Goal: Task Accomplishment & Management: Manage account settings

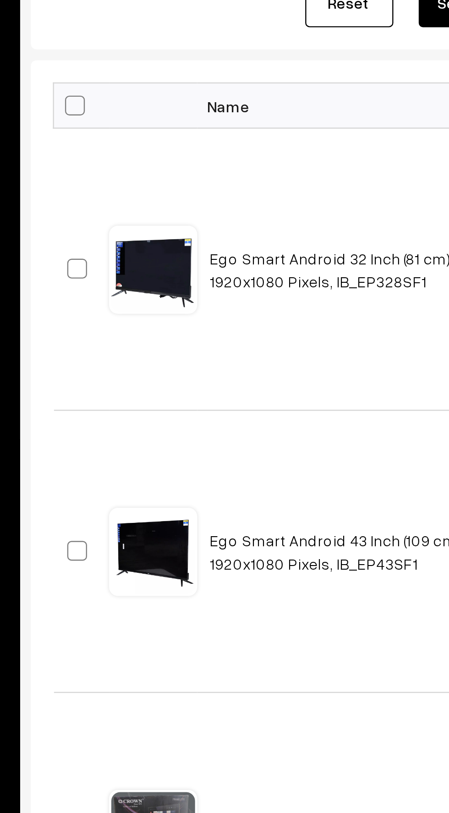
scroll to position [8, 0]
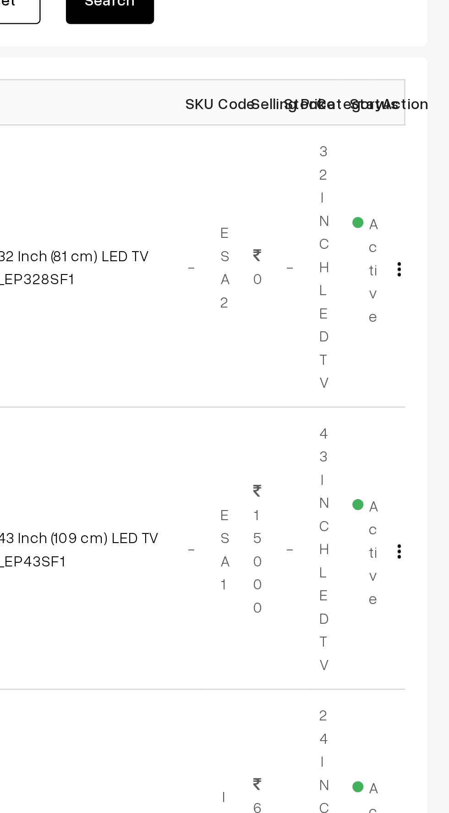
click at [429, 255] on button "button" at bounding box center [428, 257] width 2 height 7
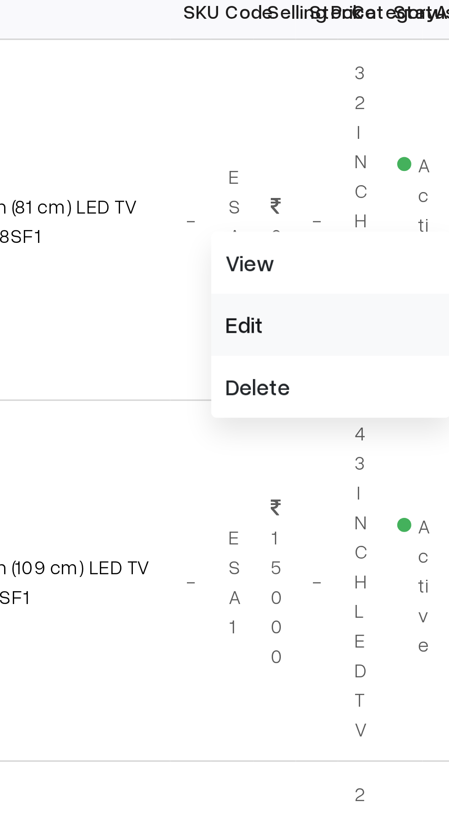
click at [360, 290] on link "Edit" at bounding box center [387, 291] width 78 height 20
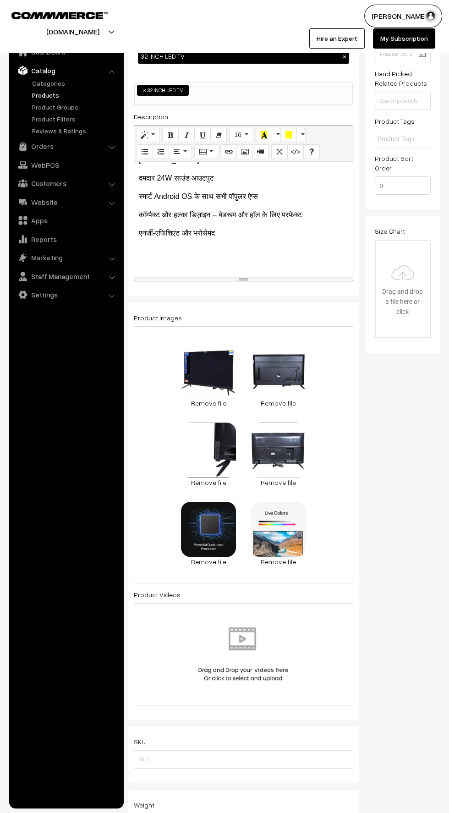
scroll to position [121, 0]
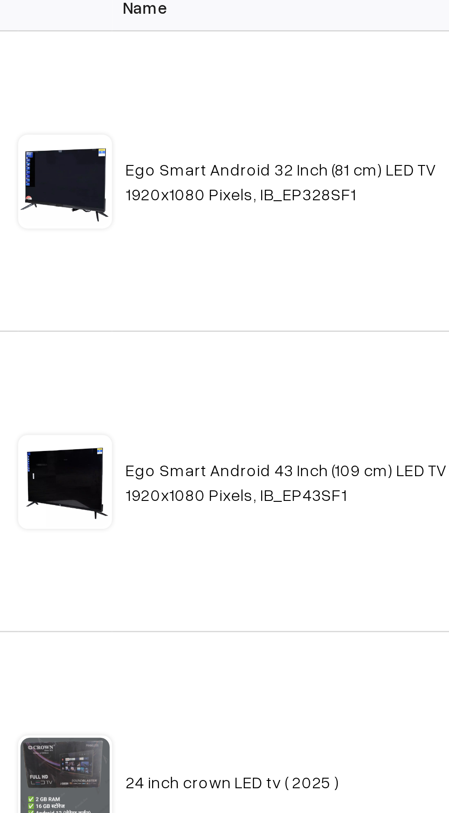
scroll to position [130, 0]
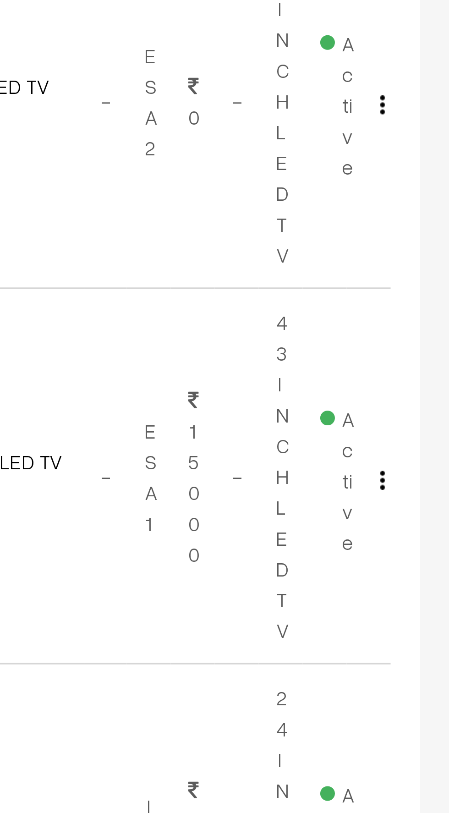
click at [428, 253] on img "button" at bounding box center [428, 253] width 1 height 6
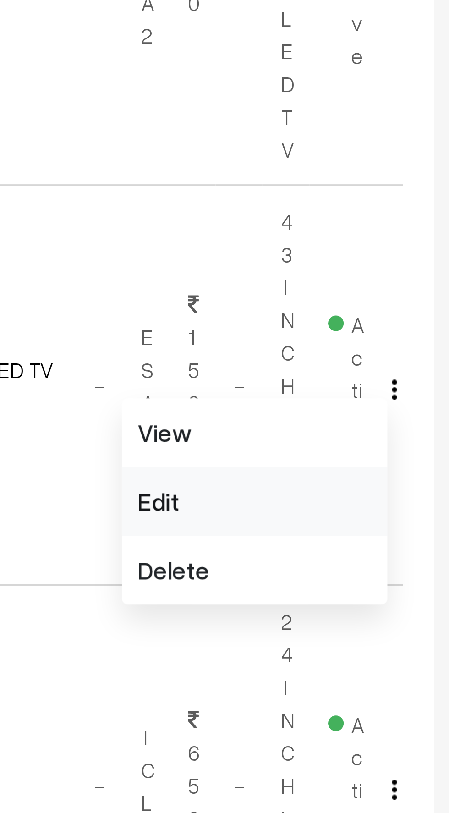
click at [359, 284] on link "Edit" at bounding box center [387, 286] width 78 height 20
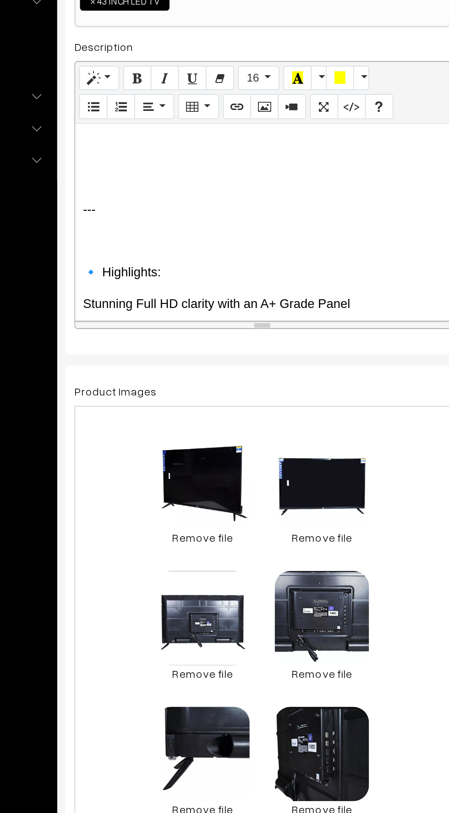
scroll to position [591, 0]
click at [160, 320] on div "--- 📺 EGO 43 Inch Smart Android LED TV (Model: IB_EP43SF1) Bring home the EGO 4…" at bounding box center [243, 332] width 219 height 115
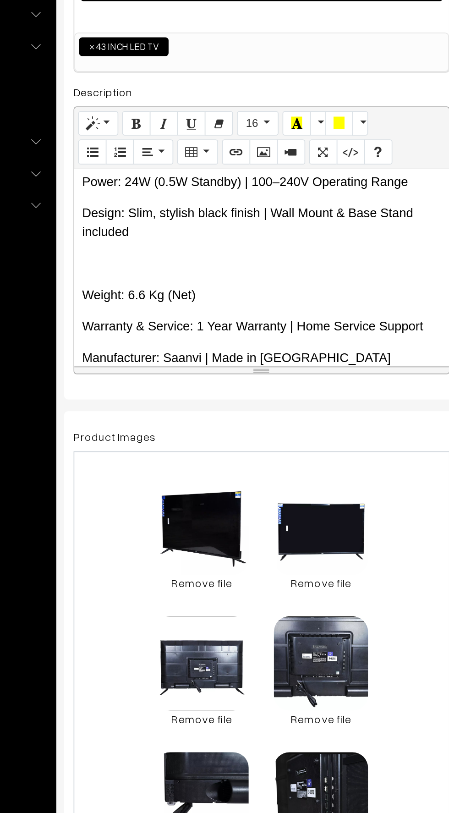
scroll to position [457, 0]
click at [143, 325] on p at bounding box center [244, 330] width 210 height 11
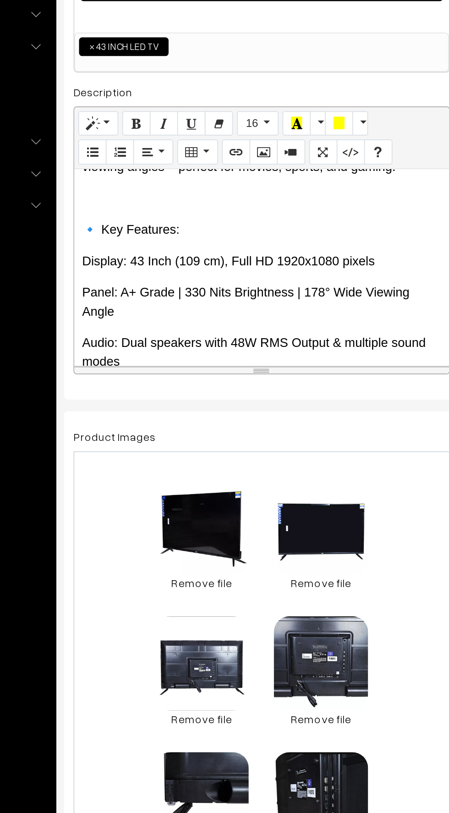
scroll to position [83, 0]
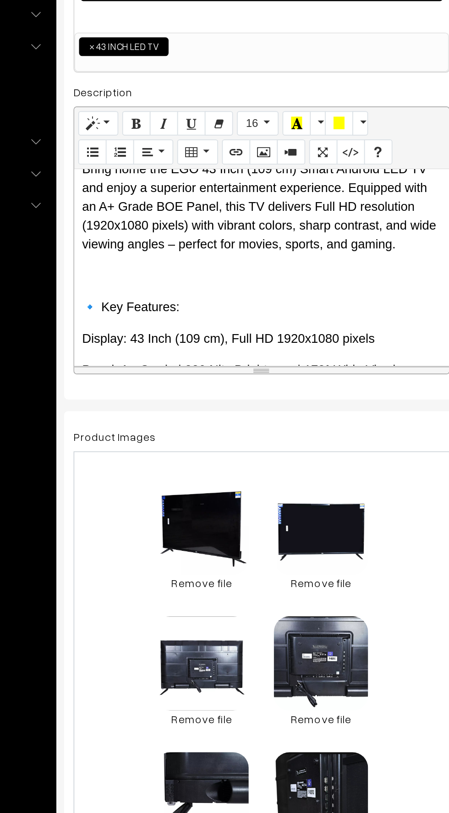
click at [151, 327] on div "--- 📺 EGO 43 Inch Smart Android LED TV (Model: IB_EP43SF1) Bring home the EGO 4…" at bounding box center [243, 332] width 219 height 115
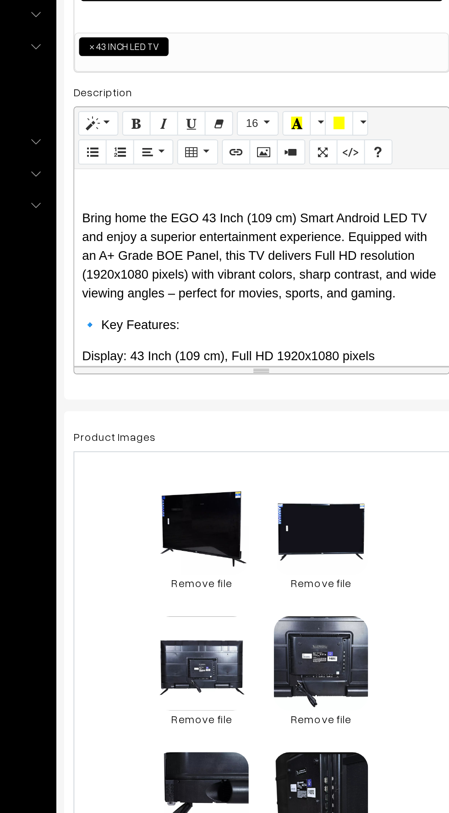
scroll to position [0, 0]
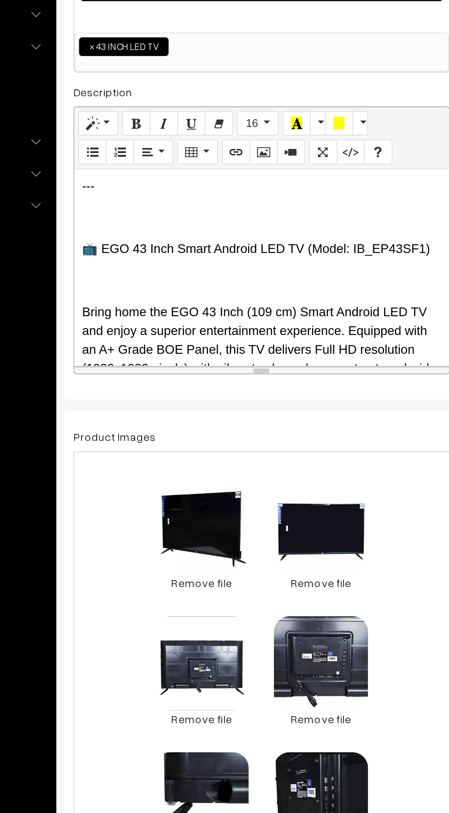
click at [147, 335] on p at bounding box center [244, 340] width 210 height 11
click at [146, 292] on div "--- 📺 EGO 43 Inch Smart Android LED TV (Model: IB_EP43SF1) Bring home the EGO 4…" at bounding box center [243, 332] width 219 height 115
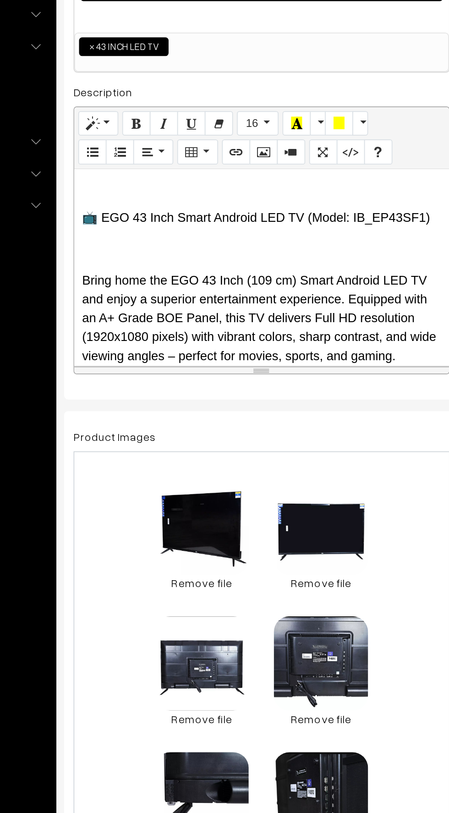
click at [140, 305] on p "📺 EGO 43 Inch Smart Android LED TV (Model: IB_EP43SF1)" at bounding box center [244, 303] width 210 height 11
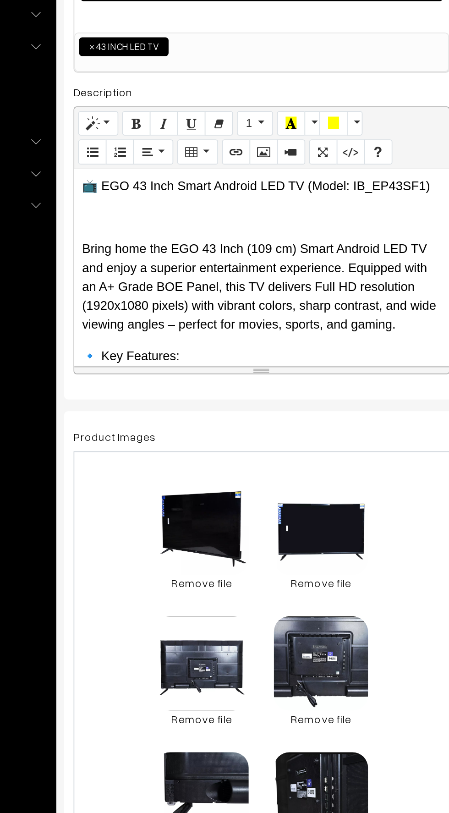
click at [152, 306] on p at bounding box center [244, 303] width 210 height 11
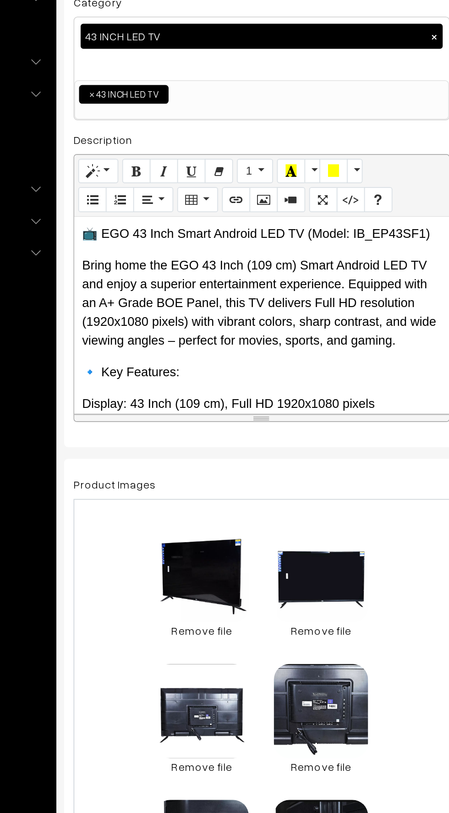
scroll to position [8, 0]
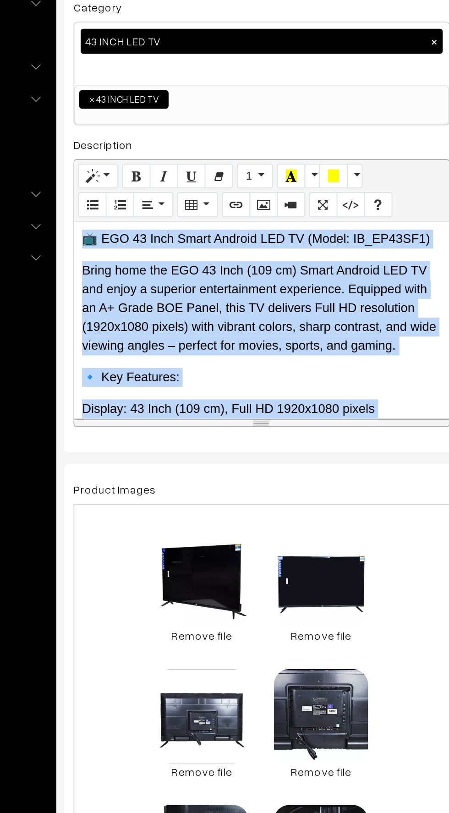
copy div "📺 EGO 43 Inch Smart Android LED TV (Model: IB_EP43SF1) Bring home the EGO 43 In…"
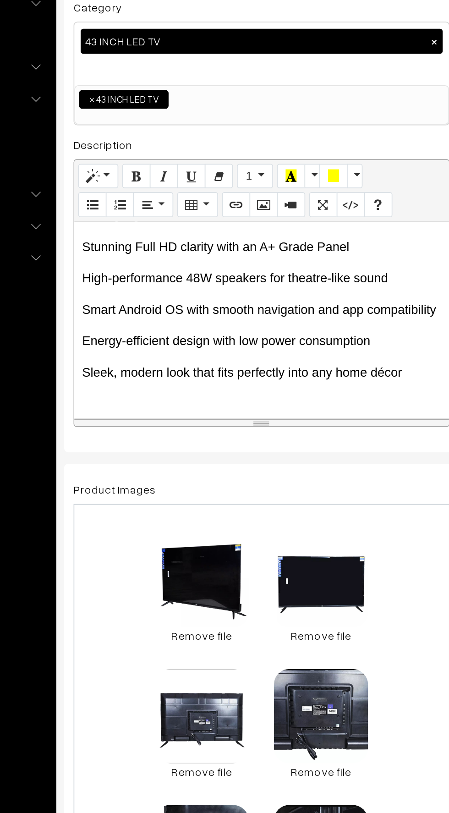
scroll to position [610, 0]
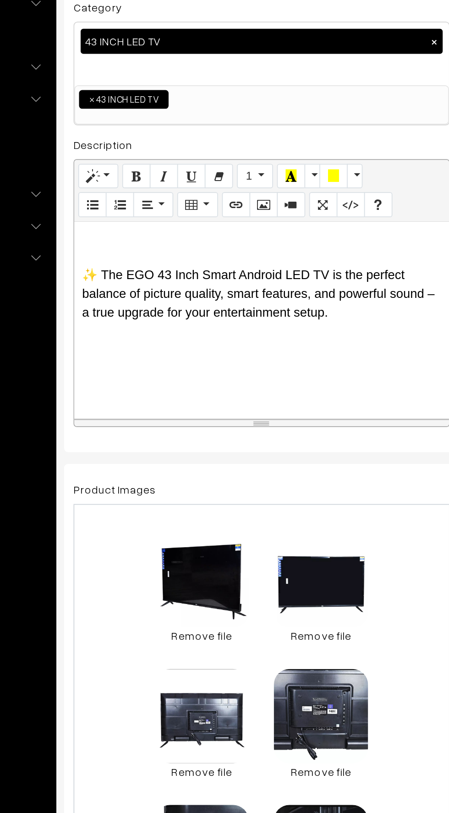
click at [280, 316] on p "✨ The EGO 43 Inch Smart Android LED TV is the perfect balance of picture qualit…" at bounding box center [244, 317] width 210 height 33
click at [148, 359] on p "." at bounding box center [244, 364] width 210 height 11
click at [154, 359] on div "📺 EGO 43 Inch Smart Android LED TV (Model: IB_EP43SF1) Bring home the EGO 43 In…" at bounding box center [243, 332] width 219 height 115
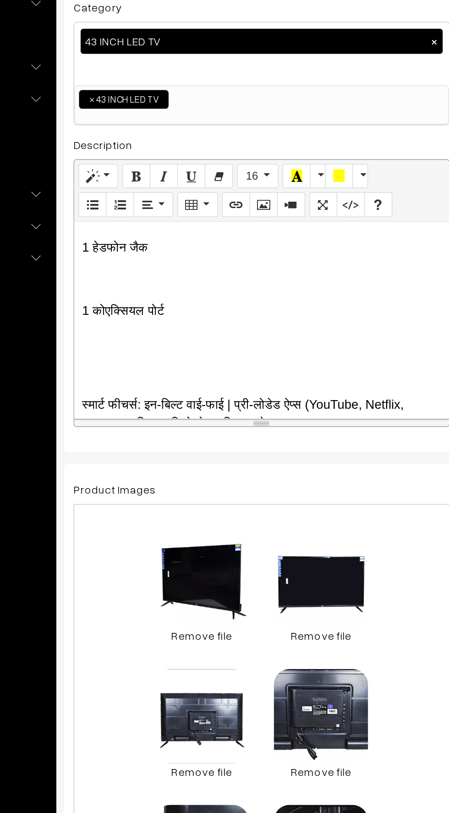
scroll to position [1148, 0]
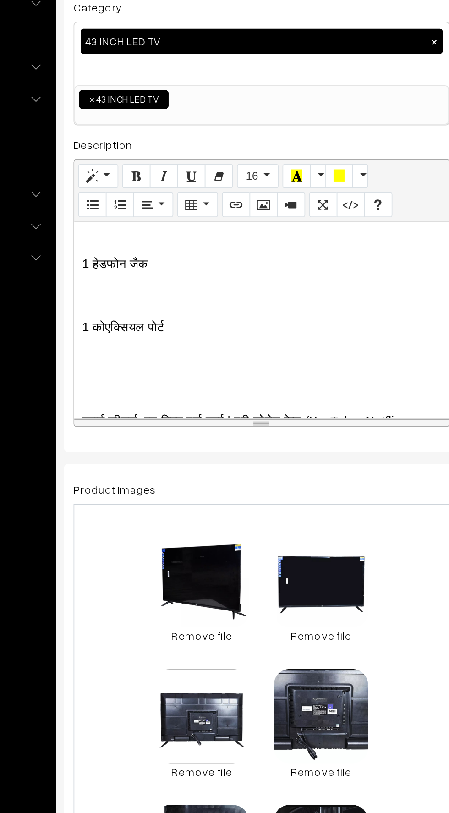
click at [149, 354] on div "📺 EGO 43 Inch Smart Android LED TV (Model: IB_EP43SF1) Bring home the EGO 43 In…" at bounding box center [243, 332] width 219 height 115
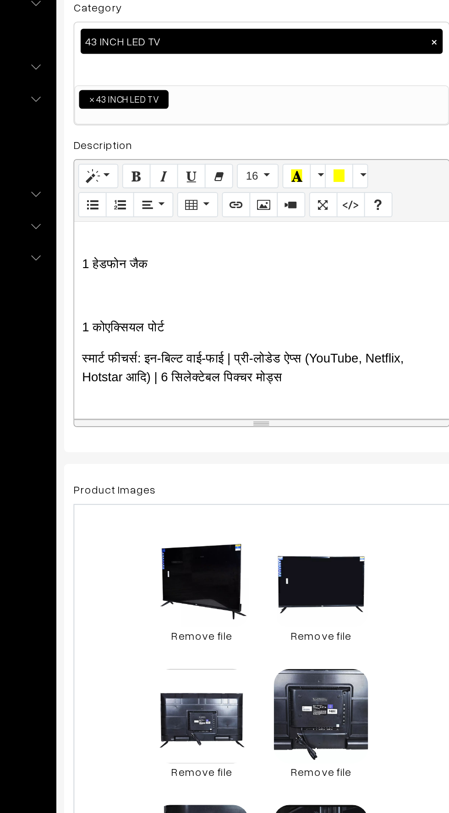
click at [139, 313] on p at bounding box center [244, 318] width 210 height 11
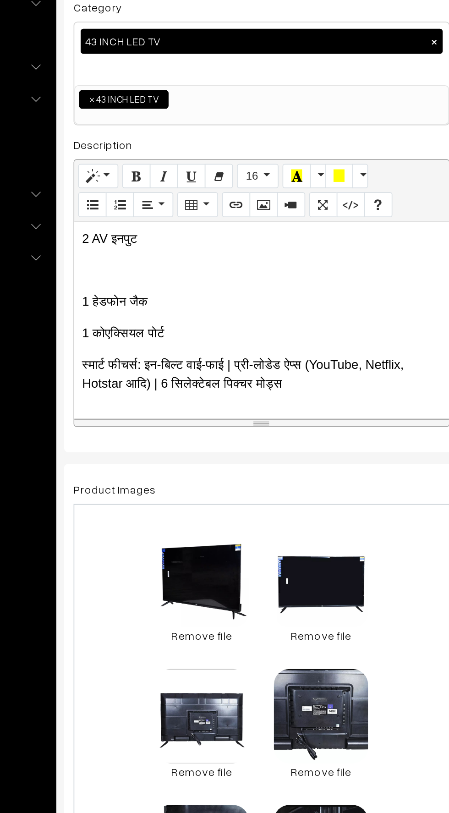
scroll to position [1115, 0]
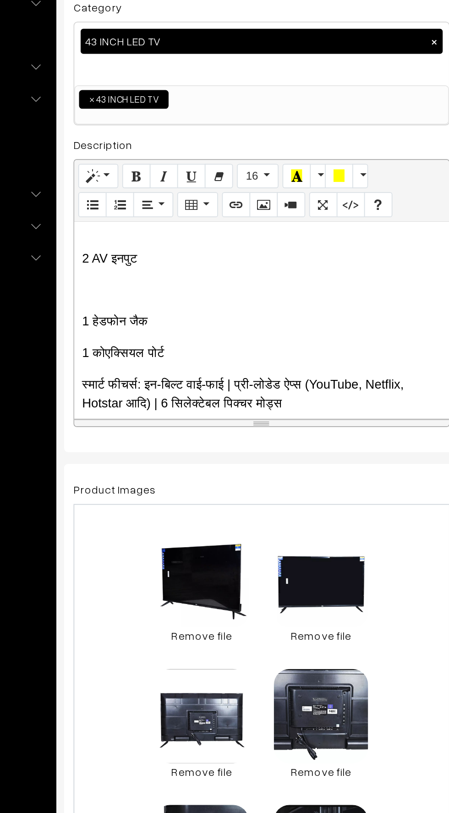
click at [146, 295] on div "📺 EGO 43 Inch Smart Android LED TV (Model: IB_EP43SF1) Bring home the EGO 43 In…" at bounding box center [243, 332] width 219 height 115
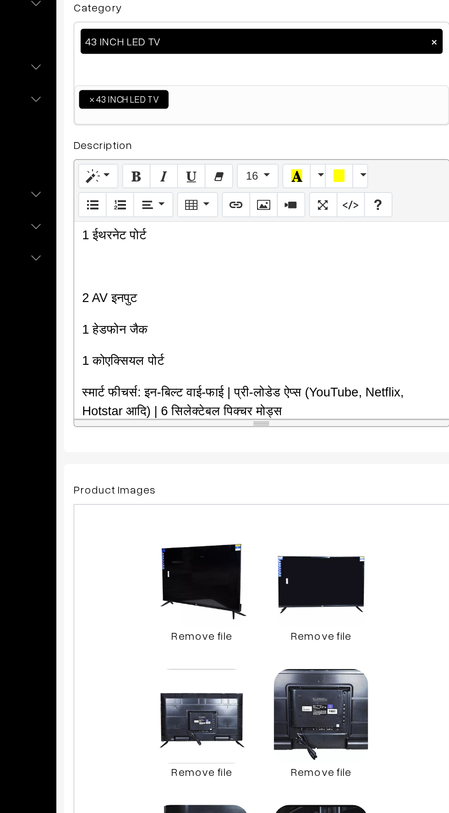
scroll to position [1082, 0]
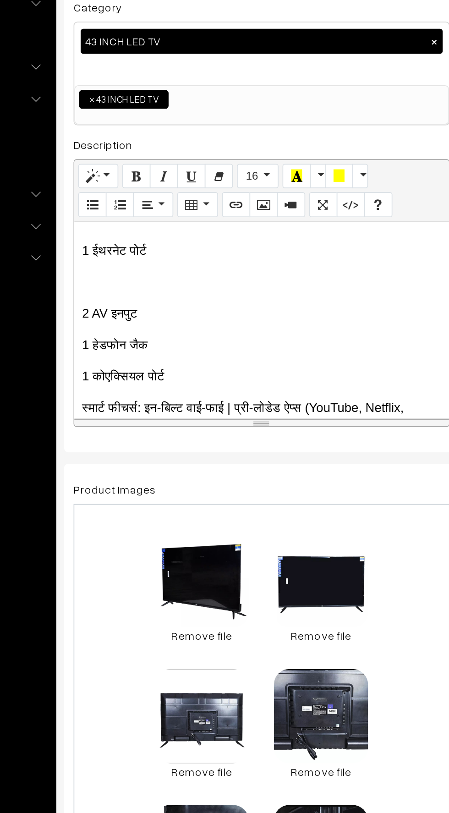
click at [147, 290] on div "📺 EGO 43 Inch Smart Android LED TV (Model: IB_EP43SF1) Bring home the EGO 43 In…" at bounding box center [243, 332] width 219 height 115
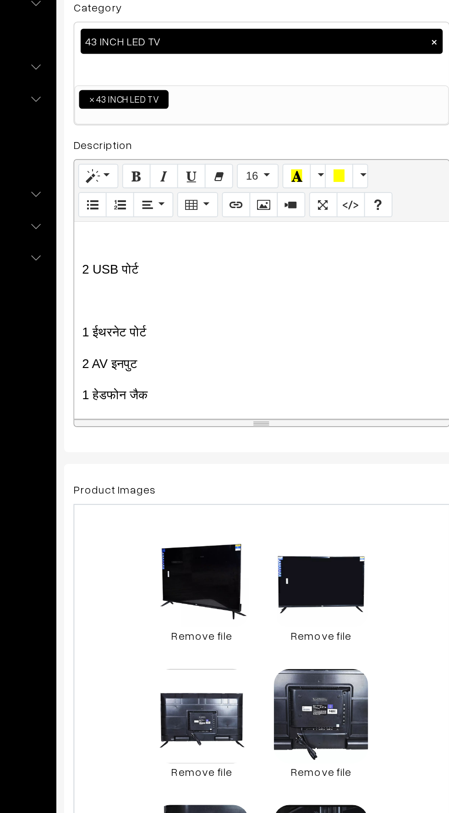
scroll to position [1031, 0]
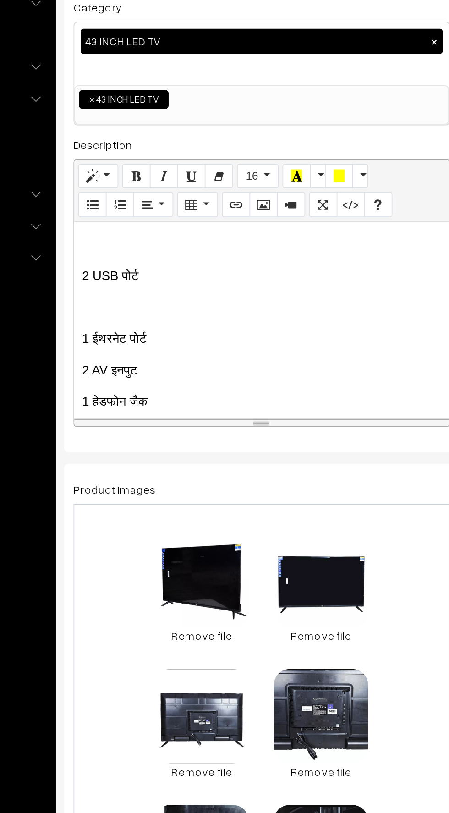
click at [146, 320] on p at bounding box center [244, 325] width 210 height 11
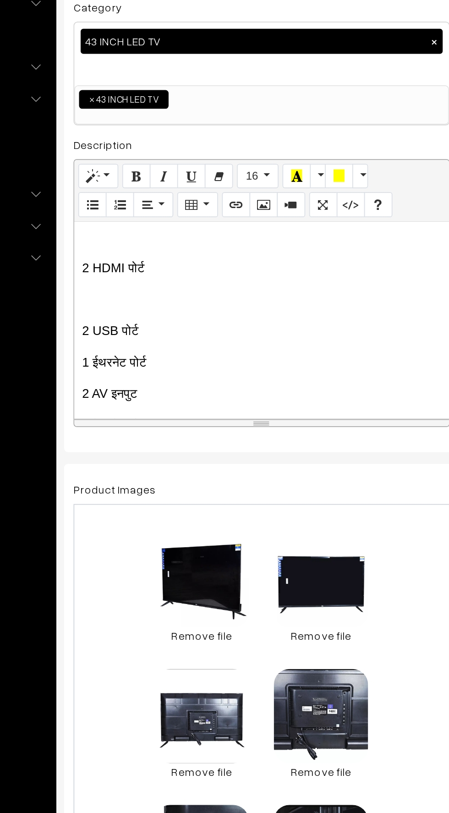
scroll to position [993, 0]
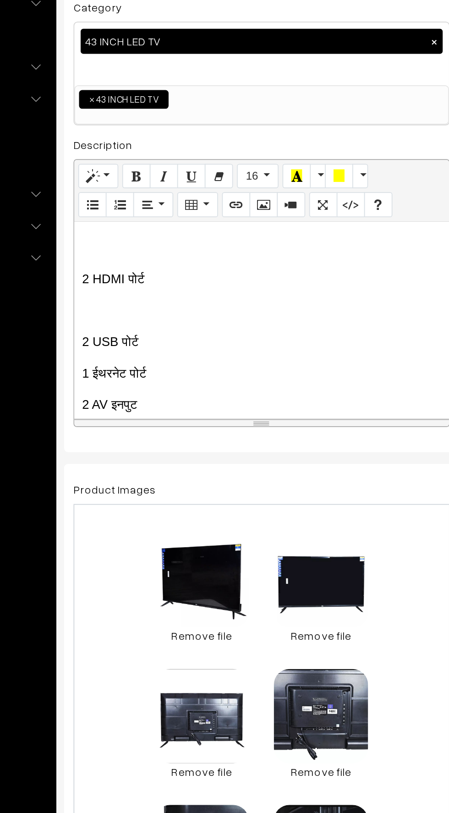
click at [141, 303] on p "2 HDMI पोर्ट" at bounding box center [244, 308] width 210 height 11
click at [182, 321] on p at bounding box center [244, 326] width 210 height 11
click at [156, 321] on p at bounding box center [244, 326] width 210 height 11
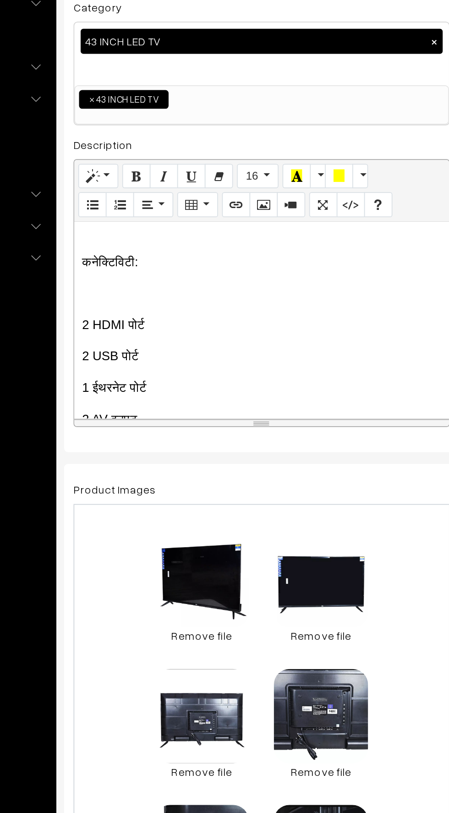
scroll to position [958, 0]
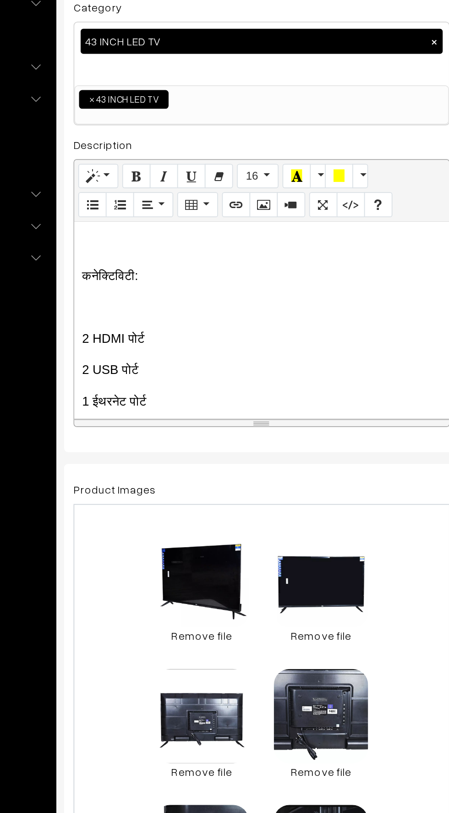
click at [144, 306] on div "📺 EGO 43 Inch Smart Android LED TV (Model: IB_EP43SF1) Bring home the EGO 43 In…" at bounding box center [243, 332] width 219 height 115
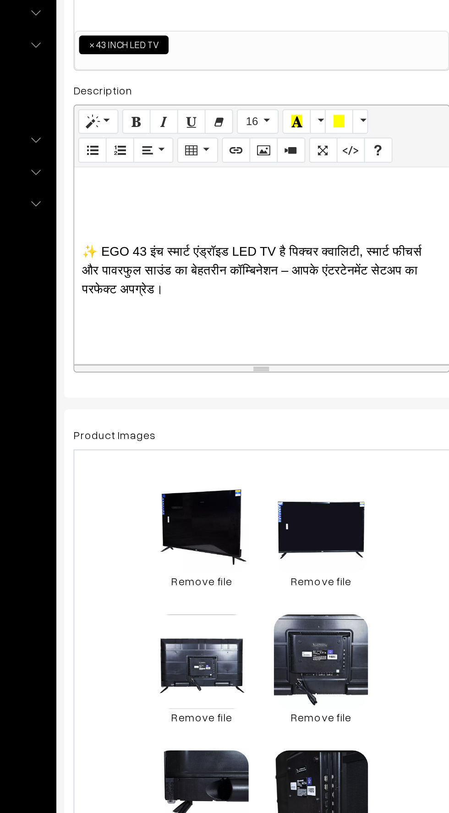
scroll to position [1565, 0]
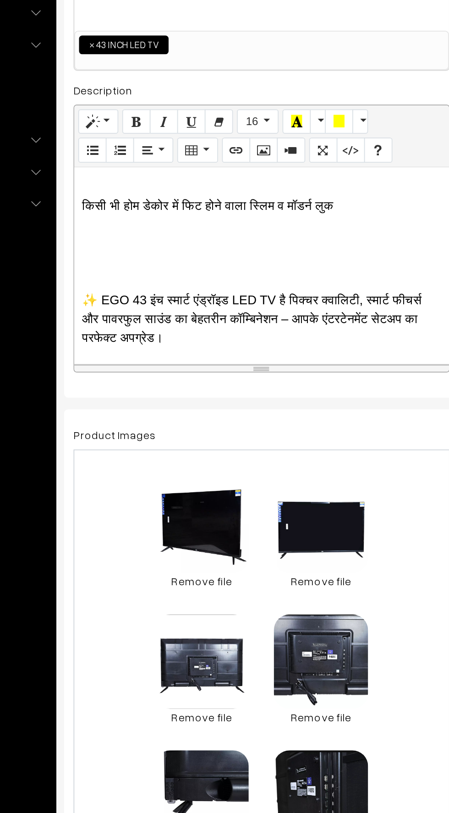
click at [159, 314] on div "📺 EGO 43 Inch Smart Android LED TV (Model: IB_EP43SF1) Bring home the EGO 43 In…" at bounding box center [243, 332] width 219 height 115
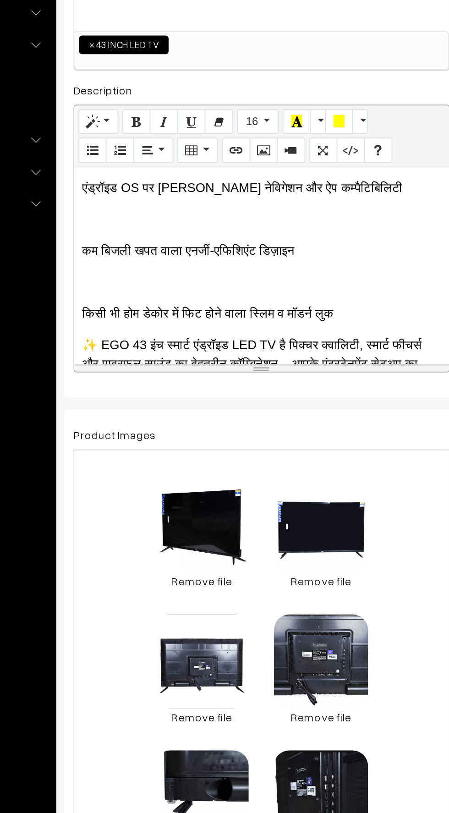
scroll to position [1496, 0]
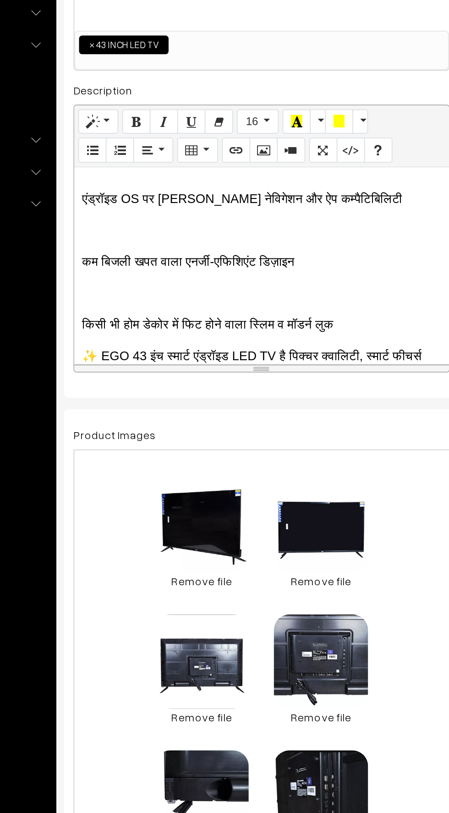
click at [152, 327] on div "📺 EGO 43 Inch Smart Android LED TV (Model: IB_EP43SF1) Bring home the EGO 43 In…" at bounding box center [243, 332] width 219 height 115
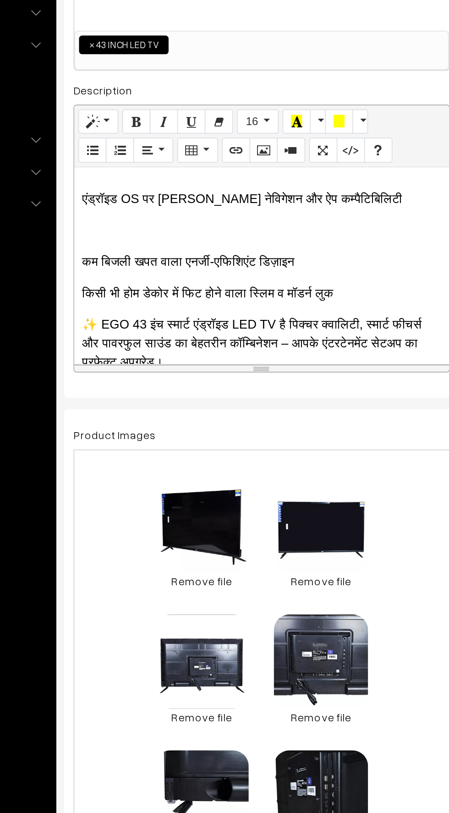
click at [142, 306] on p at bounding box center [244, 311] width 210 height 11
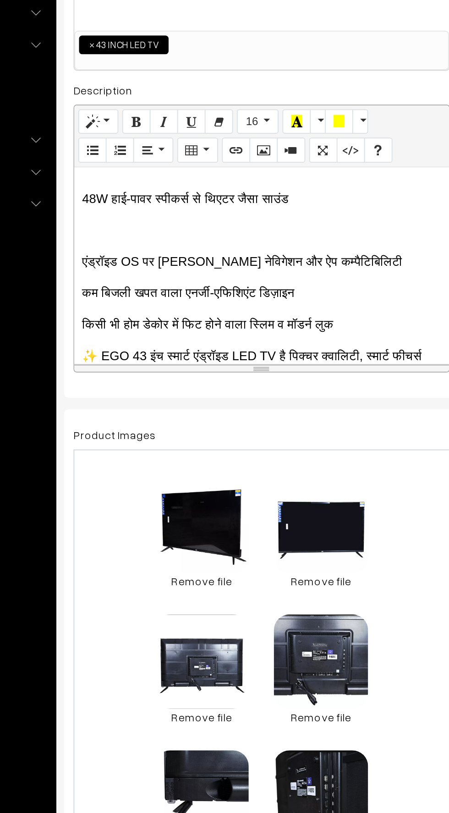
scroll to position [1441, 0]
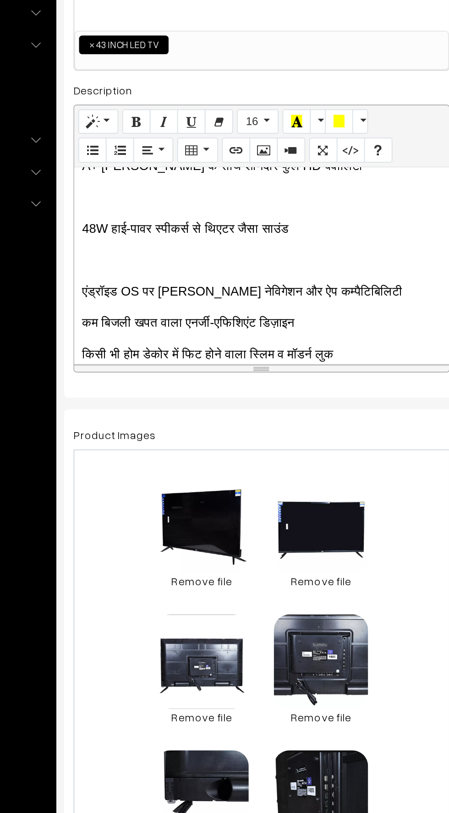
click at [150, 324] on p at bounding box center [244, 329] width 210 height 11
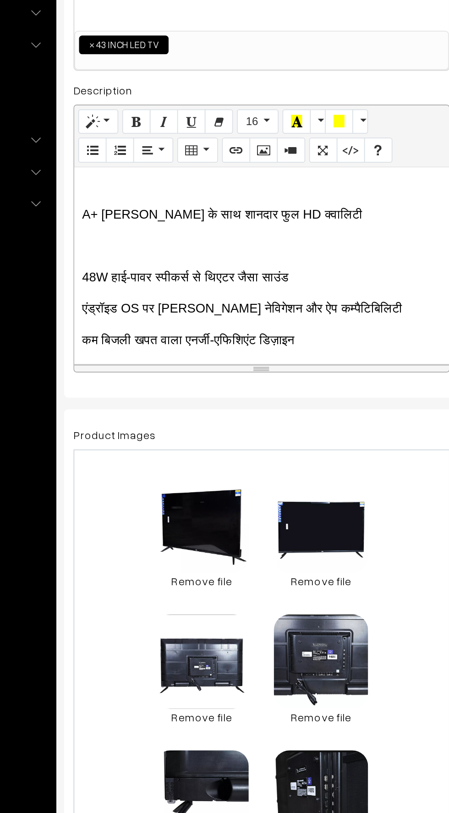
scroll to position [1409, 0]
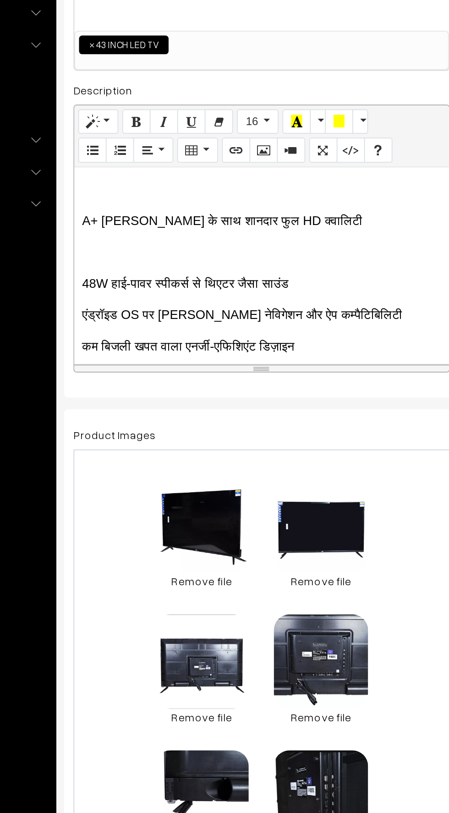
click at [146, 319] on p at bounding box center [244, 324] width 210 height 11
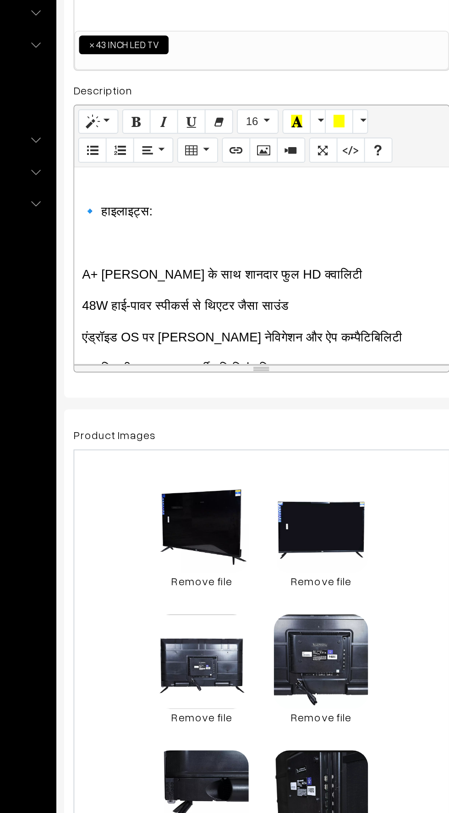
scroll to position [1367, 0]
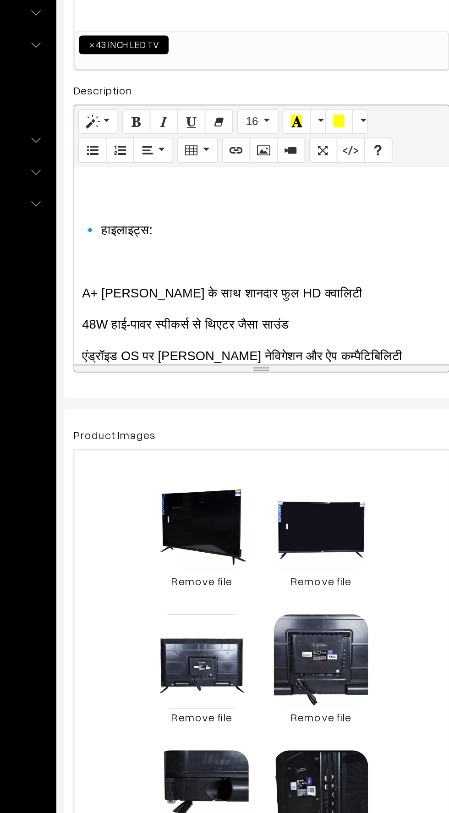
click at [145, 325] on p at bounding box center [244, 330] width 210 height 11
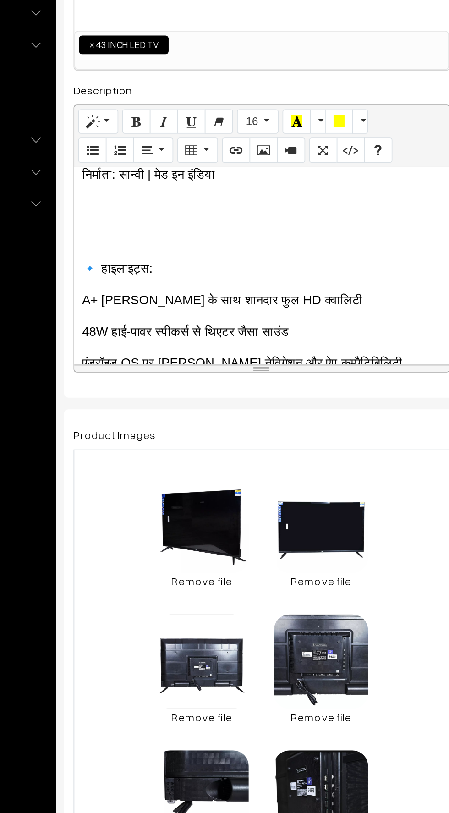
scroll to position [1324, 0]
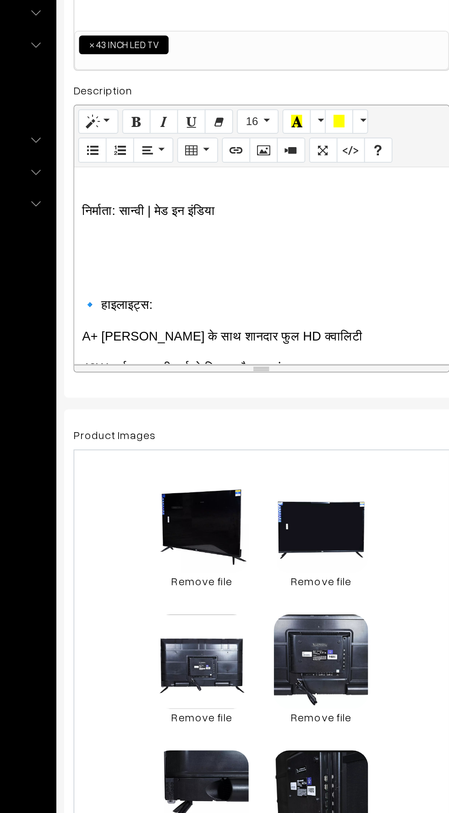
click at [142, 331] on p at bounding box center [244, 336] width 210 height 11
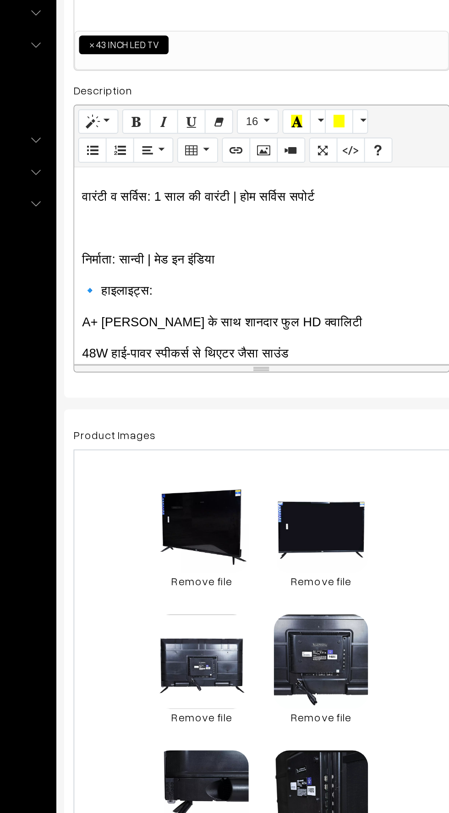
scroll to position [1281, 0]
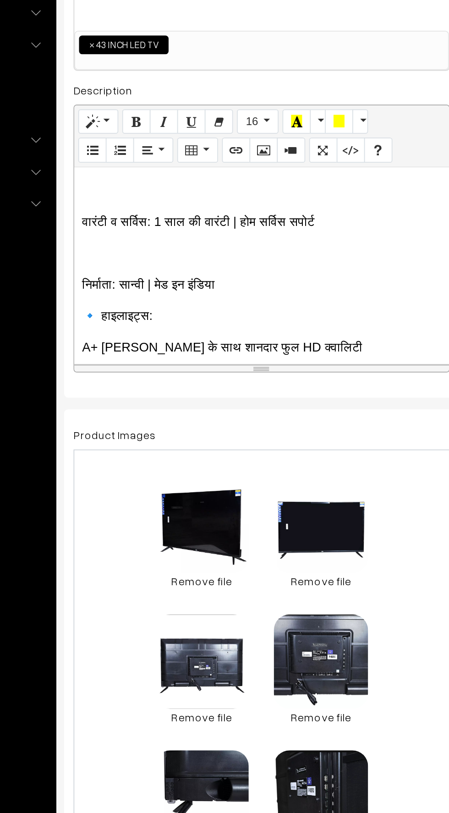
click at [150, 320] on p at bounding box center [244, 325] width 210 height 11
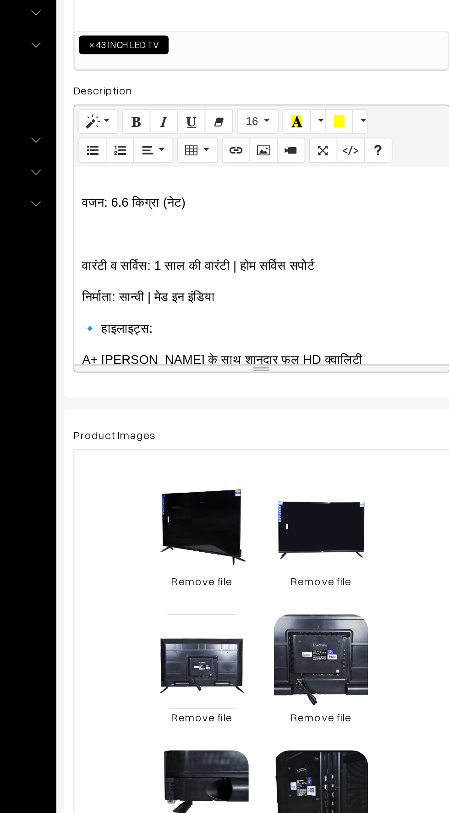
scroll to position [1235, 0]
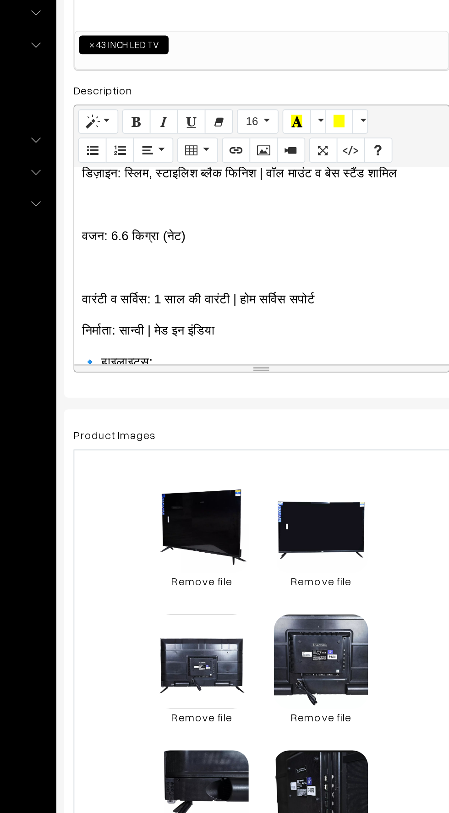
click at [144, 328] on p at bounding box center [244, 333] width 210 height 11
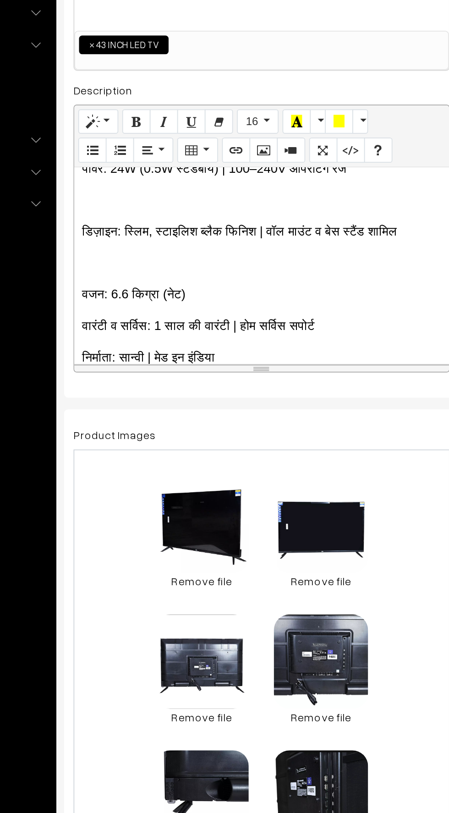
scroll to position [1185, 0]
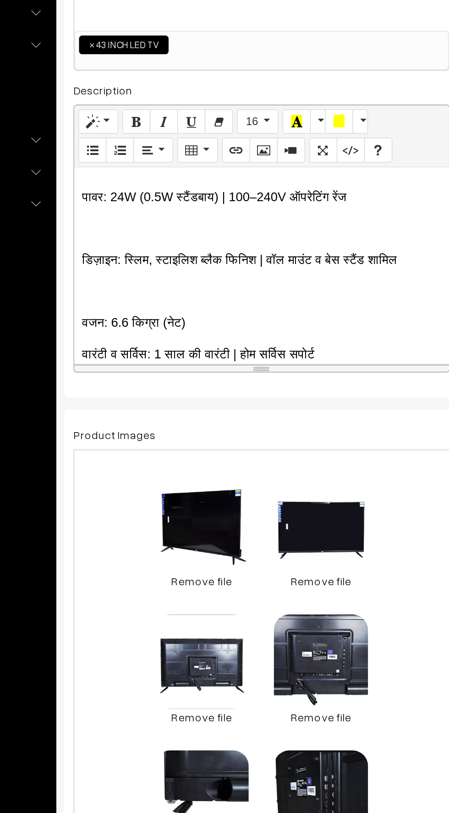
click at [144, 342] on p at bounding box center [244, 347] width 210 height 11
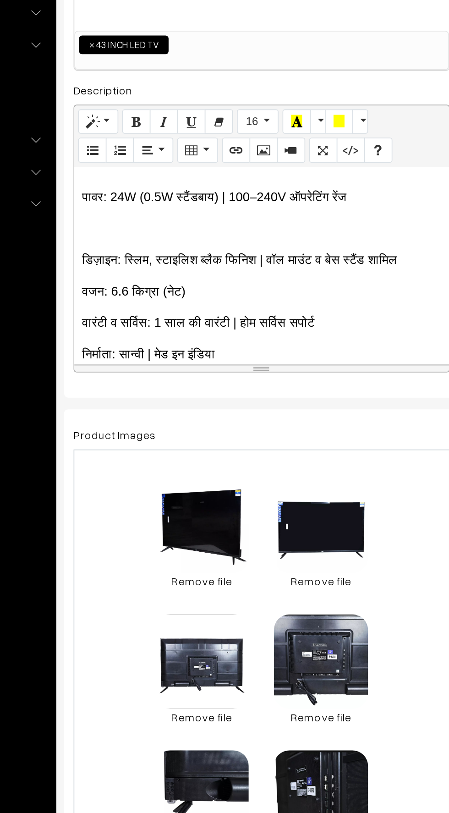
click at [135, 292] on div "📺 EGO 43 Inch Smart Android LED TV (Model: IB_EP43SF1) Bring home the EGO 43 In…" at bounding box center [243, 332] width 219 height 115
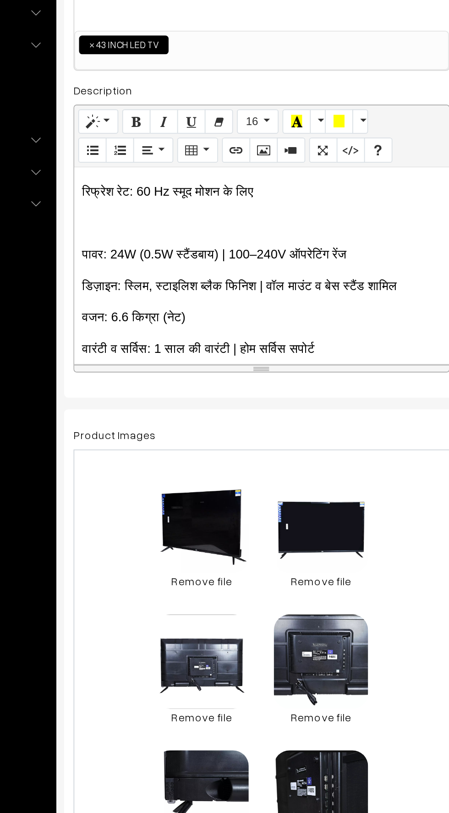
scroll to position [1130, 0]
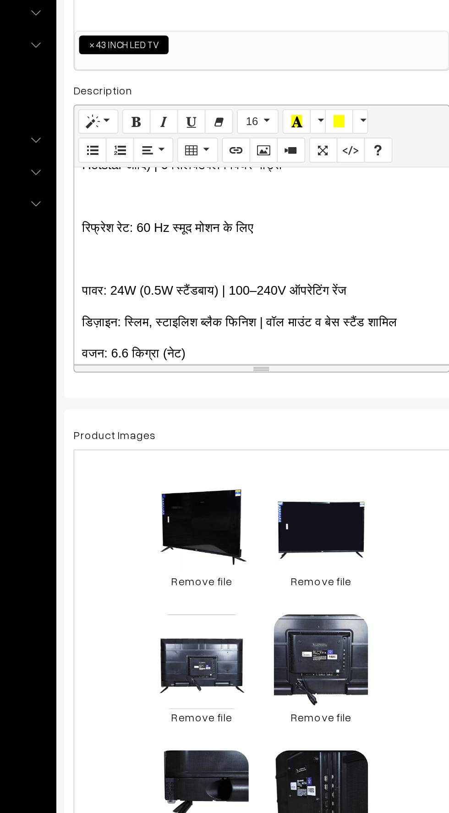
click at [141, 323] on p at bounding box center [244, 328] width 210 height 11
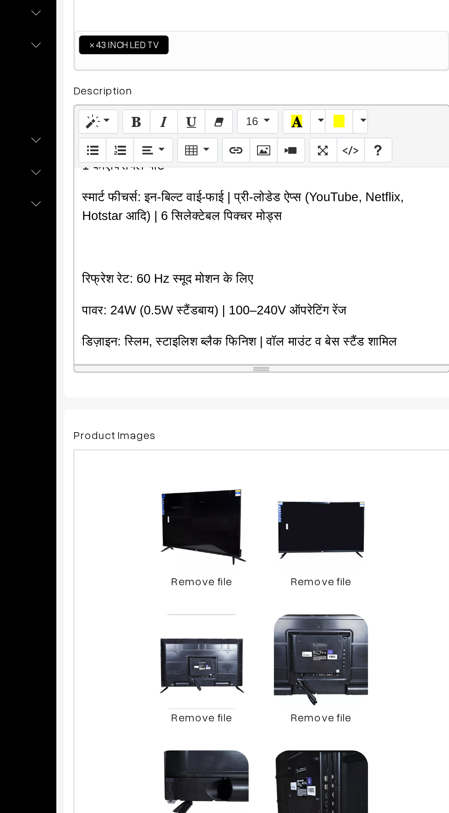
scroll to position [1084, 0]
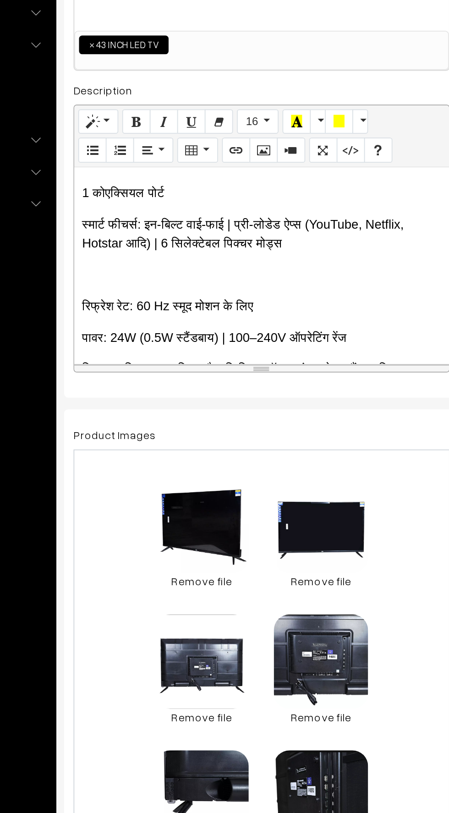
click at [143, 332] on p at bounding box center [244, 337] width 210 height 11
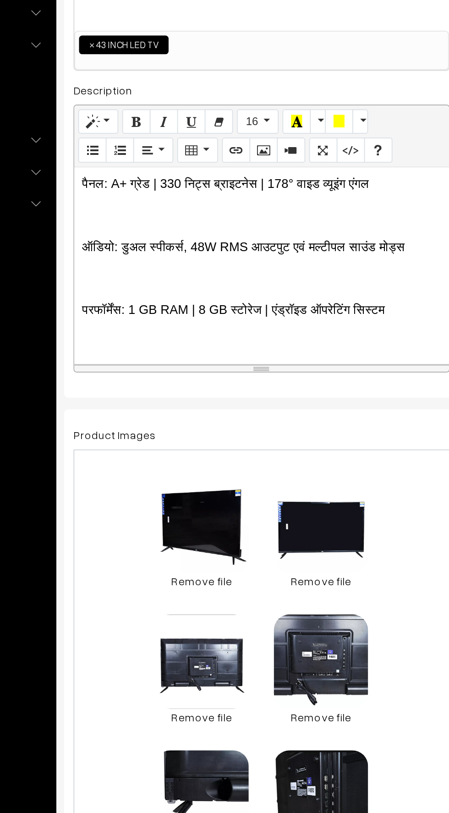
scroll to position [864, 0]
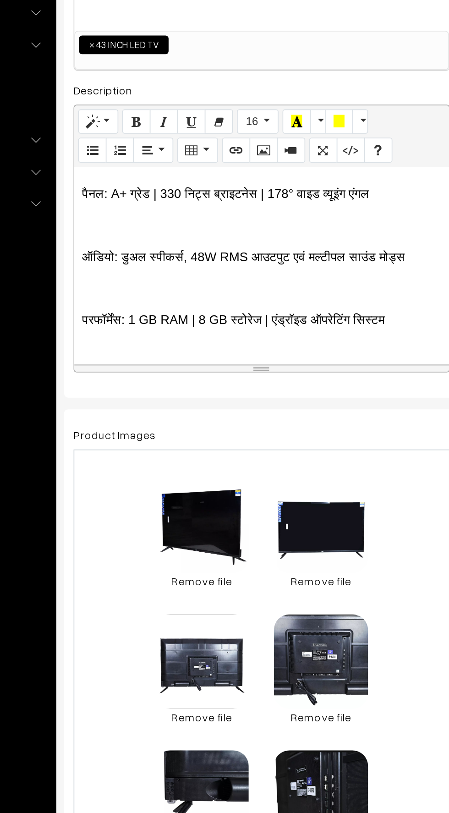
click at [148, 340] on p at bounding box center [244, 345] width 210 height 11
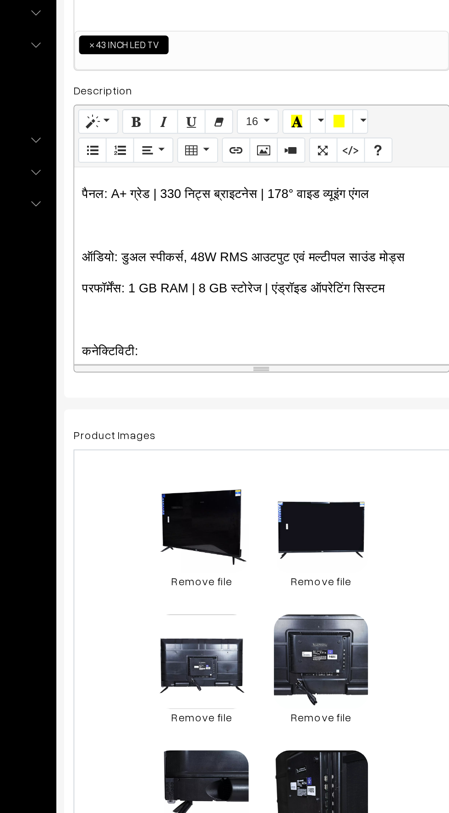
click at [137, 288] on div "📺 EGO 43 Inch Smart Android LED TV (Model: IB_EP43SF1) Bring home the EGO 43 In…" at bounding box center [243, 332] width 219 height 115
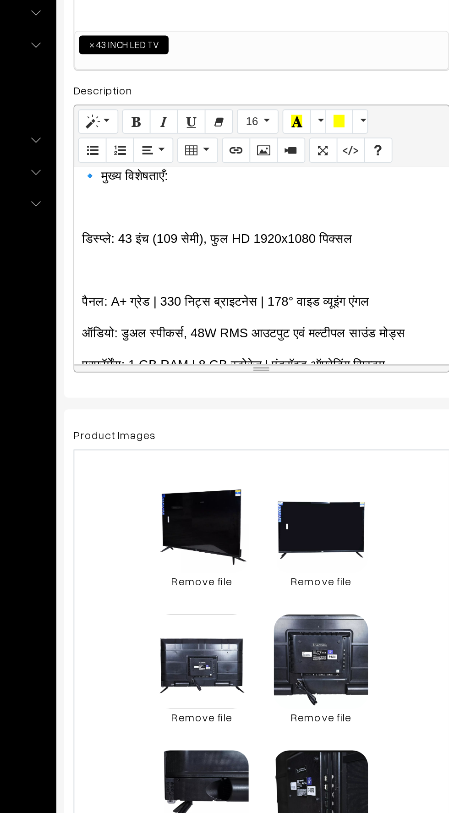
scroll to position [799, 0]
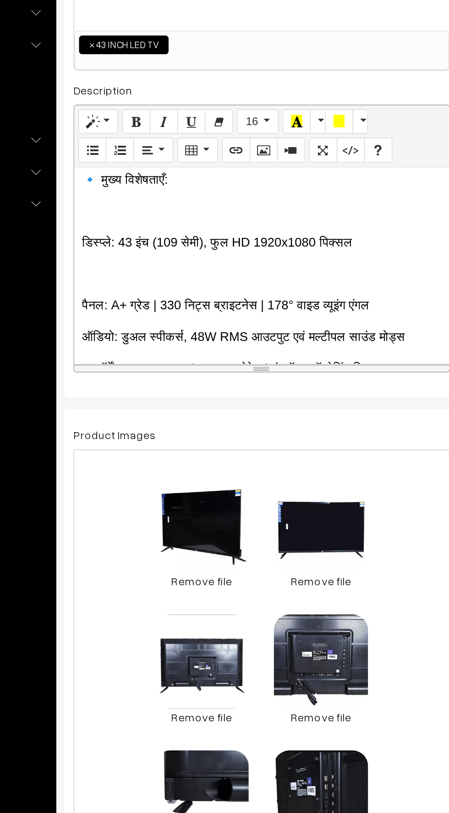
click at [146, 319] on div "📺 EGO 43 Inch Smart Android LED TV (Model: IB_EP43SF1) Bring home the EGO 43 In…" at bounding box center [243, 332] width 219 height 115
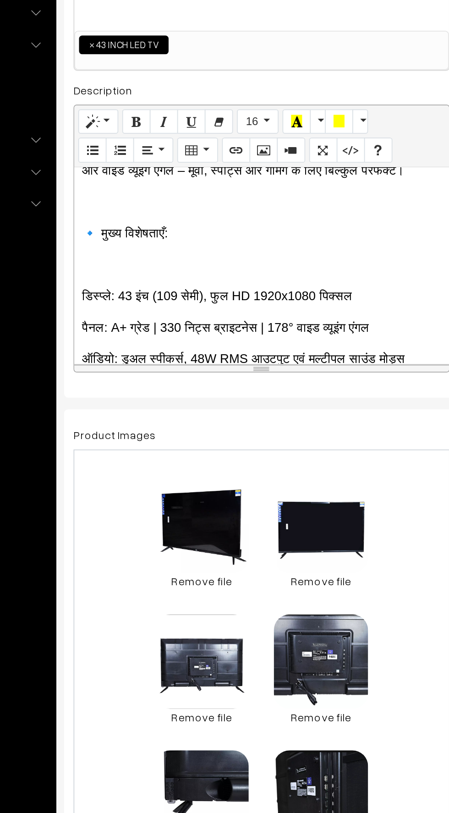
scroll to position [763, 0]
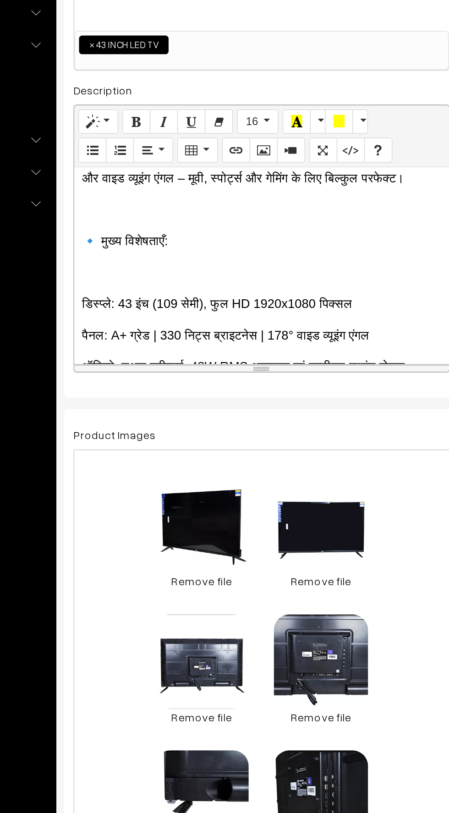
click at [148, 331] on p at bounding box center [244, 336] width 210 height 11
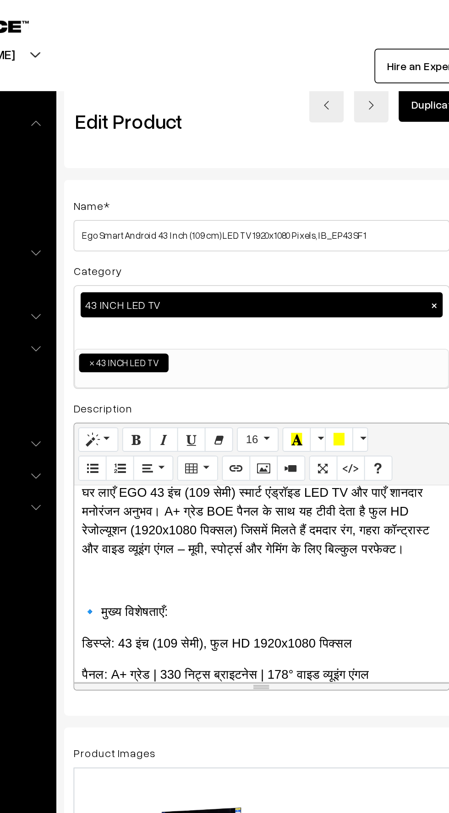
scroll to position [0, 6]
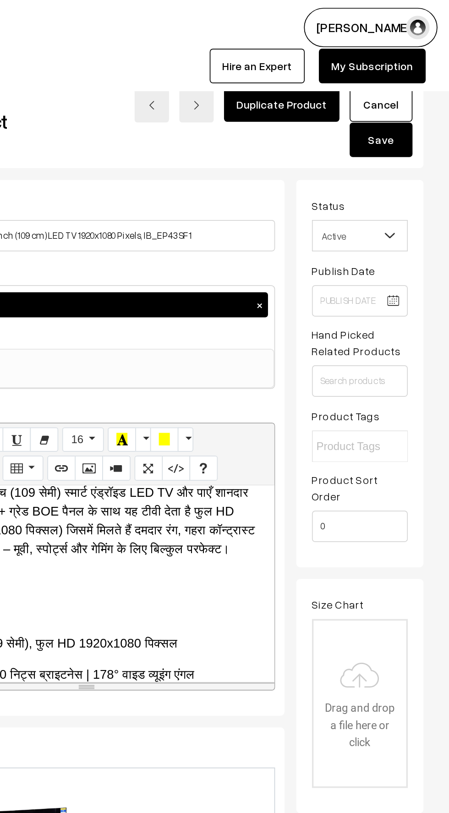
click at [405, 82] on button "Save" at bounding box center [409, 82] width 37 height 20
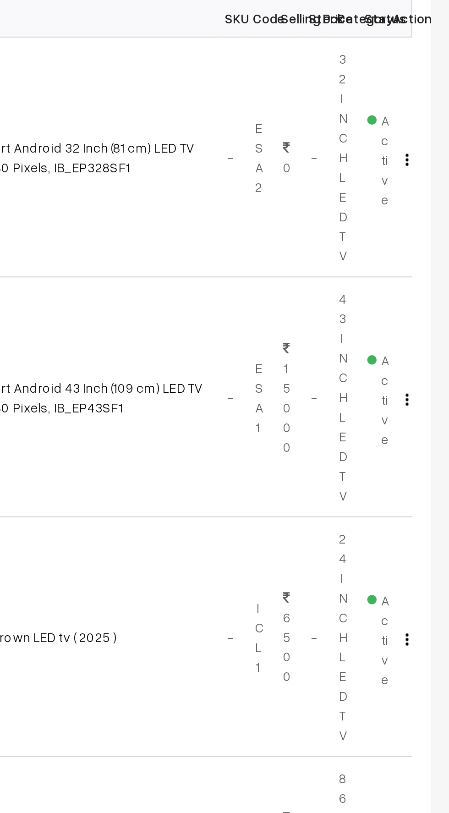
click at [428, 265] on img "button" at bounding box center [428, 266] width 1 height 6
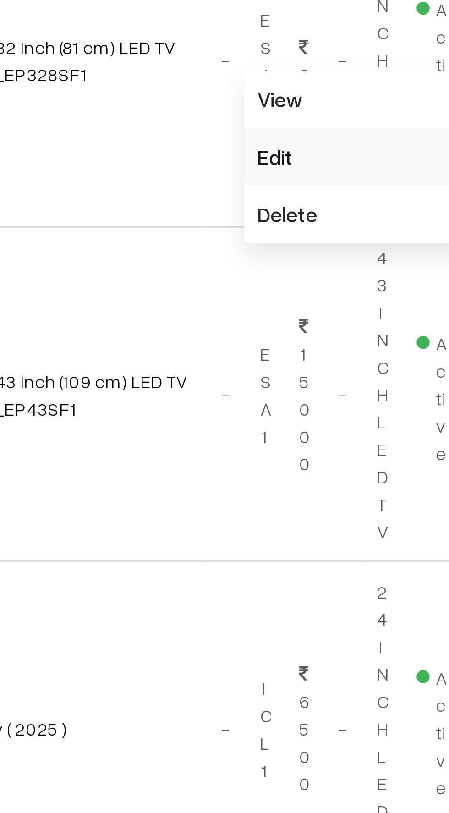
click at [359, 295] on link "Edit" at bounding box center [387, 298] width 78 height 20
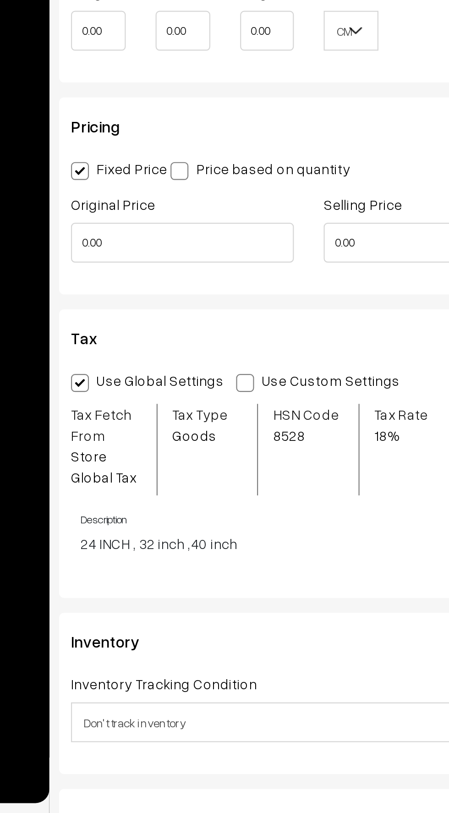
scroll to position [539, 0]
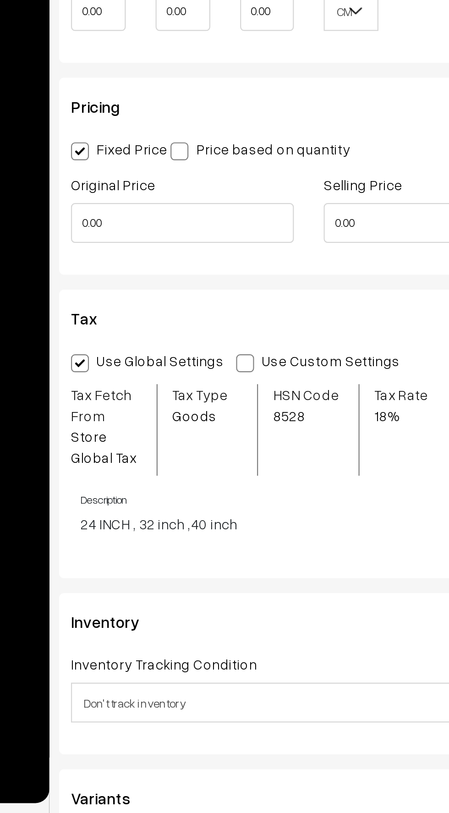
click at [210, 605] on span at bounding box center [214, 606] width 8 height 8
click at [210, 605] on input "Use Custom Settings" at bounding box center [213, 605] width 6 height 6
radio input "true"
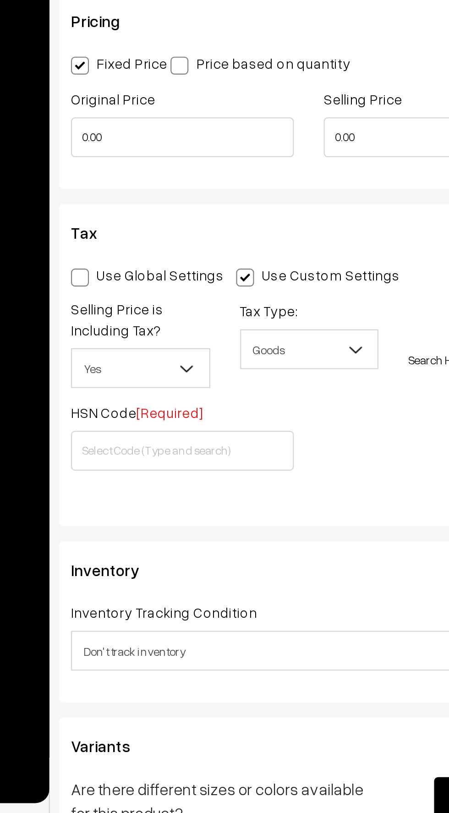
scroll to position [578, 0]
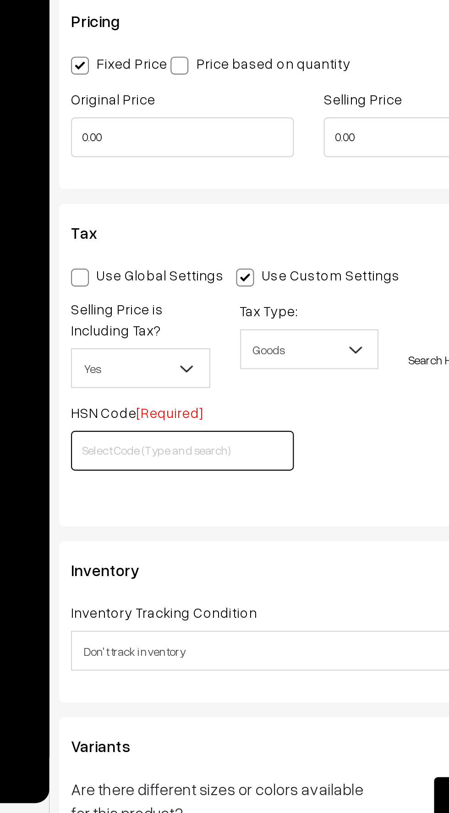
click at [151, 645] on input "text" at bounding box center [185, 646] width 103 height 18
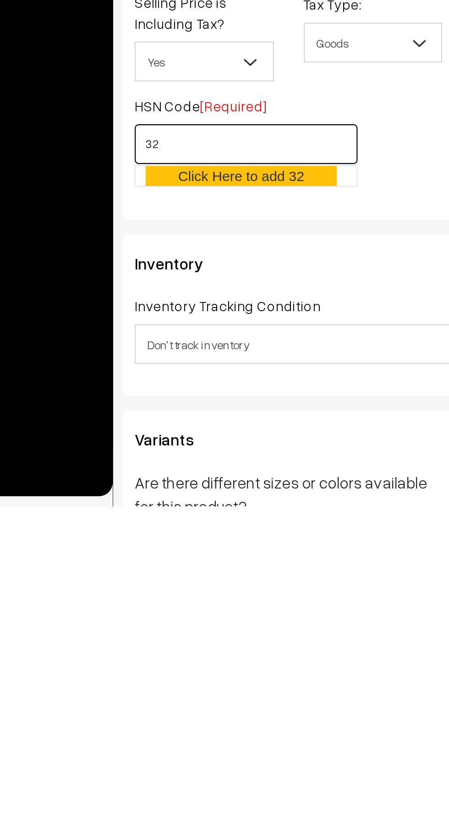
type input "3"
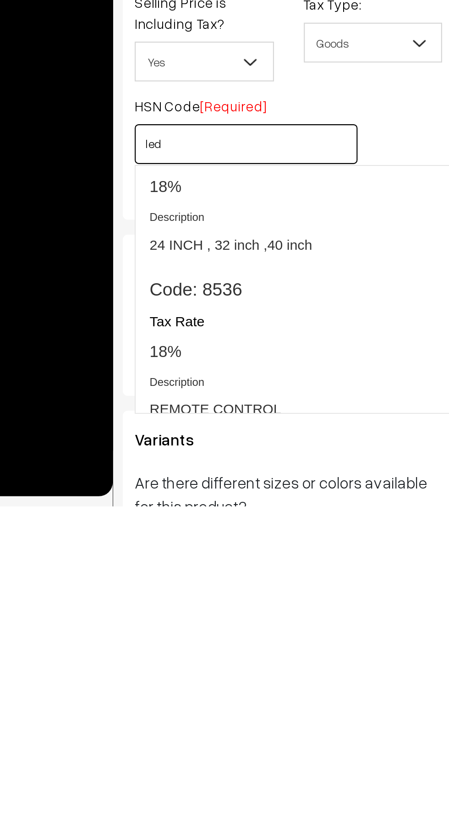
scroll to position [920, 0]
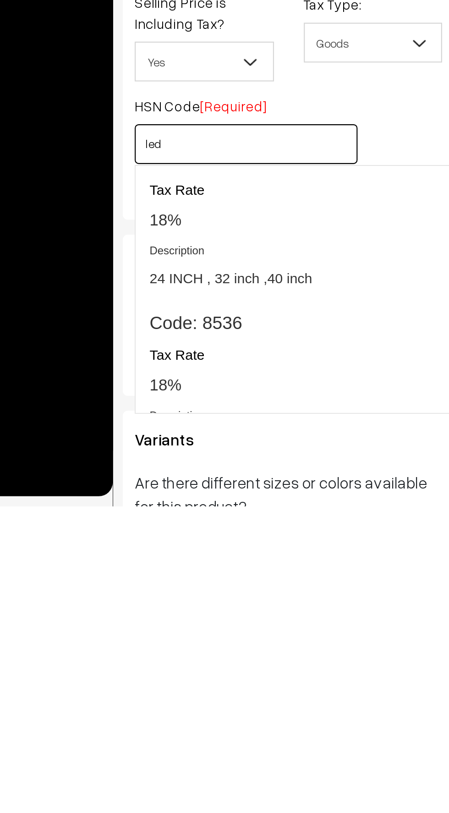
click at [153, 699] on h4 "Description" at bounding box center [225, 696] width 169 height 6
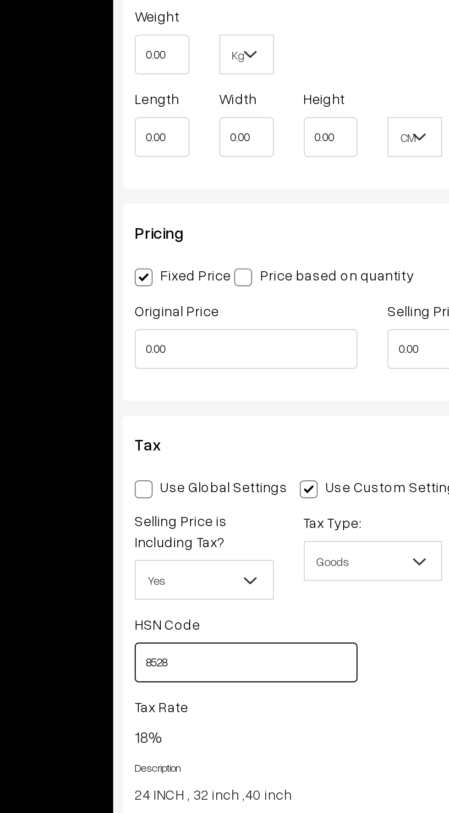
scroll to position [538, 0]
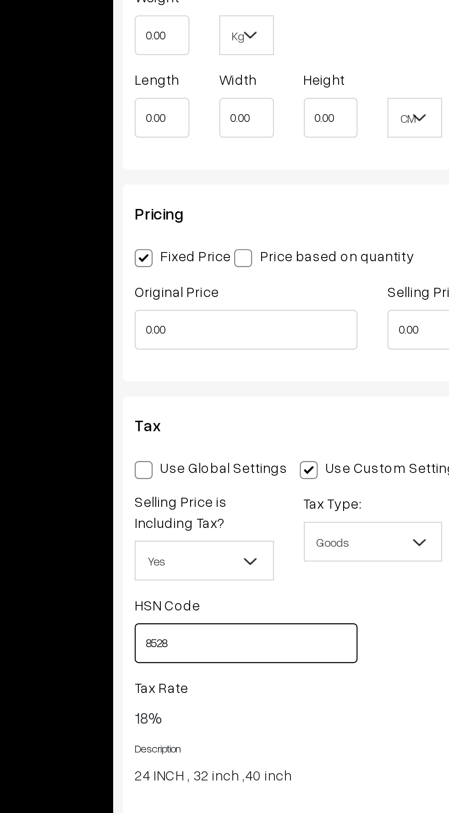
type input "8528"
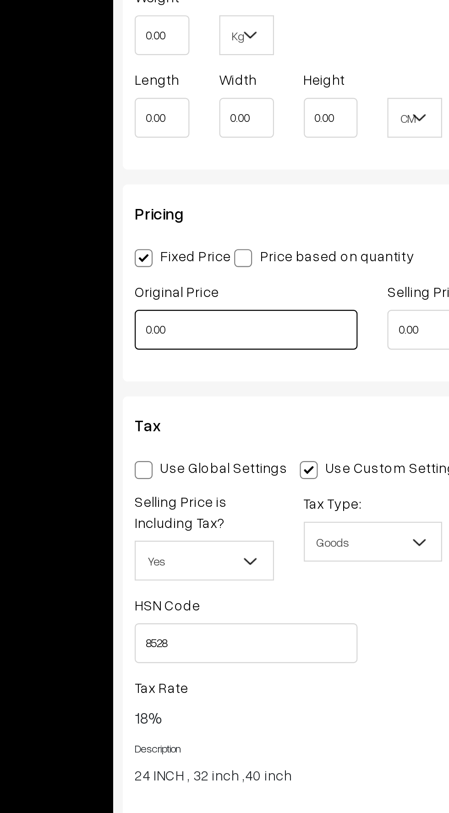
click at [155, 540] on input "0.00" at bounding box center [185, 542] width 103 height 18
type input "0"
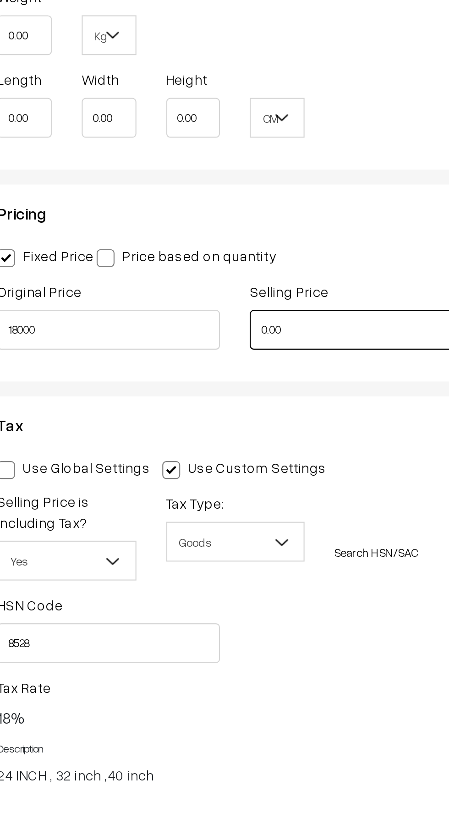
click at [265, 542] on input "0.00" at bounding box center [295, 542] width 103 height 18
type input "18000.00"
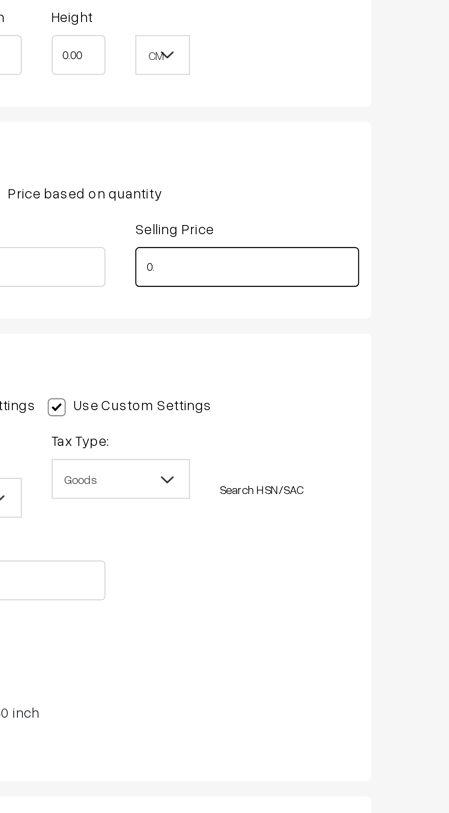
type input "0"
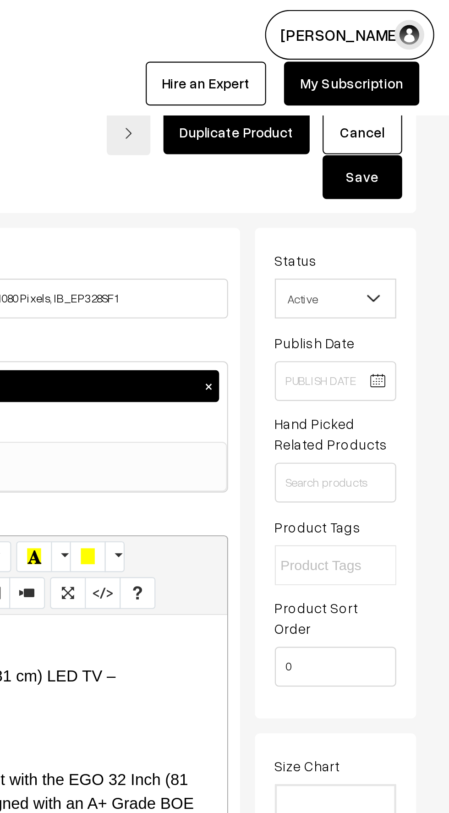
scroll to position [0, 0]
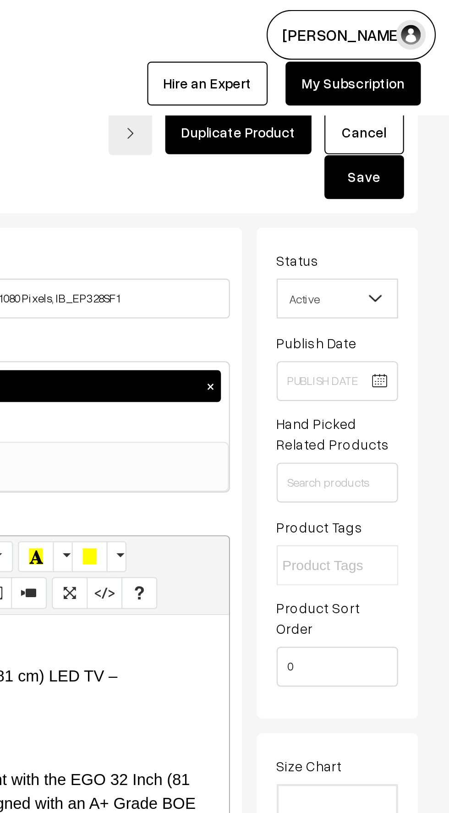
click at [407, 78] on button "Save" at bounding box center [409, 82] width 37 height 20
type input "8750.00"
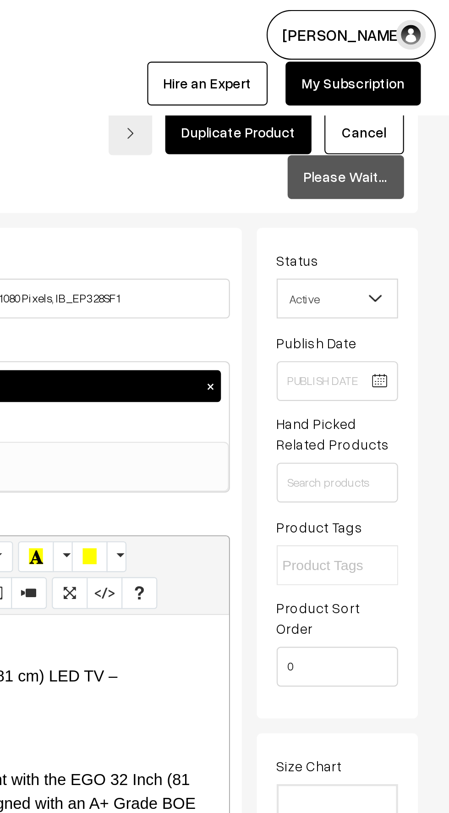
scroll to position [673, 0]
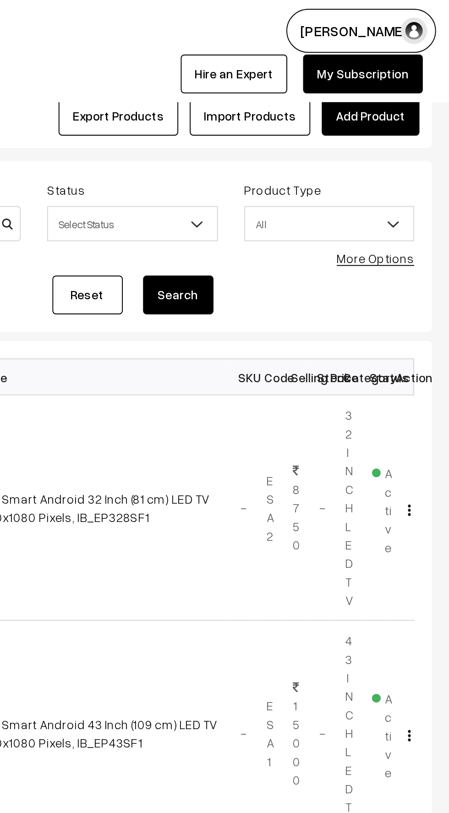
click at [405, 63] on link "Add Product" at bounding box center [408, 60] width 51 height 20
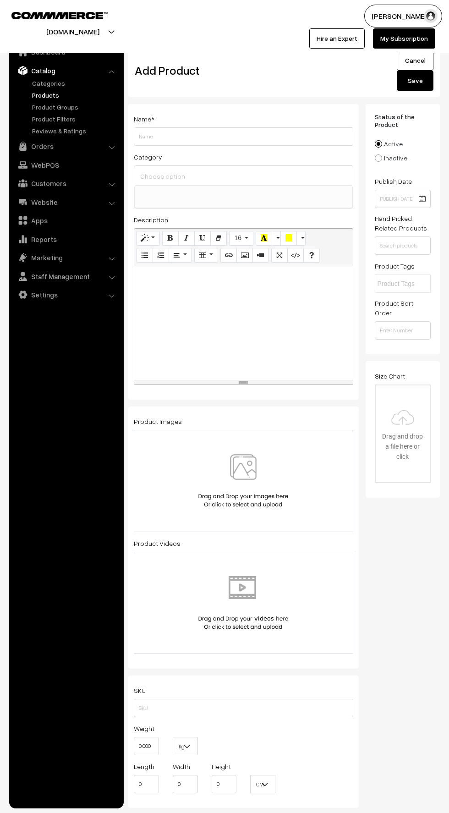
select select
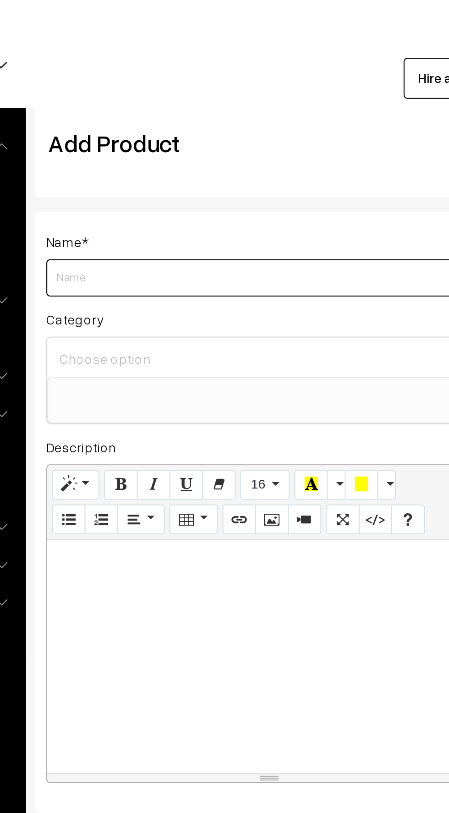
paste input "Ego Smart Android 40 Inch (101 cm) LED TV Full HD, 1920x1080 Pixels, IBEP_412SF1"
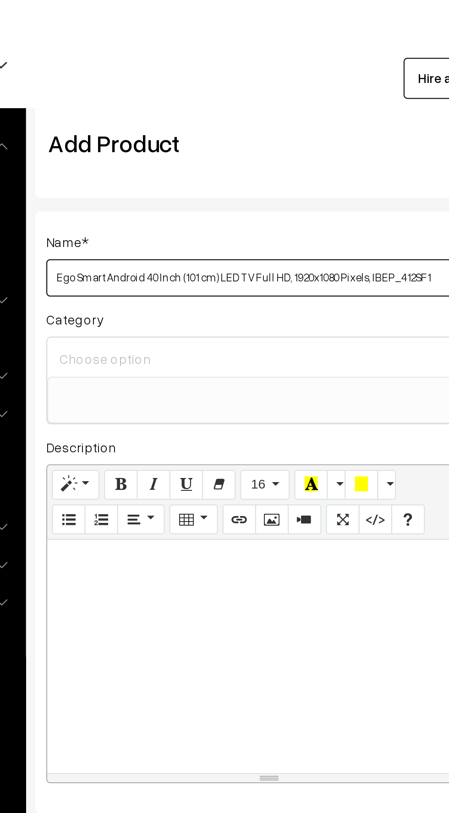
type input "Ego Smart Android 40 Inch (101 cm) LED TV Full HD, 1920x1080 Pixels, IBEP_412SF1"
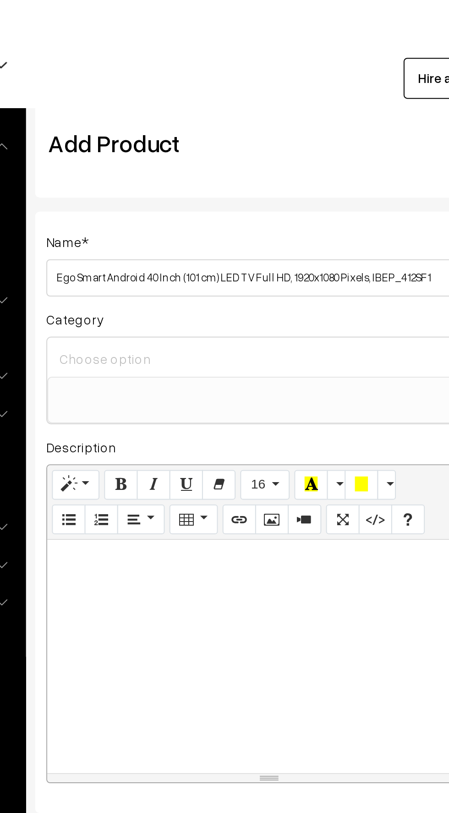
click at [157, 186] on ul at bounding box center [244, 191] width 218 height 11
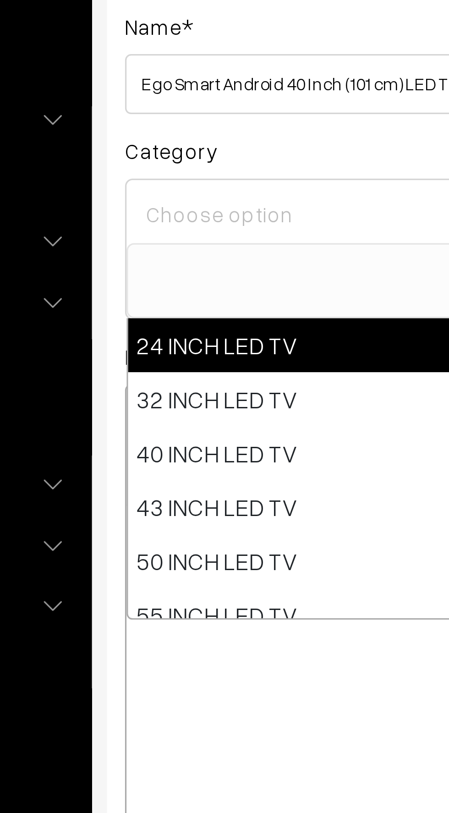
select select "15"
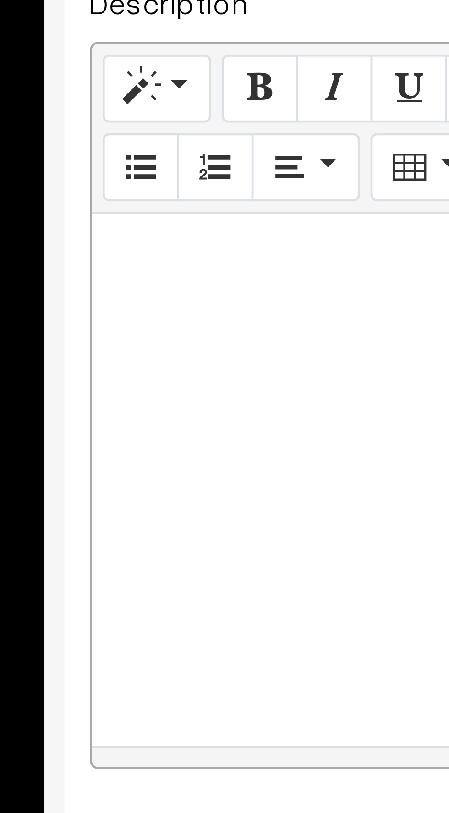
paste div
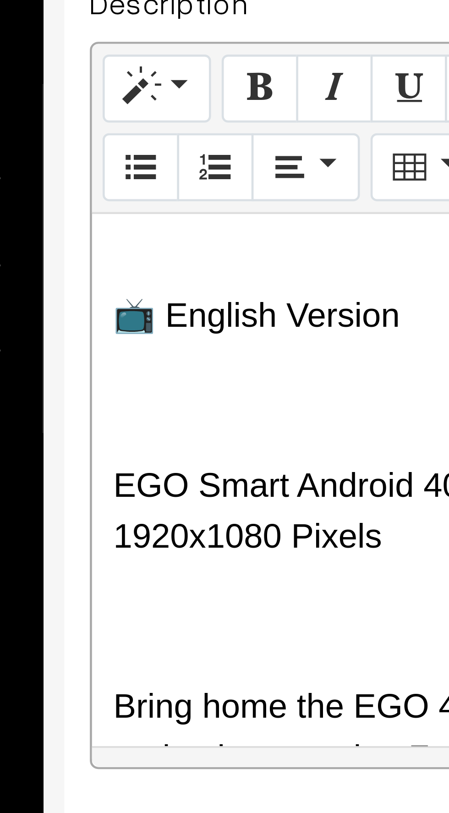
scroll to position [25, 0]
click at [202, 288] on p "📺 English Version" at bounding box center [244, 287] width 210 height 11
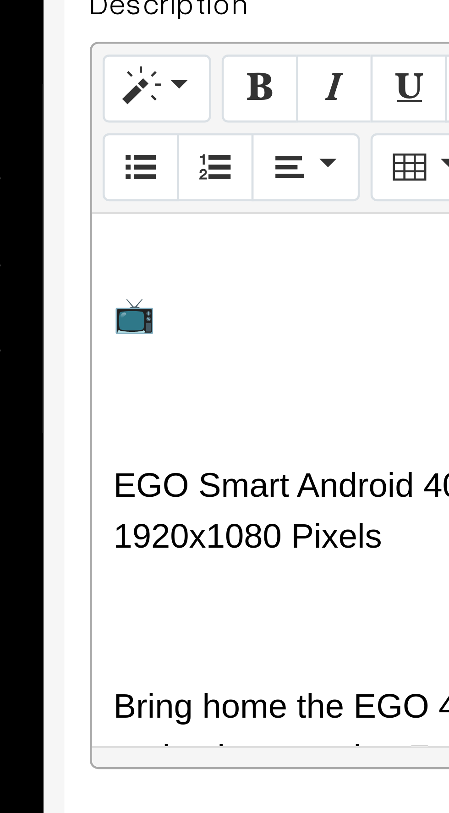
scroll to position [6, 0]
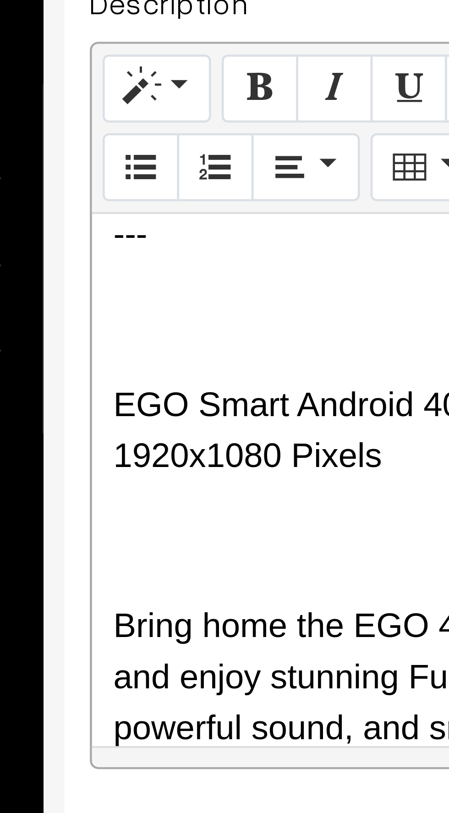
click at [136, 306] on div "--- EGO Smart Android 40 Inch (101 cm) LED TV – Full HD, 1920x1080 Pixels Bring…" at bounding box center [243, 322] width 219 height 115
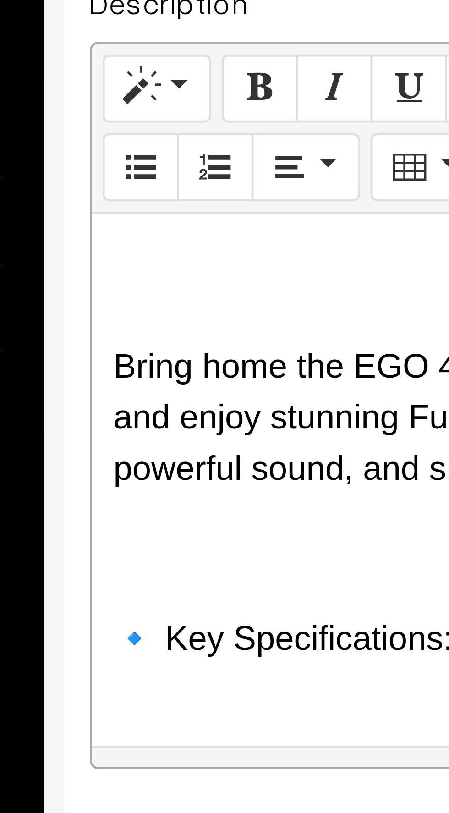
scroll to position [25, 0]
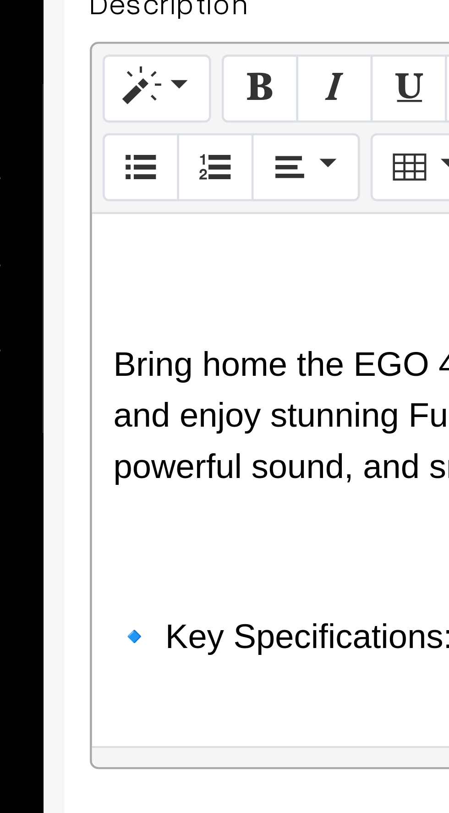
click at [142, 280] on p at bounding box center [244, 279] width 210 height 11
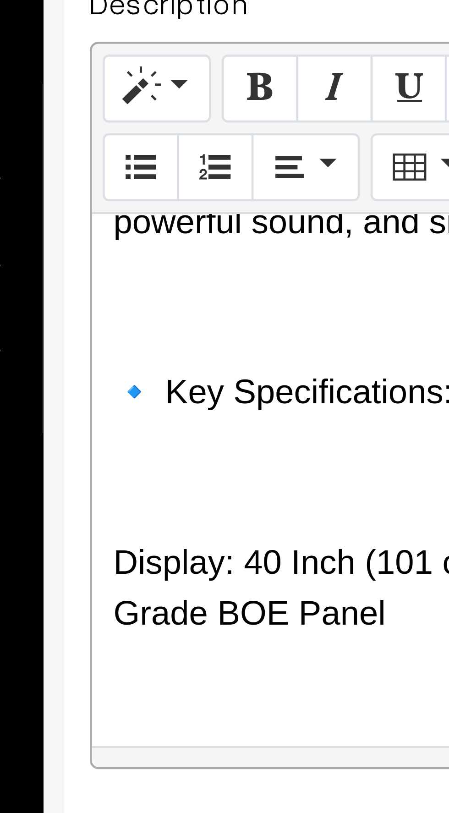
click at [148, 286] on p at bounding box center [244, 285] width 210 height 11
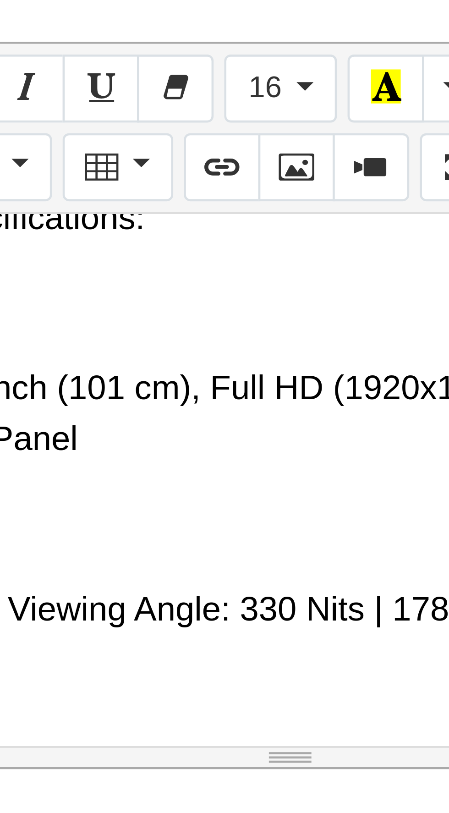
scroll to position [83, 0]
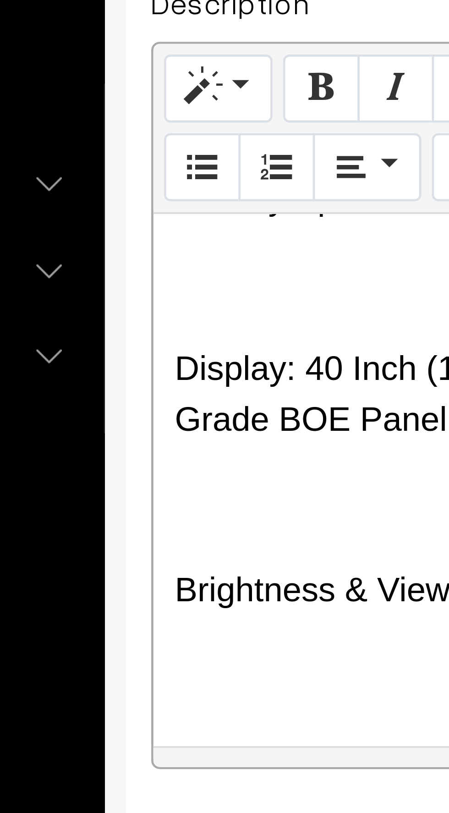
click at [145, 326] on p at bounding box center [244, 328] width 210 height 11
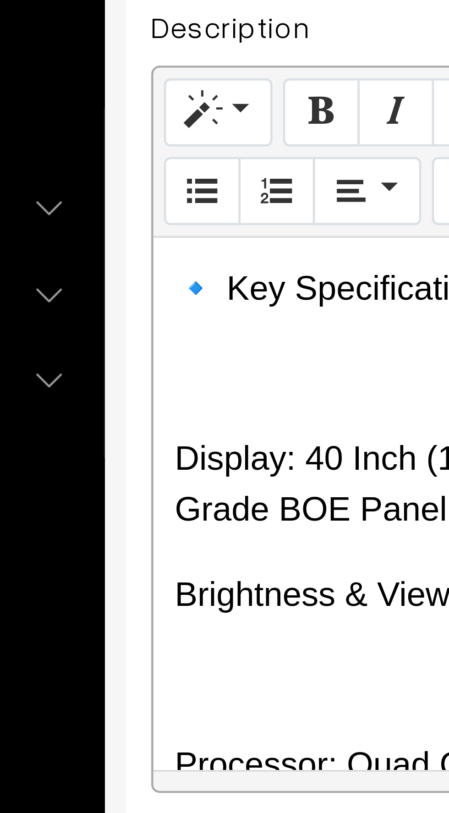
scroll to position [68, 0]
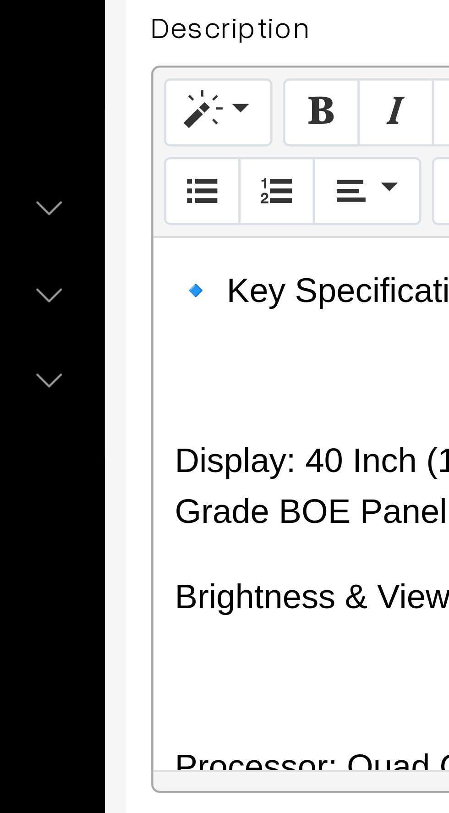
click at [145, 297] on p at bounding box center [244, 295] width 210 height 11
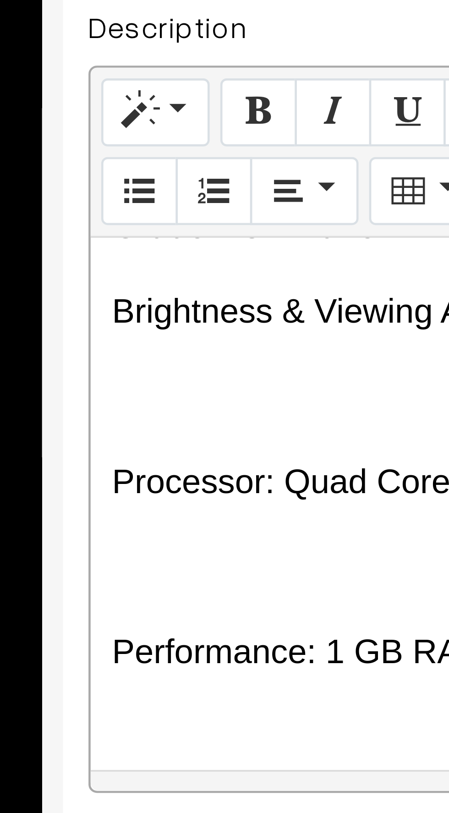
scroll to position [111, 0]
click at [148, 294] on p at bounding box center [244, 299] width 210 height 11
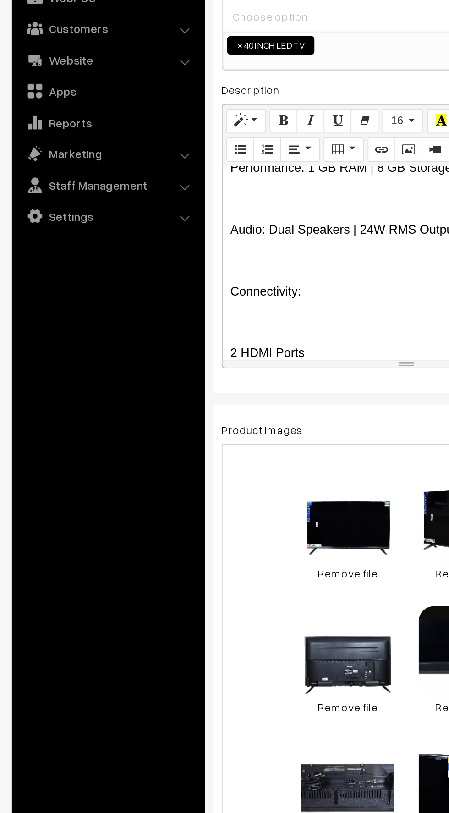
scroll to position [188, 0]
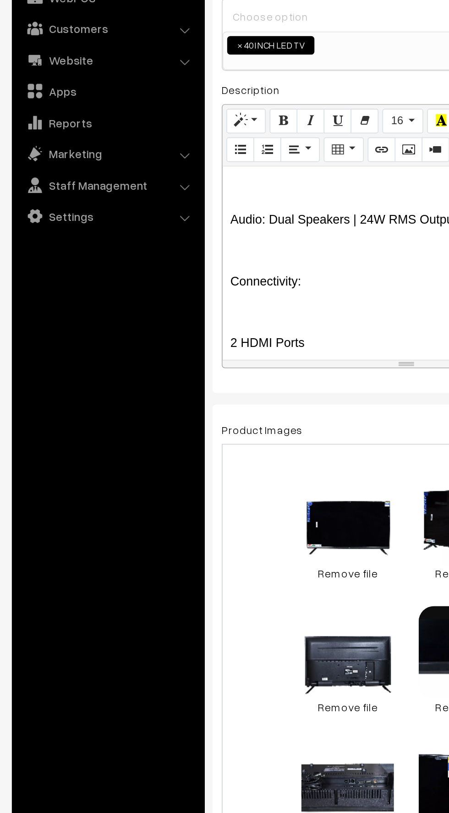
click at [149, 347] on p at bounding box center [244, 352] width 210 height 11
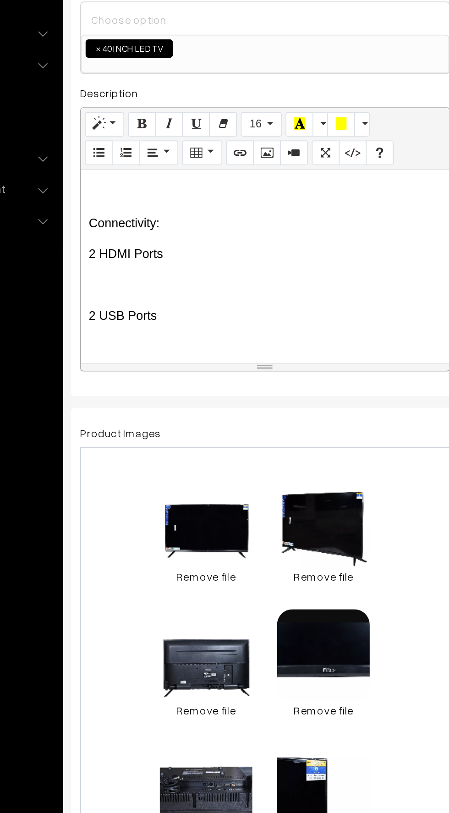
scroll to position [226, 0]
click at [148, 328] on p at bounding box center [244, 331] width 210 height 11
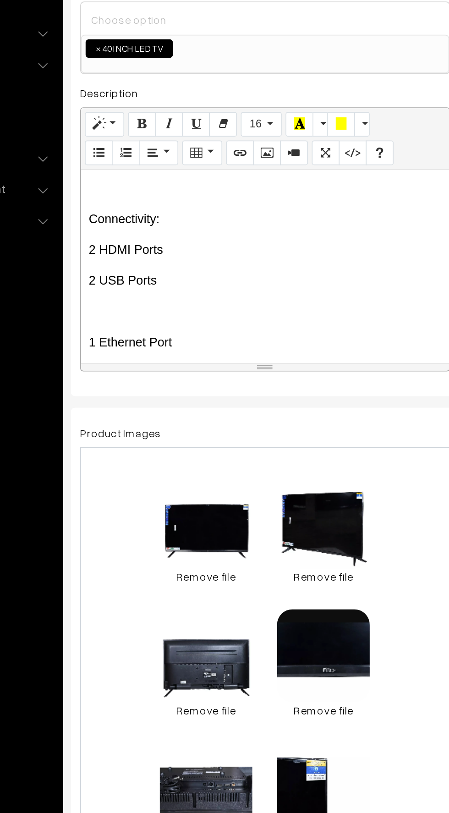
click at [149, 355] on div "EGO Smart Android 40 Inch (101 cm) LED TV – Full HD, 1920x1080 Pixels Bring hom…" at bounding box center [243, 322] width 219 height 115
click at [144, 352] on p at bounding box center [244, 349] width 210 height 11
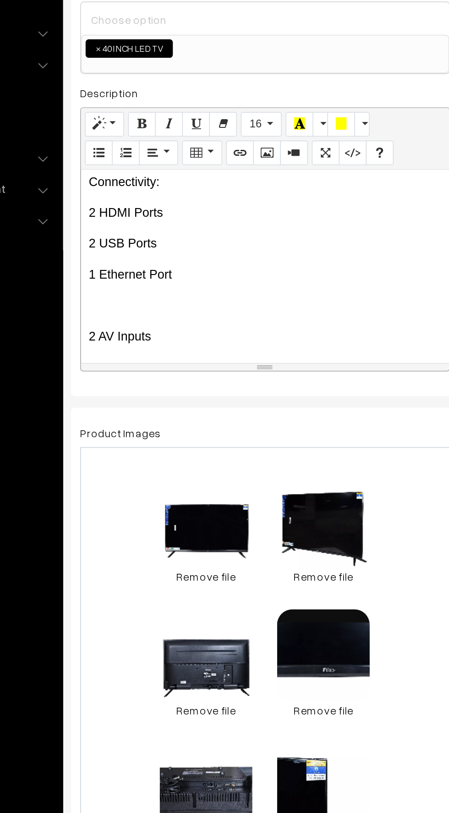
scroll to position [262, 0]
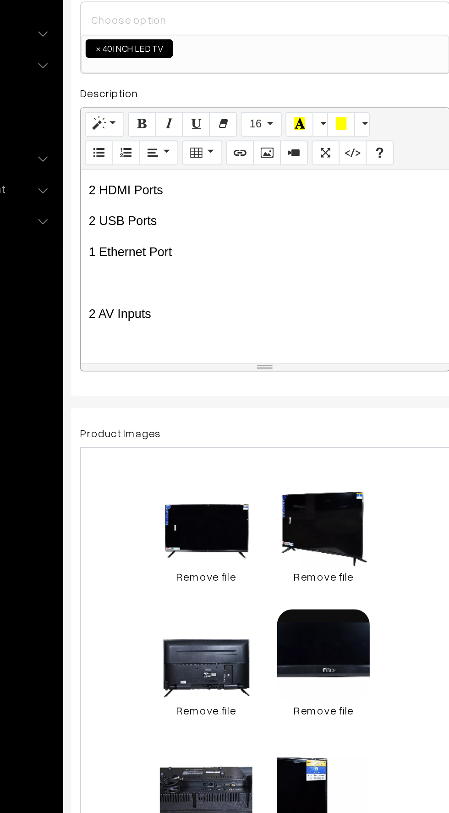
click at [153, 333] on p at bounding box center [244, 332] width 210 height 11
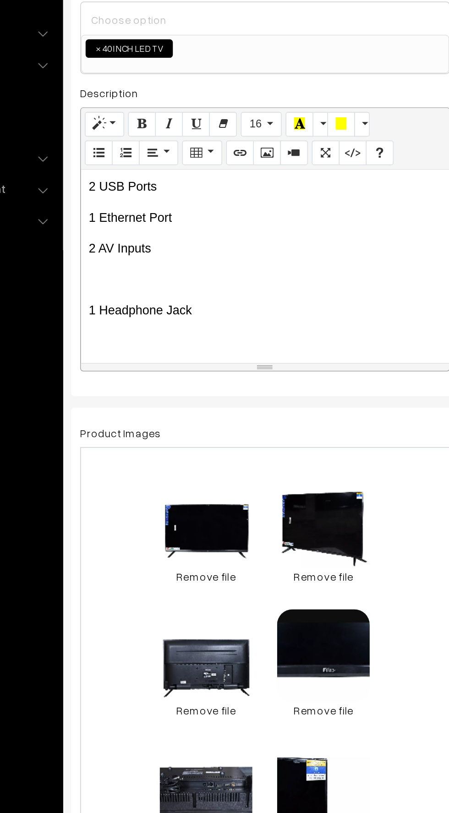
scroll to position [288, 0]
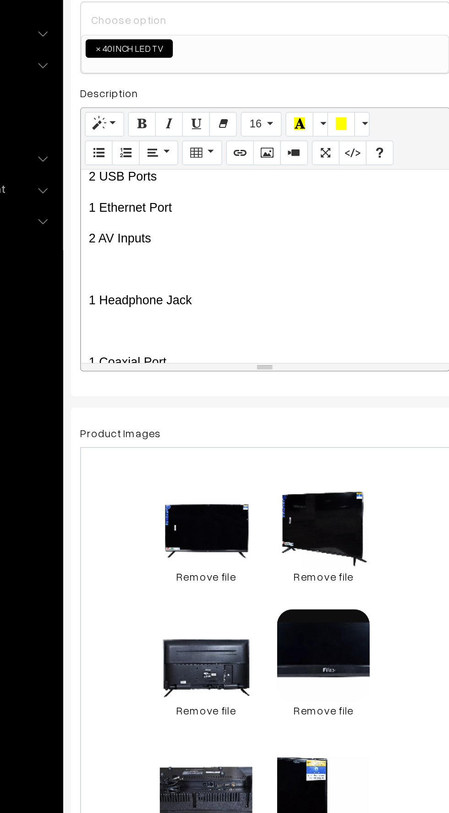
click at [152, 326] on p at bounding box center [244, 324] width 210 height 11
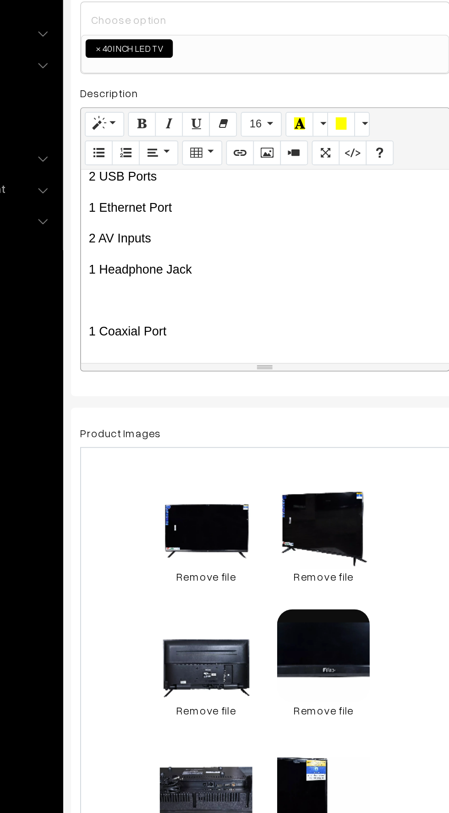
click at [144, 345] on p at bounding box center [244, 342] width 210 height 11
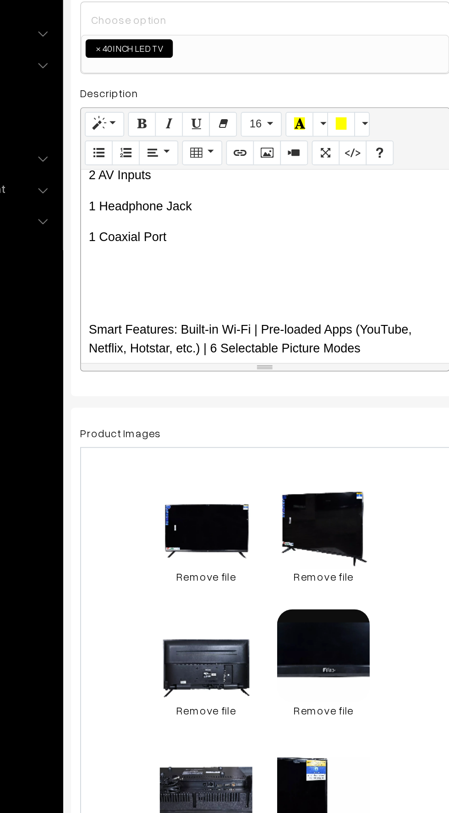
scroll to position [336, 0]
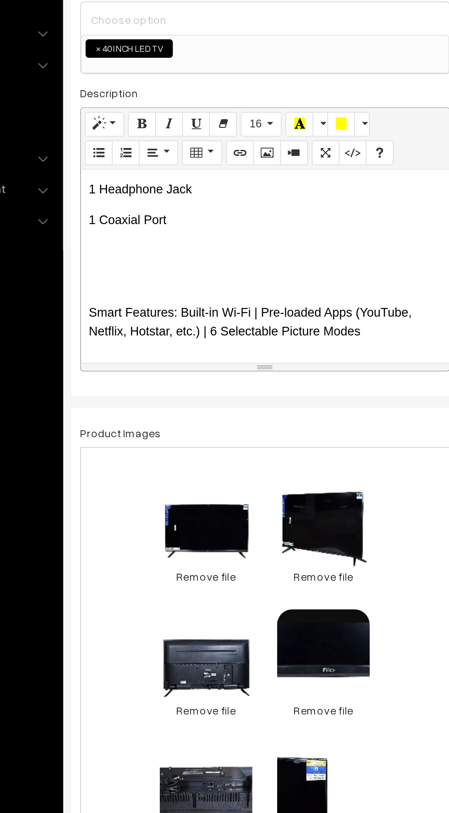
click at [149, 328] on p at bounding box center [244, 331] width 210 height 11
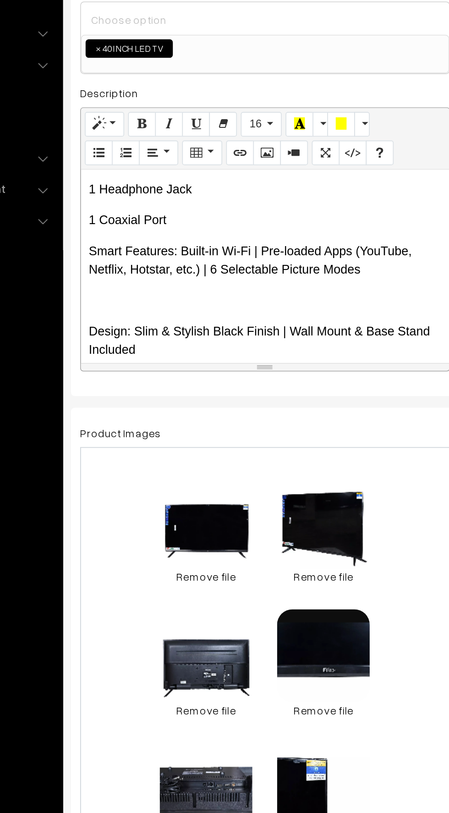
click at [154, 339] on p at bounding box center [244, 342] width 210 height 11
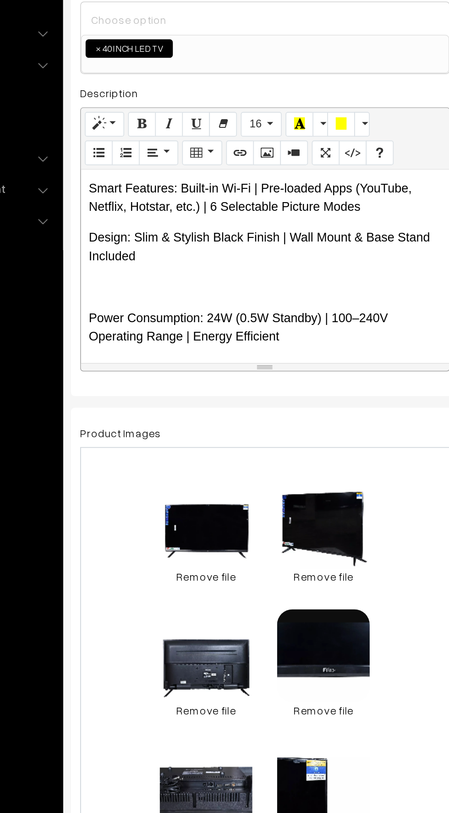
scroll to position [386, 0]
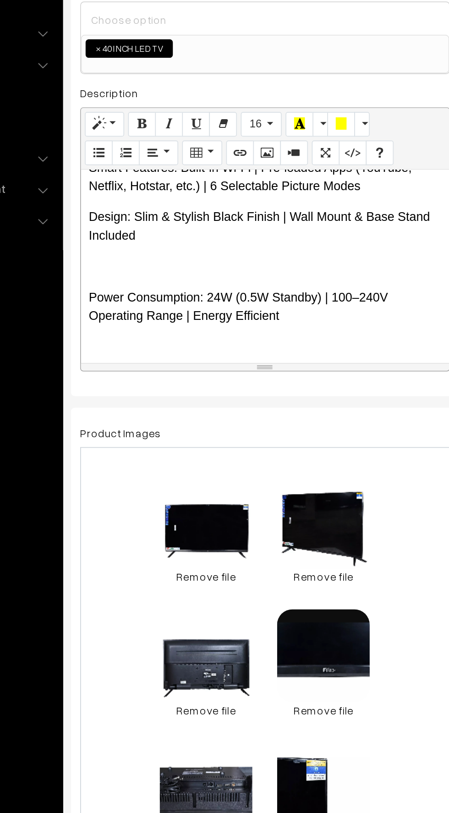
click at [162, 325] on p at bounding box center [244, 322] width 210 height 11
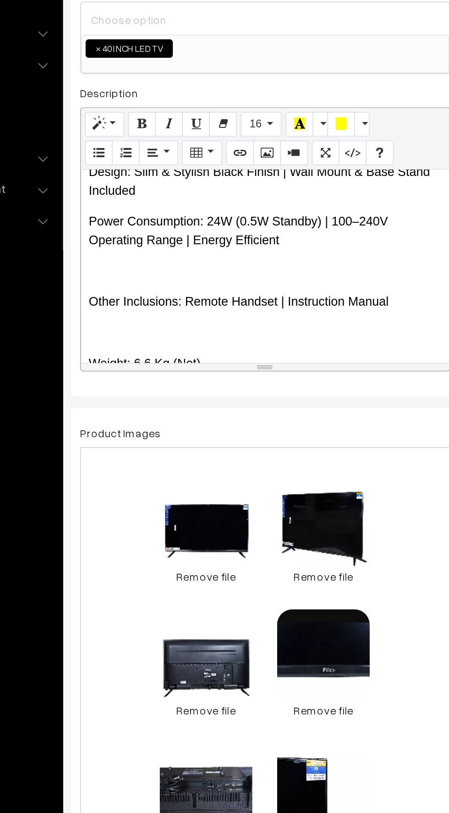
scroll to position [415, 0]
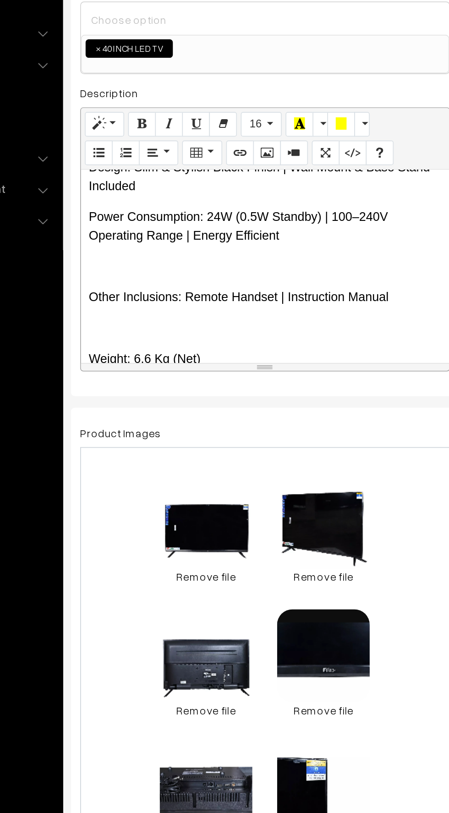
click at [163, 325] on p at bounding box center [244, 322] width 210 height 11
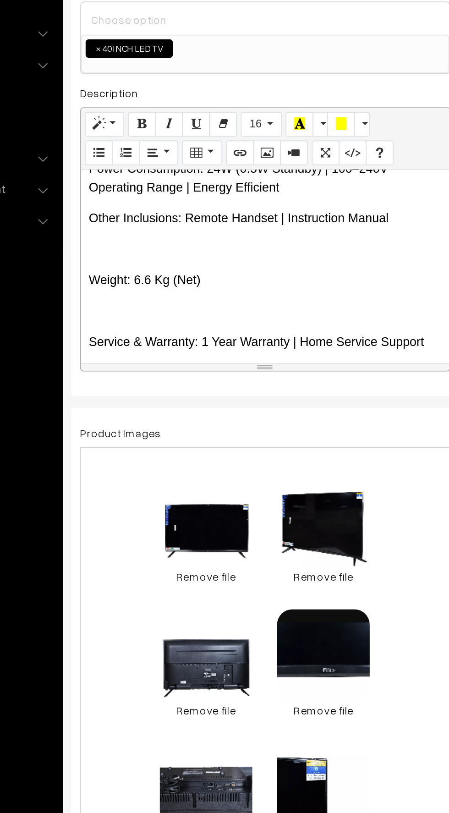
scroll to position [452, 0]
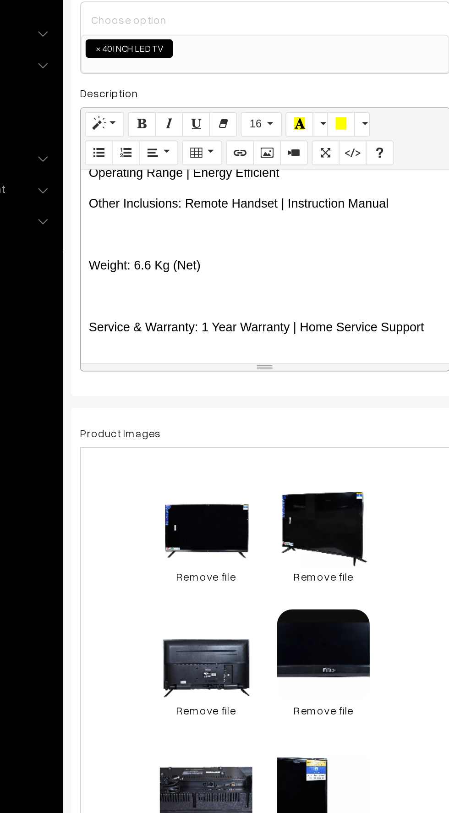
click at [151, 317] on p "Weight: 6.6 Kg (Net)" at bounding box center [244, 322] width 210 height 11
click at [143, 300] on p at bounding box center [244, 303] width 210 height 11
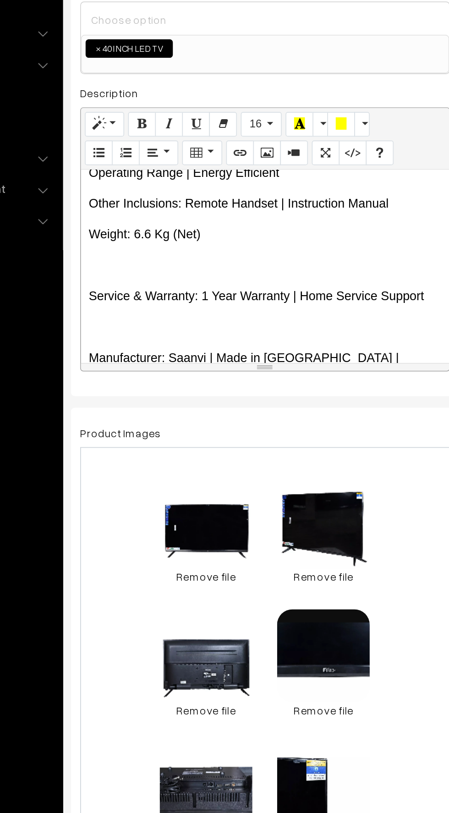
click at [152, 319] on p at bounding box center [244, 322] width 210 height 11
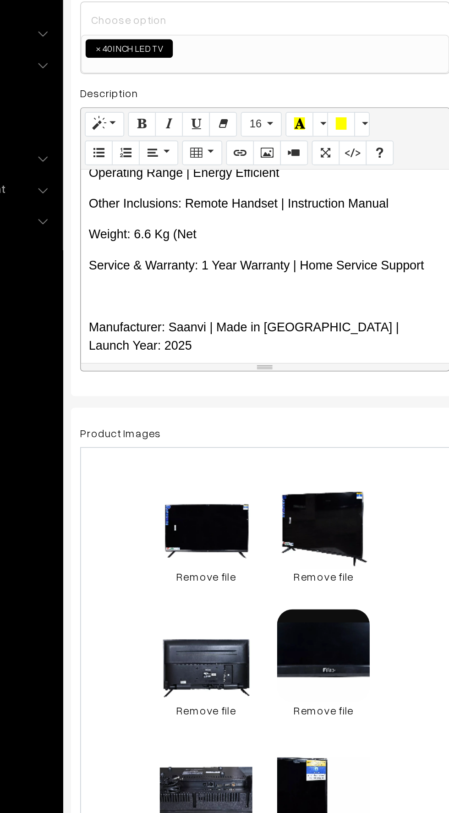
click at [149, 332] on div "EGO Smart Android 40 Inch (101 cm) LED TV – Full HD, 1920x1080 Pixels Bring hom…" at bounding box center [243, 322] width 219 height 115
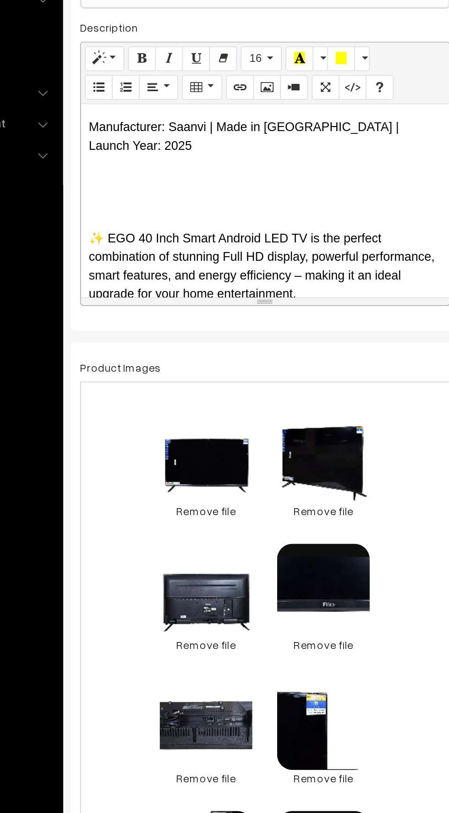
scroll to position [516, 0]
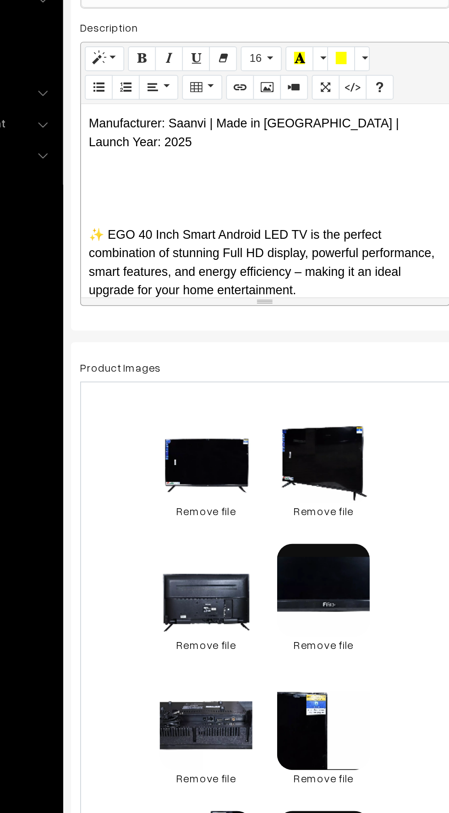
click at [156, 301] on p at bounding box center [244, 306] width 210 height 11
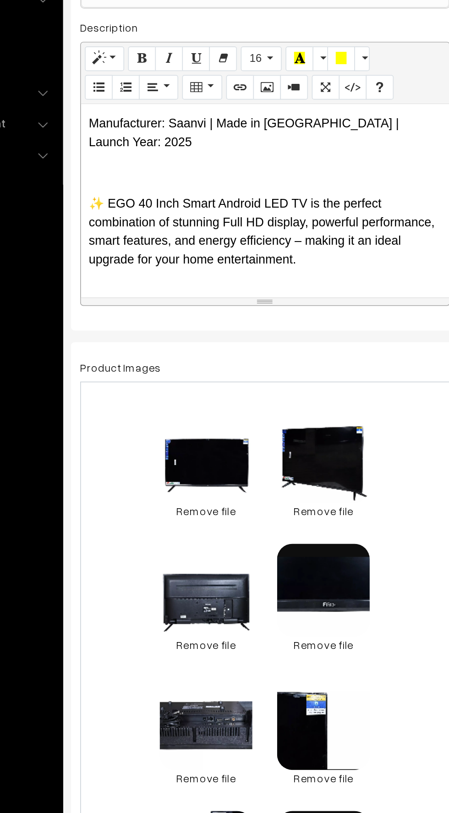
click at [145, 319] on p "✨ EGO 40 Inch Smart Android LED TV is the perfect combination of stunning Full …" at bounding box center [244, 341] width 210 height 44
click at [145, 287] on div "EGO Smart Android 40 Inch (101 cm) LED TV – Full HD, 1920x1080 Pixels Bring hom…" at bounding box center [243, 322] width 219 height 115
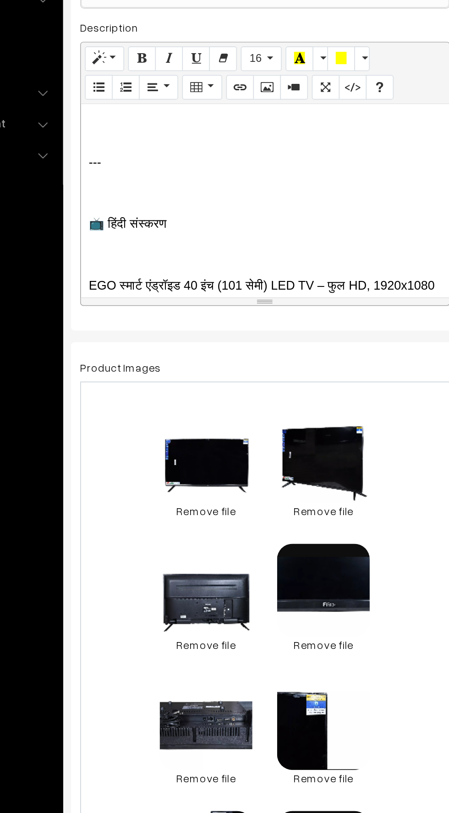
scroll to position [611, 0]
click at [151, 300] on div "EGO Smart Android 40 Inch (101 cm) LED TV – Full HD, 1920x1080 Pixels Bring hom…" at bounding box center [243, 322] width 219 height 115
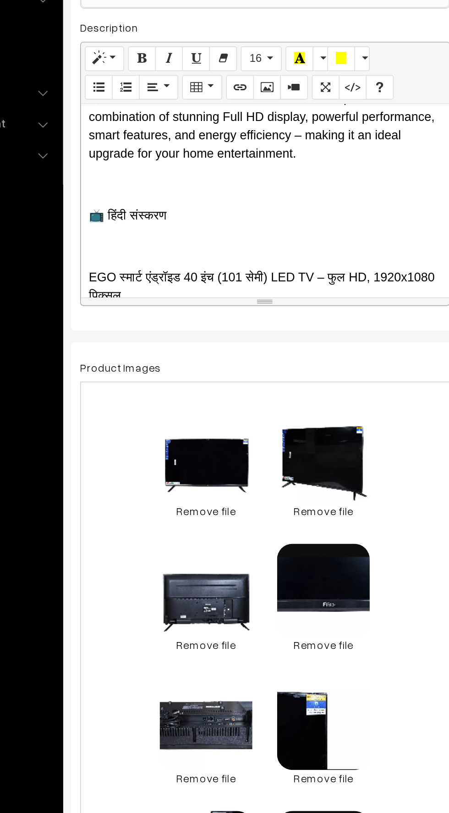
scroll to position [559, 0]
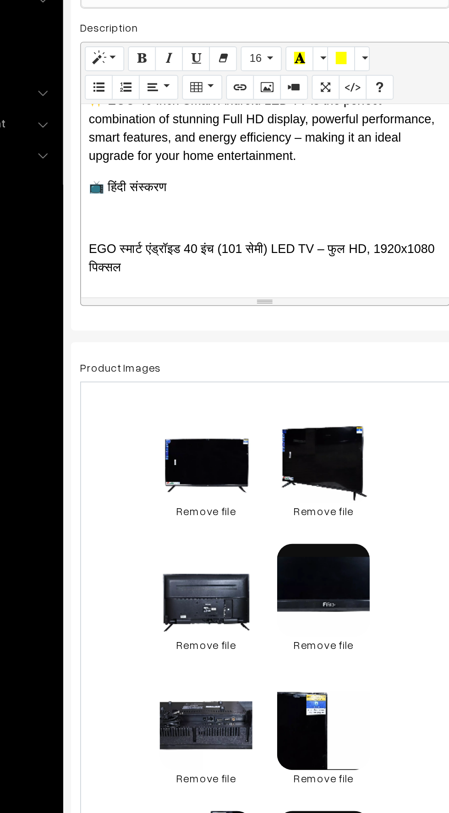
click at [186, 309] on div "EGO Smart Android 40 Inch (101 cm) LED TV – Full HD, 1920x1080 Pixels Bring hom…" at bounding box center [243, 322] width 219 height 115
click at [189, 309] on p "📺 हिंदी संस्करण" at bounding box center [244, 314] width 210 height 11
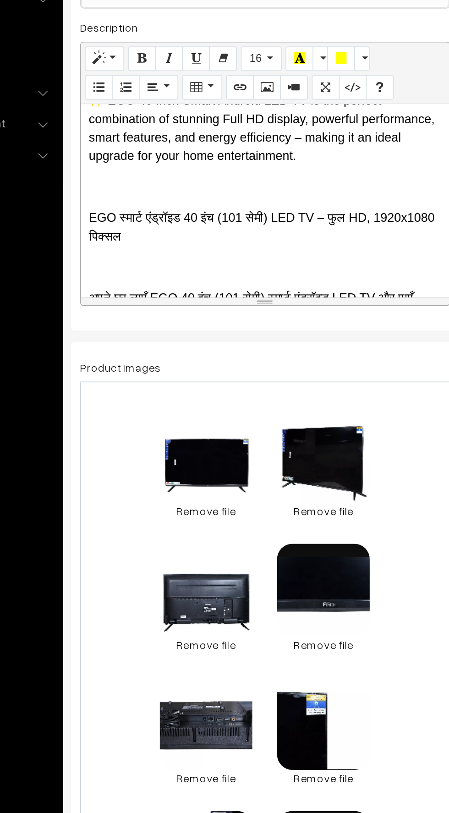
click at [143, 309] on p at bounding box center [244, 314] width 210 height 11
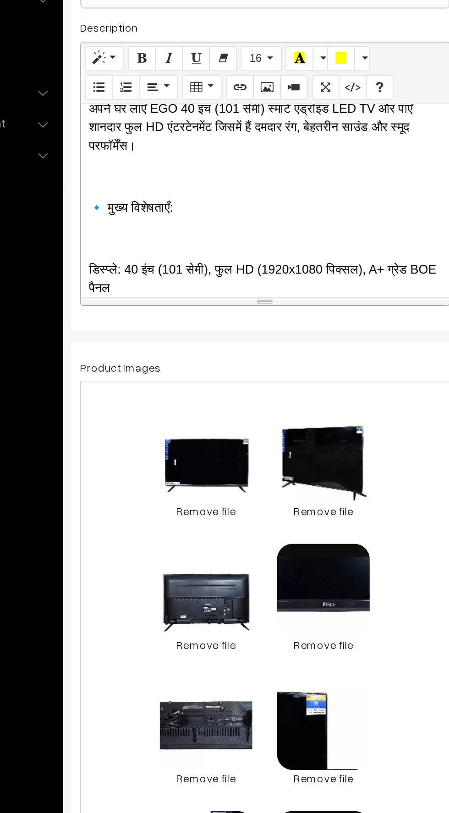
scroll to position [638, 0]
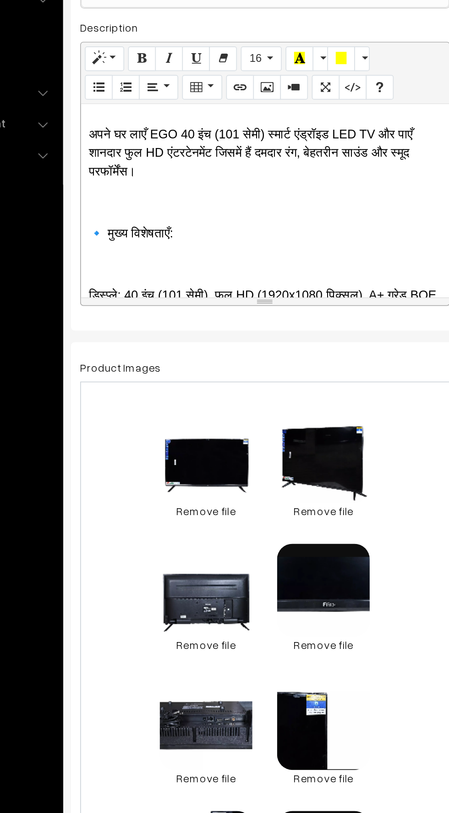
click at [148, 318] on p at bounding box center [244, 323] width 210 height 11
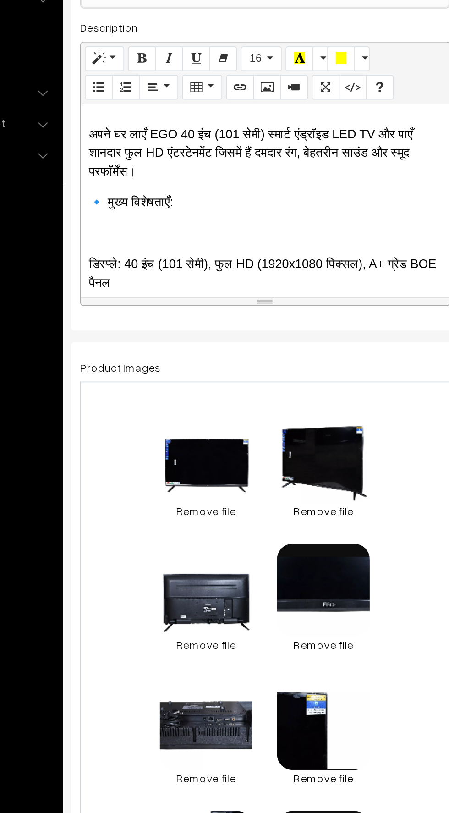
click at [149, 337] on p at bounding box center [244, 342] width 210 height 11
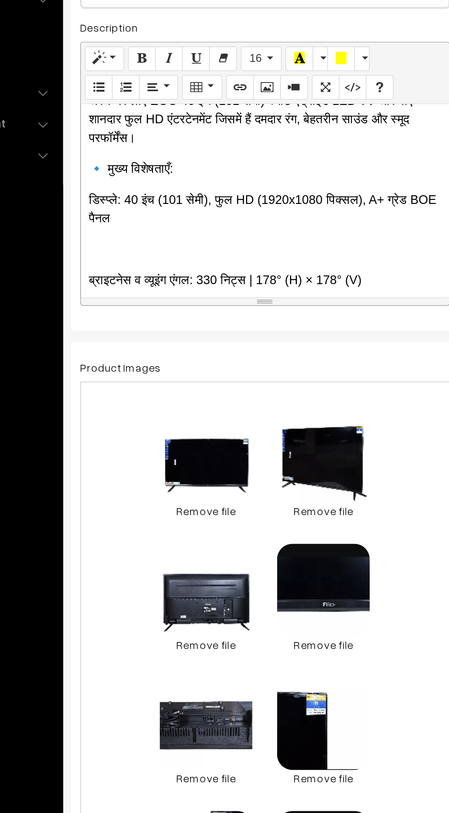
scroll to position [664, 0]
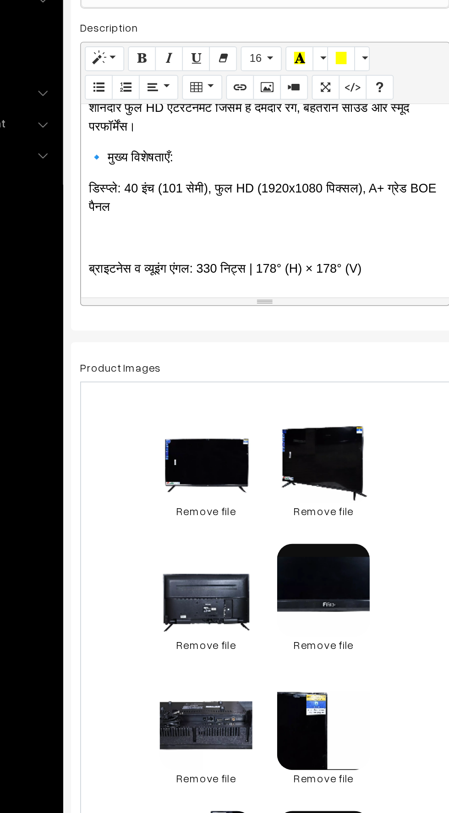
click at [145, 323] on div "EGO Smart Android 40 Inch (101 cm) LED TV – Full HD, 1920x1080 Pixels Bring hom…" at bounding box center [243, 322] width 219 height 115
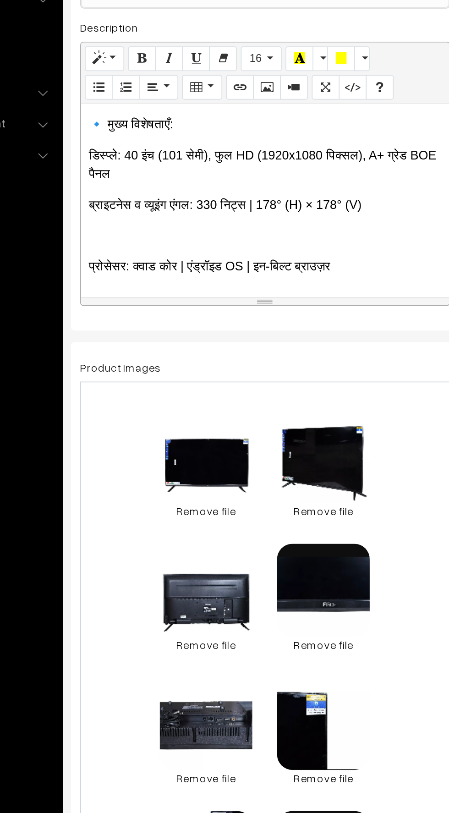
scroll to position [692, 0]
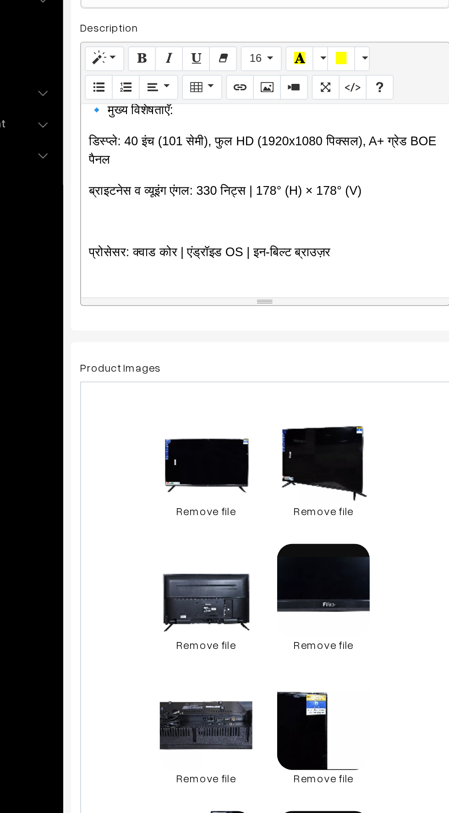
click at [150, 316] on div "EGO Smart Android 40 Inch (101 cm) LED TV – Full HD, 1920x1080 Pixels Bring hom…" at bounding box center [243, 322] width 219 height 115
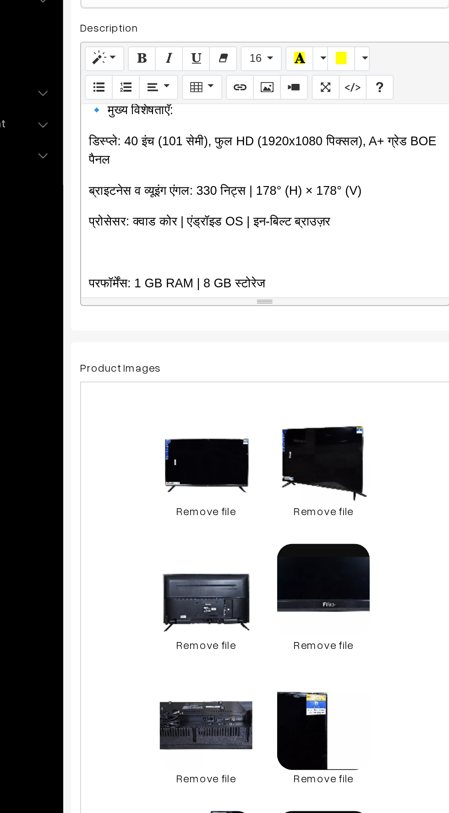
click at [146, 348] on p at bounding box center [244, 353] width 210 height 11
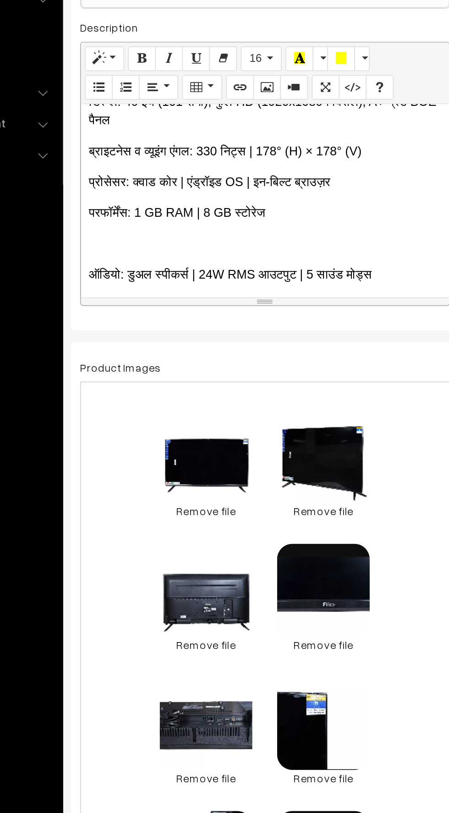
scroll to position [723, 0]
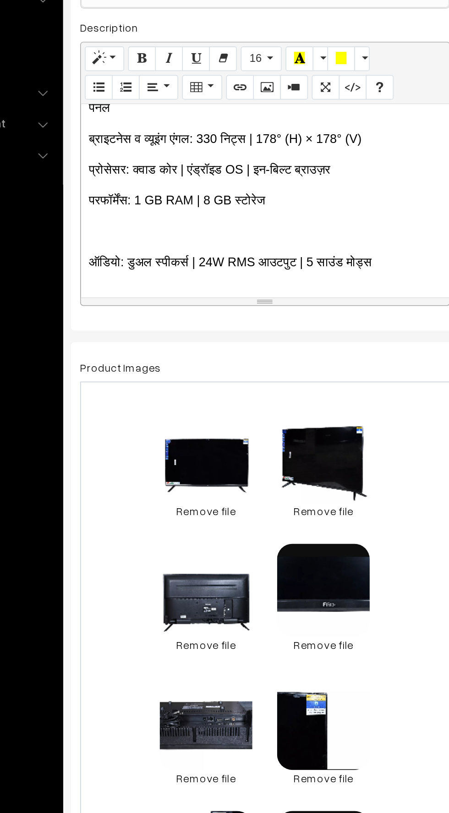
click at [149, 336] on p at bounding box center [244, 341] width 210 height 11
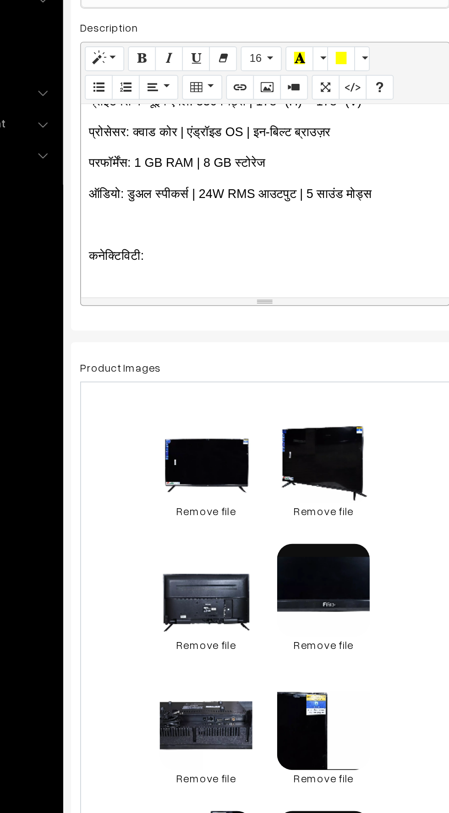
scroll to position [745, 0]
click at [155, 320] on div "EGO Smart Android 40 Inch (101 cm) LED TV – Full HD, 1920x1080 Pixels Bring hom…" at bounding box center [243, 322] width 219 height 115
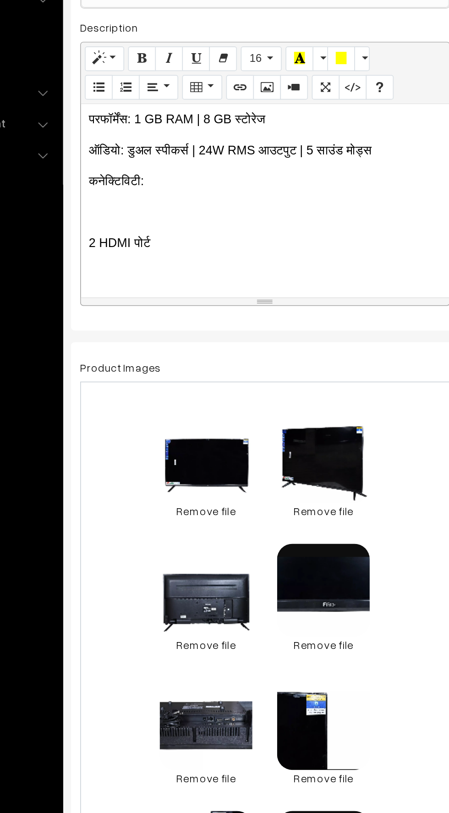
scroll to position [772, 0]
click at [160, 323] on p at bounding box center [244, 328] width 210 height 11
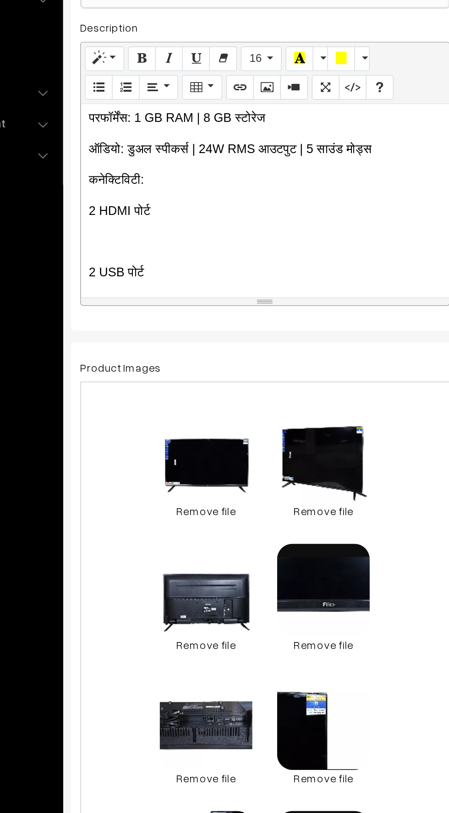
click at [147, 342] on p at bounding box center [244, 347] width 210 height 11
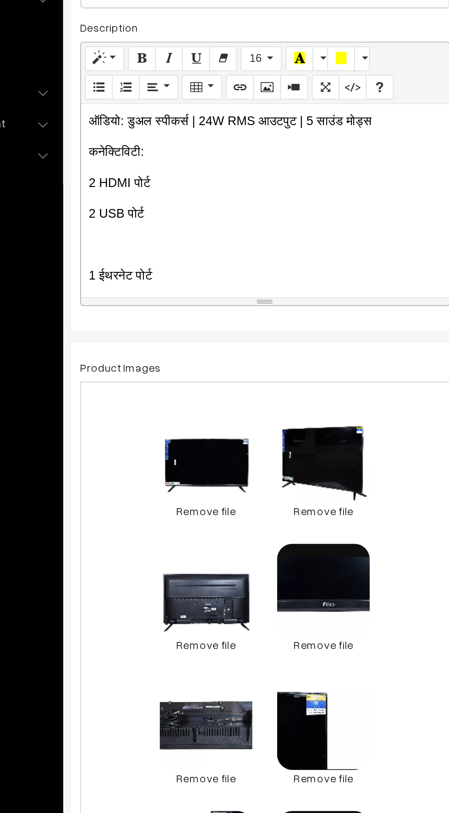
scroll to position [789, 0]
click at [150, 342] on p at bounding box center [244, 347] width 210 height 11
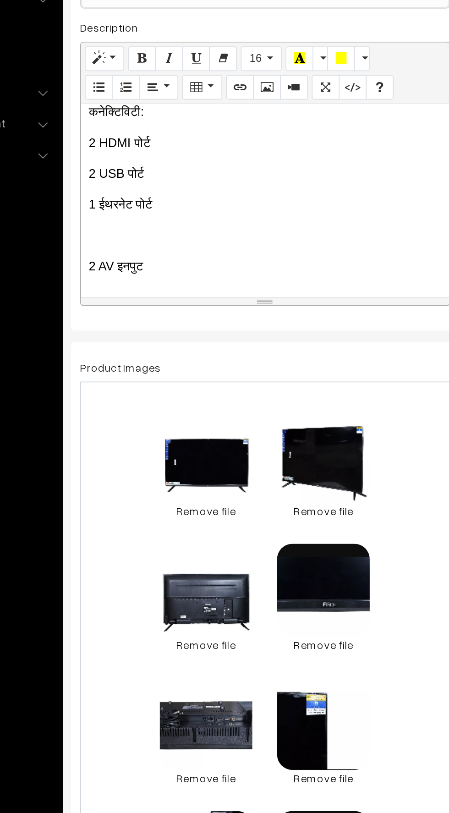
scroll to position [816, 0]
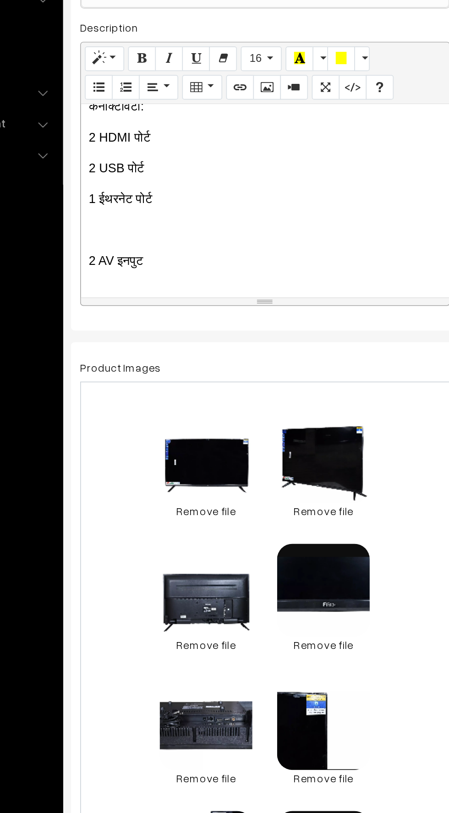
click at [152, 335] on p at bounding box center [244, 340] width 210 height 11
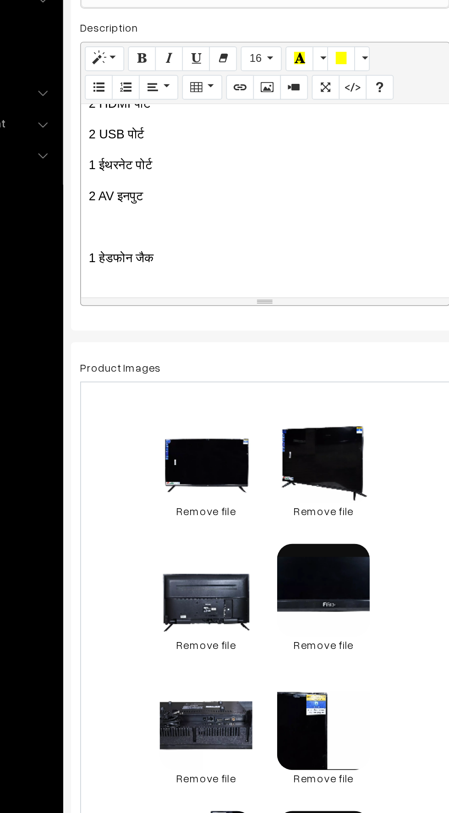
scroll to position [844, 0]
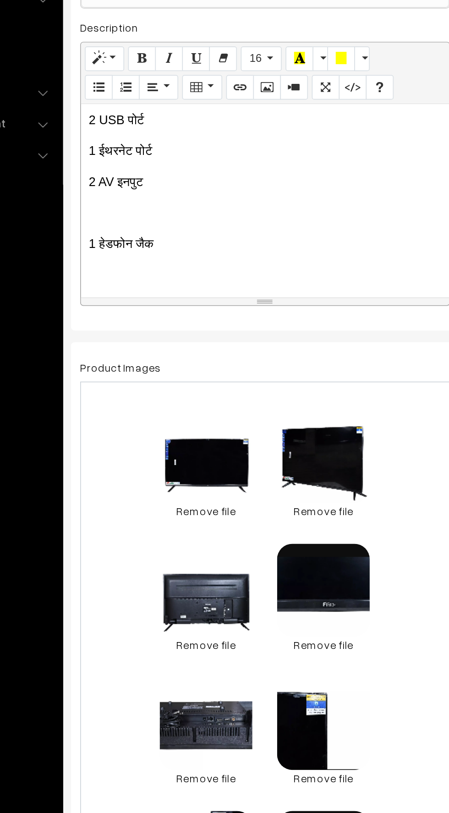
click at [151, 325] on p at bounding box center [244, 330] width 210 height 11
click at [149, 326] on div "EGO Smart Android 40 Inch (101 cm) LED TV – Full HD, 1920x1080 Pixels Bring hom…" at bounding box center [243, 322] width 219 height 115
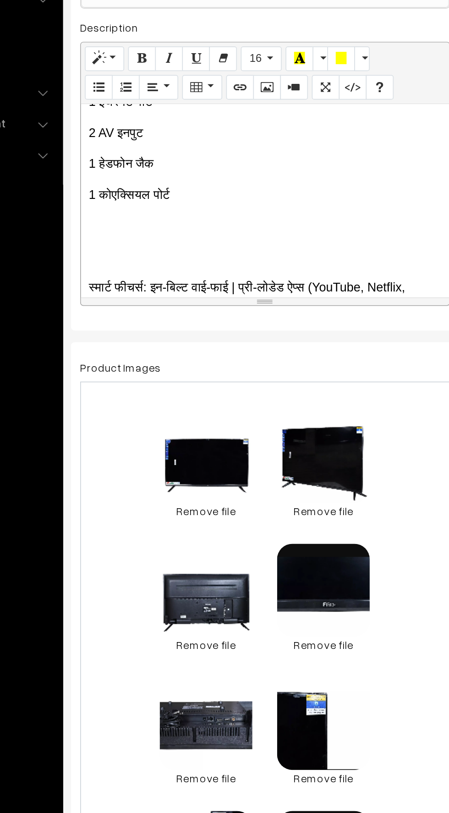
click at [152, 332] on p at bounding box center [244, 337] width 210 height 11
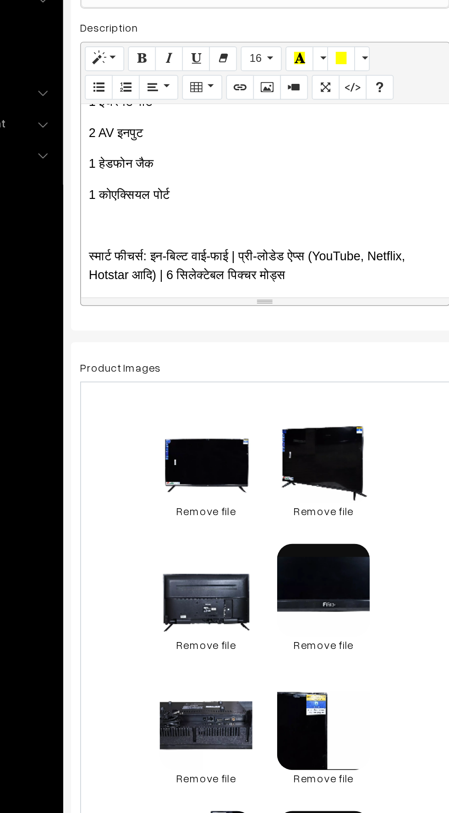
click at [144, 334] on div "EGO Smart Android 40 Inch (101 cm) LED TV – Full HD, 1920x1080 Pixels Bring hom…" at bounding box center [243, 322] width 219 height 115
click at [140, 317] on div "EGO Smart Android 40 Inch (101 cm) LED TV – Full HD, 1920x1080 Pixels Bring hom…" at bounding box center [243, 322] width 219 height 115
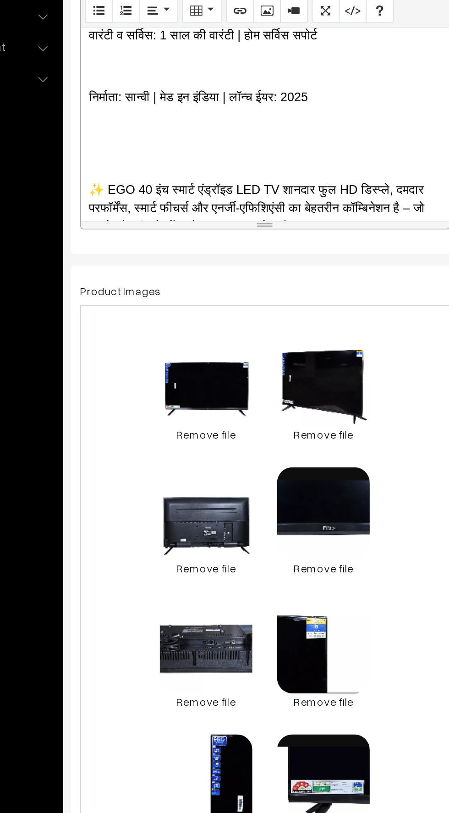
scroll to position [1165, 0]
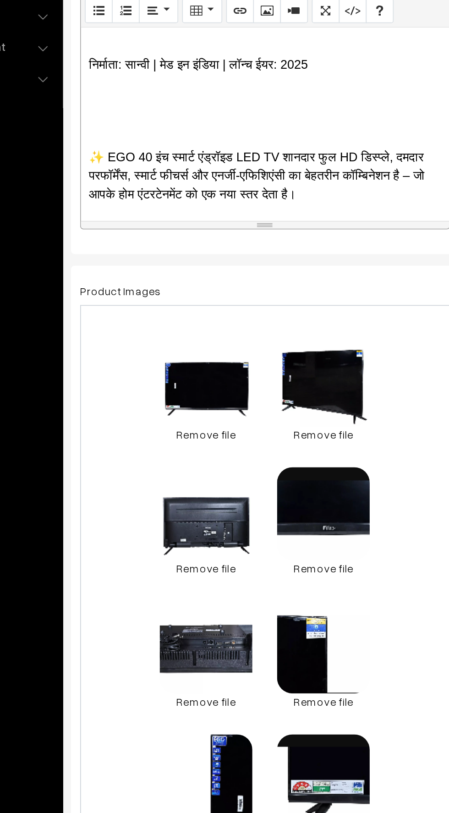
click at [154, 300] on p at bounding box center [244, 305] width 210 height 11
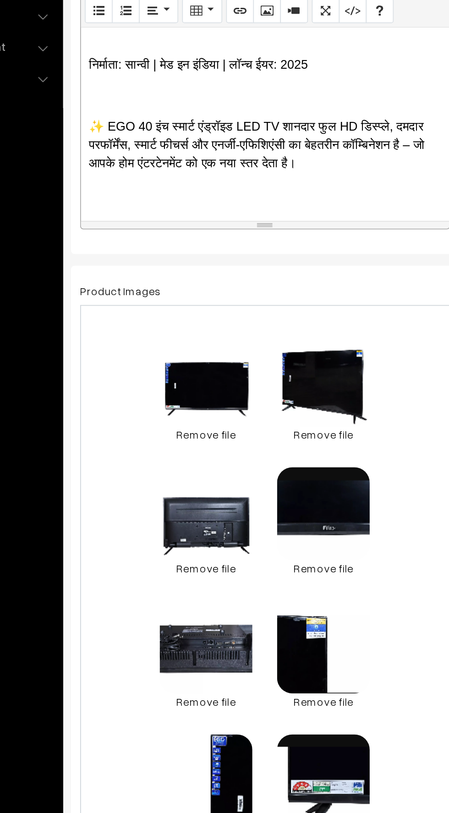
click at [137, 295] on div "EGO Smart Android 40 Inch (101 cm) LED TV – Full HD, 1920x1080 Pixels Bring hom…" at bounding box center [243, 322] width 219 height 115
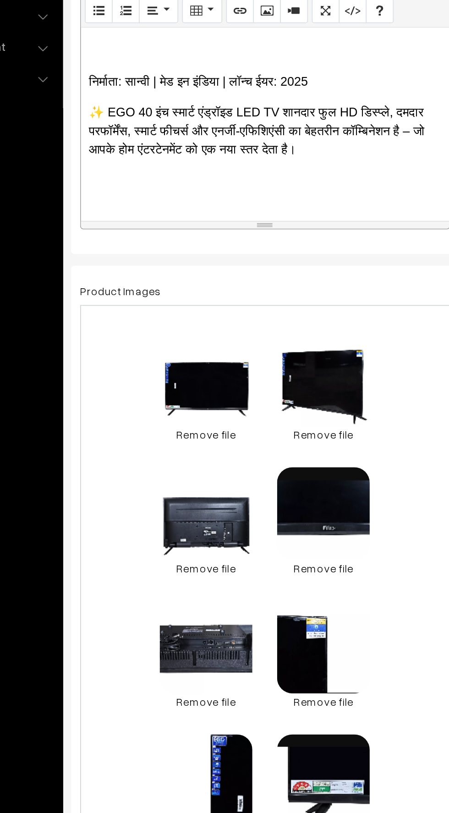
scroll to position [1156, 0]
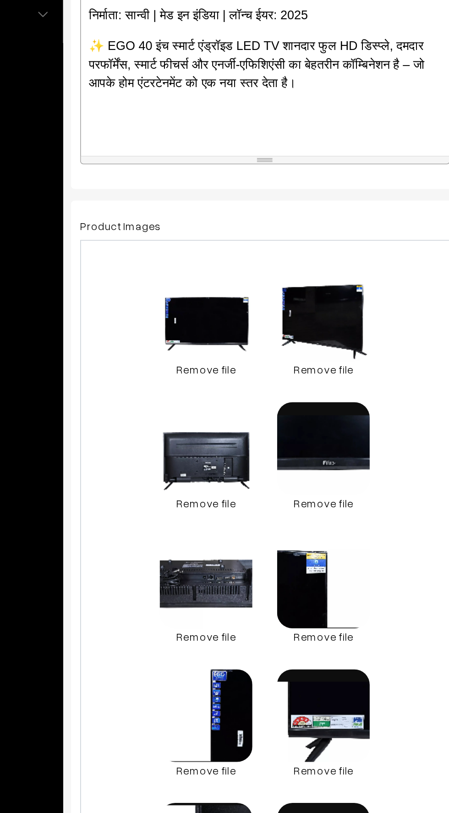
click at [156, 353] on div "EGO Smart Android 40 Inch (101 cm) LED TV – Full HD, 1920x1080 Pixels Bring hom…" at bounding box center [243, 322] width 219 height 115
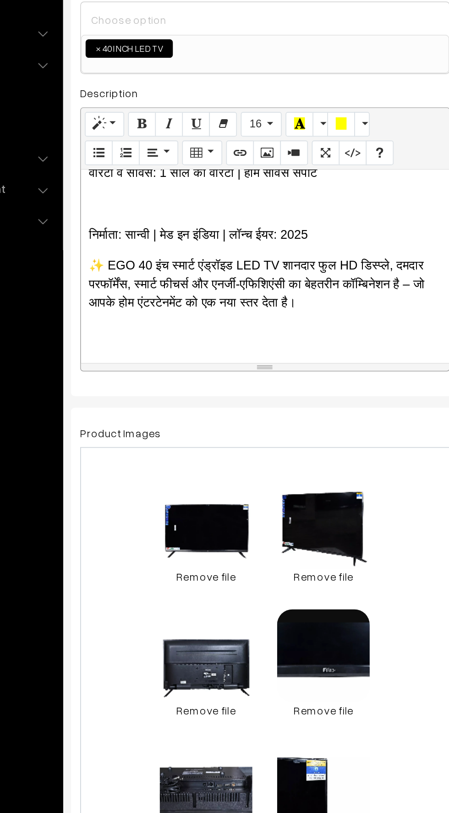
scroll to position [1138, 0]
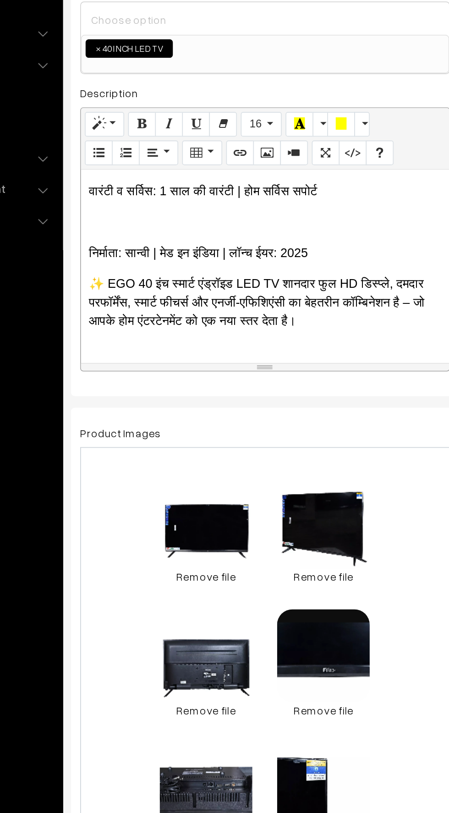
click at [147, 275] on div "EGO Smart Android 40 Inch (101 cm) LED TV – Full HD, 1920x1080 Pixels Bring hom…" at bounding box center [243, 322] width 219 height 115
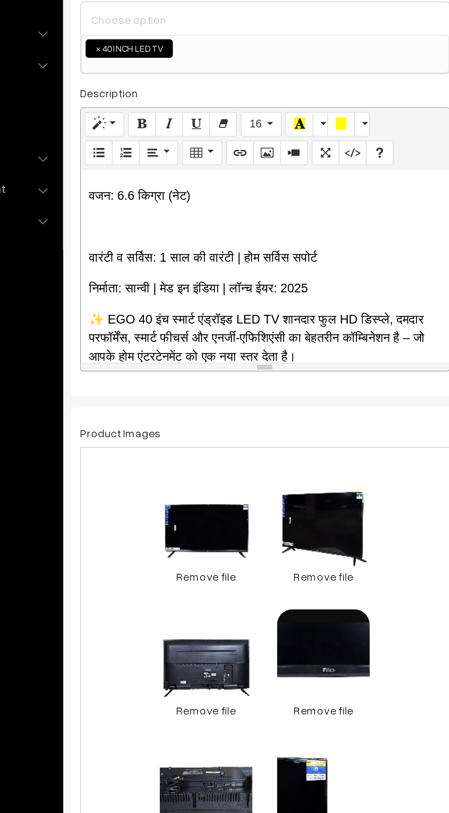
scroll to position [1098, 0]
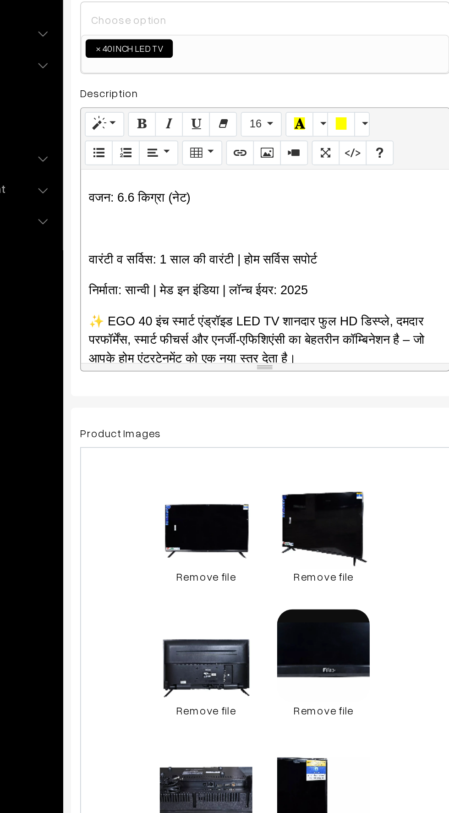
click at [150, 295] on p at bounding box center [244, 300] width 210 height 11
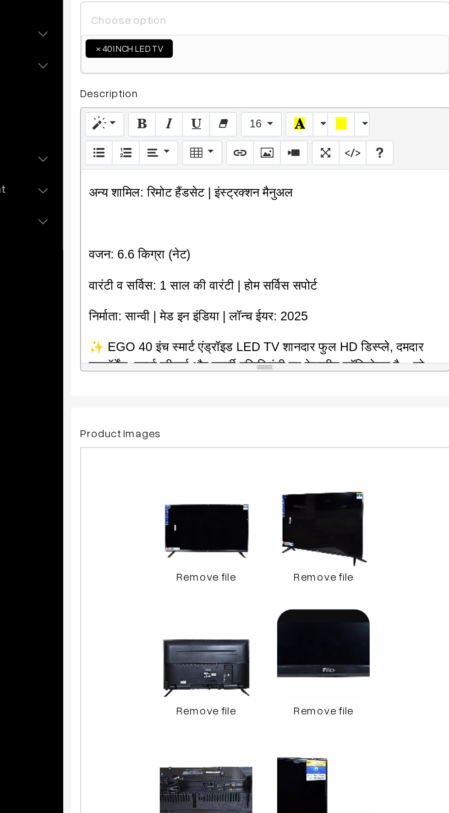
scroll to position [1059, 0]
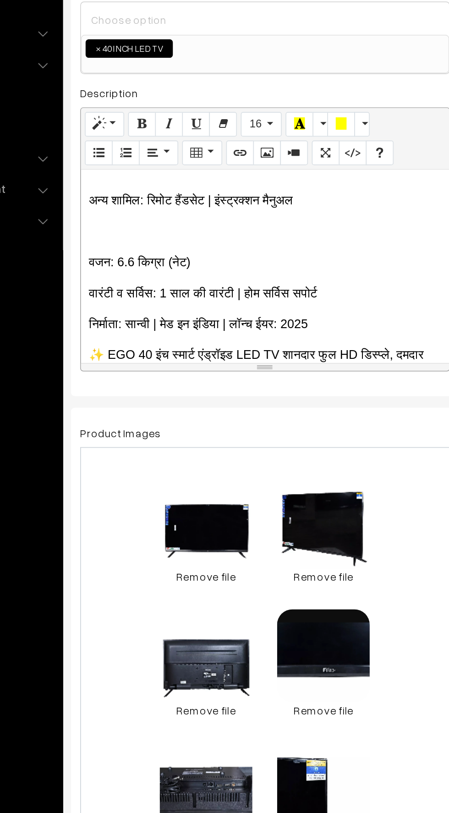
click at [144, 279] on div "EGO Smart Android 40 Inch (101 cm) LED TV – Full HD, 1920x1080 Pixels Bring hom…" at bounding box center [243, 322] width 219 height 115
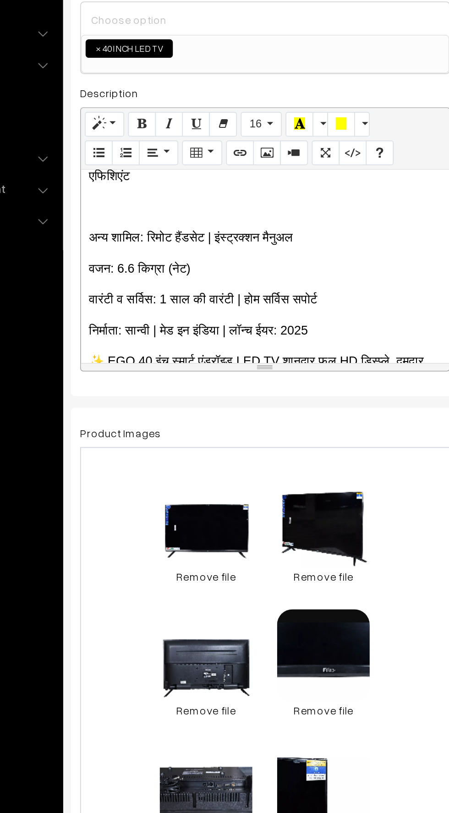
scroll to position [1015, 0]
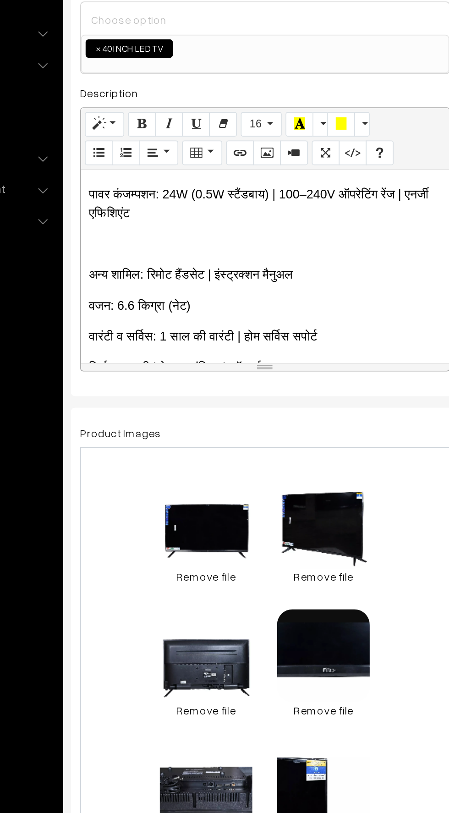
click at [147, 287] on div "EGO Smart Android 40 Inch (101 cm) LED TV – Full HD, 1920x1080 Pixels Bring hom…" at bounding box center [243, 322] width 219 height 115
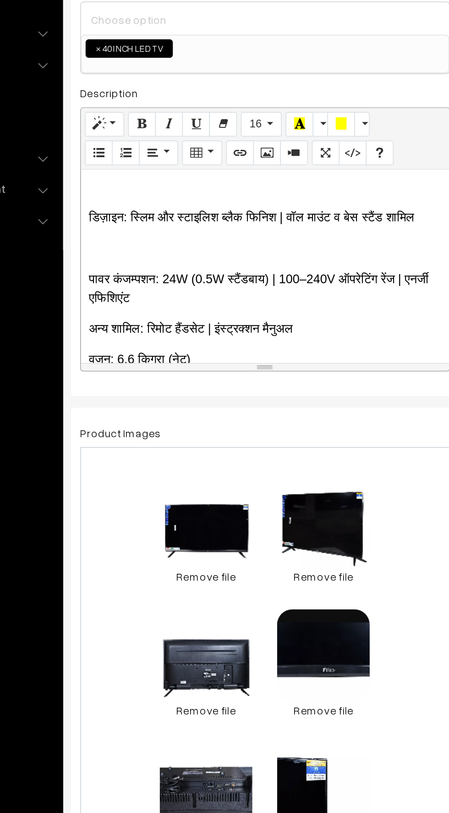
scroll to position [960, 0]
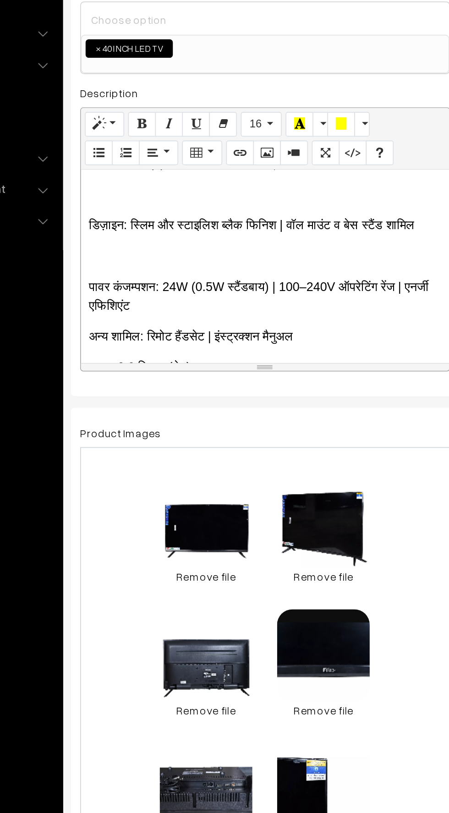
click at [145, 311] on p at bounding box center [244, 316] width 210 height 11
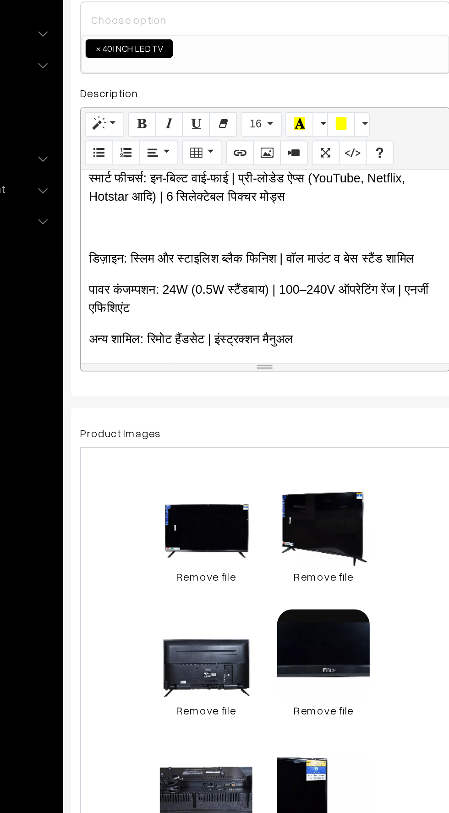
scroll to position [934, 0]
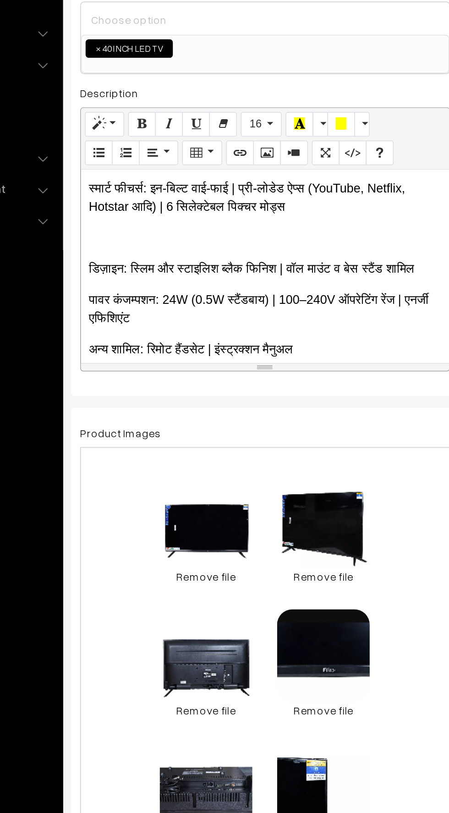
click at [153, 300] on p at bounding box center [244, 305] width 210 height 11
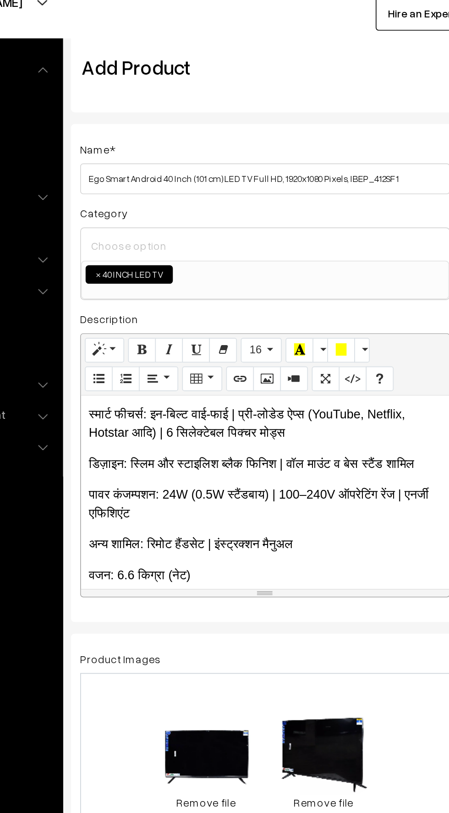
click at [148, 180] on input at bounding box center [243, 176] width 211 height 13
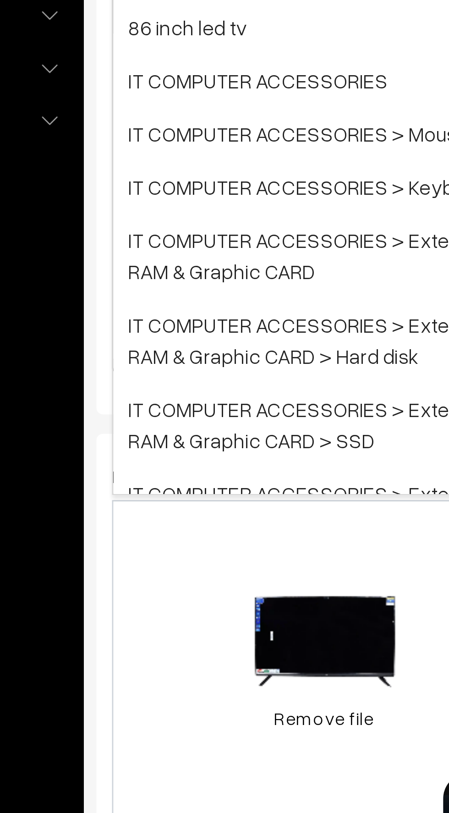
scroll to position [92, 0]
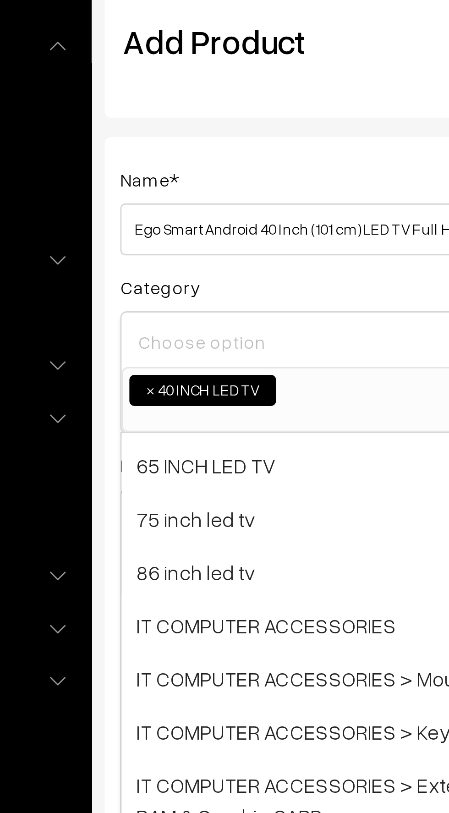
click at [148, 173] on input at bounding box center [243, 176] width 211 height 13
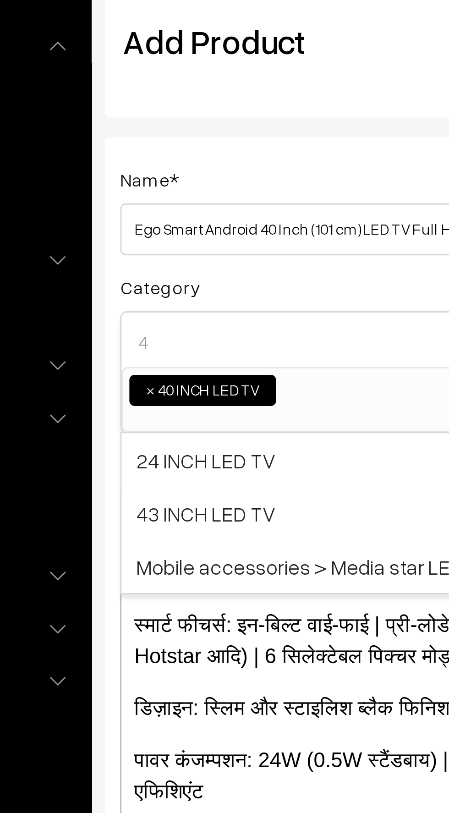
scroll to position [0, 0]
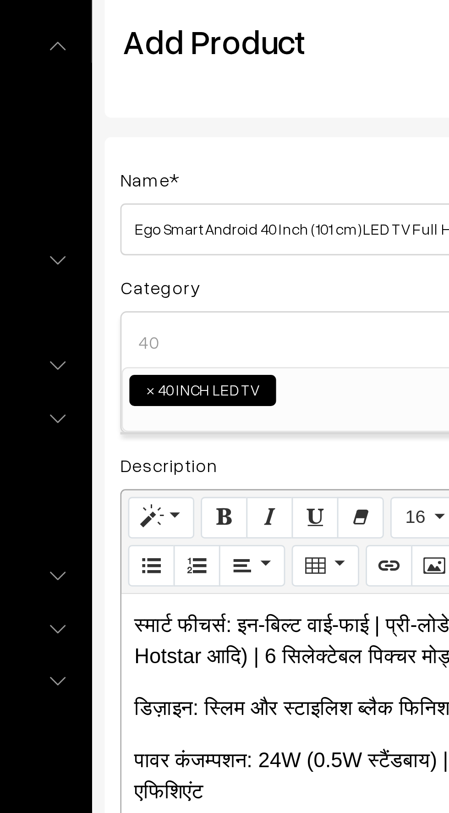
type input "40"
click at [144, 193] on span "×" at bounding box center [144, 193] width 3 height 8
select select
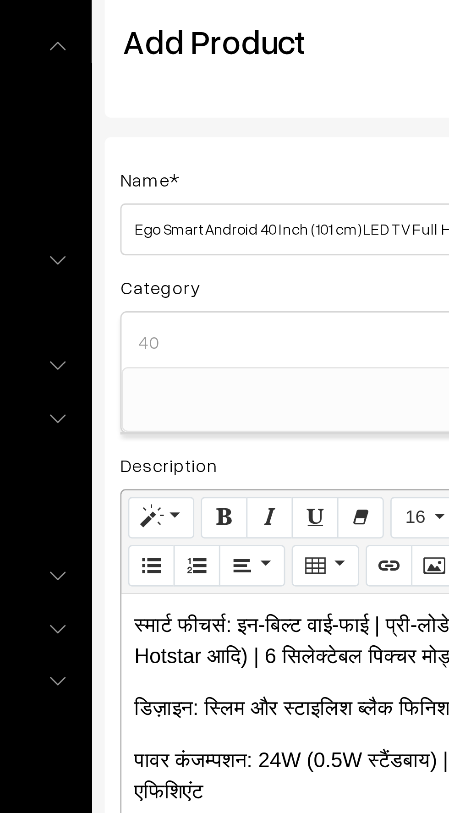
click at [149, 180] on input "40" at bounding box center [243, 176] width 211 height 13
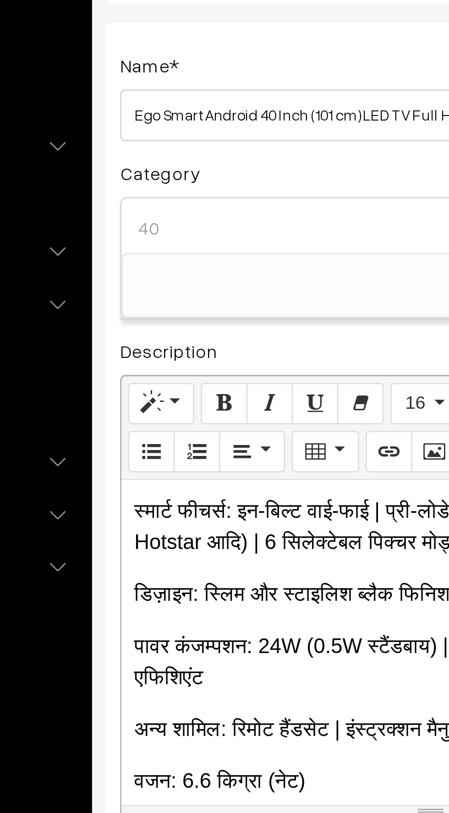
type input "4"
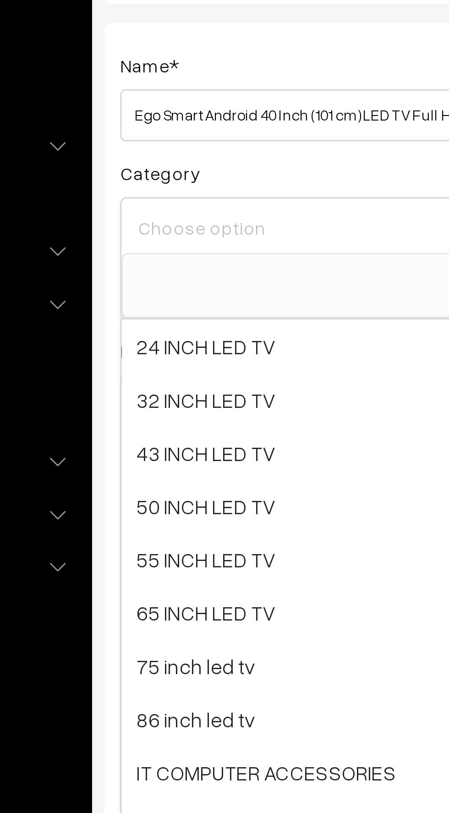
type input "5"
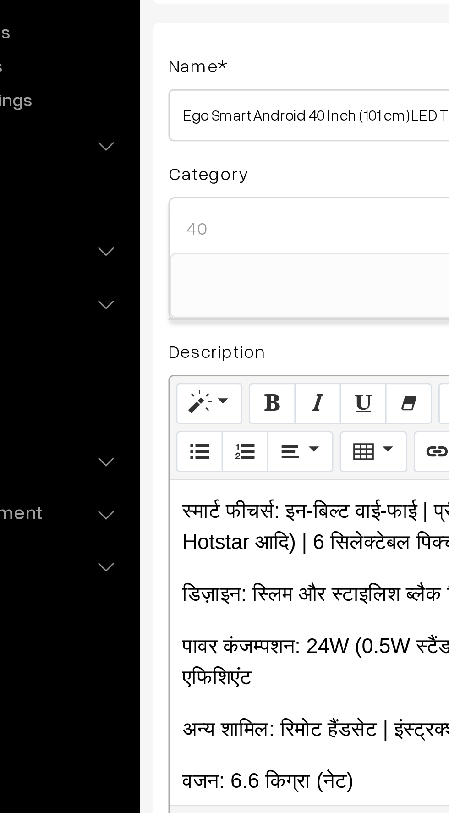
type input "4"
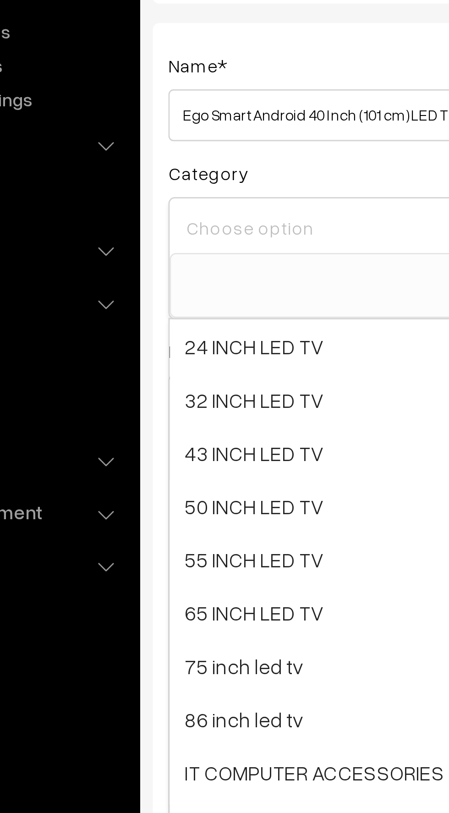
click at [151, 232] on span "32 INCH LED TV" at bounding box center [243, 236] width 219 height 19
select select "3"
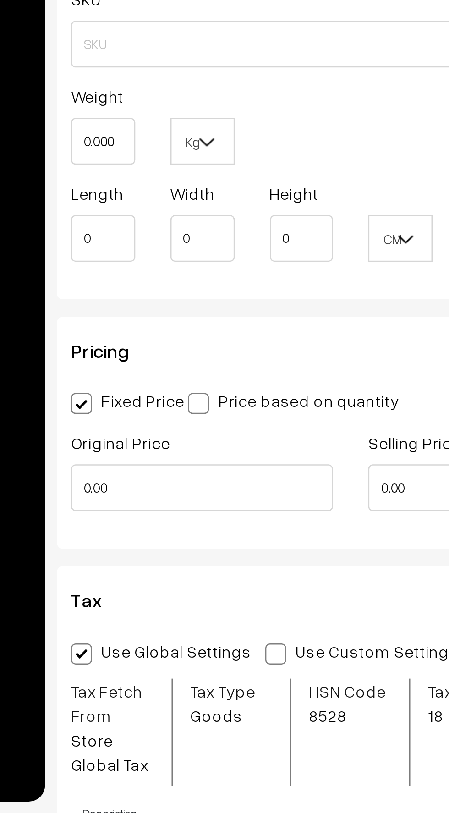
scroll to position [527, 0]
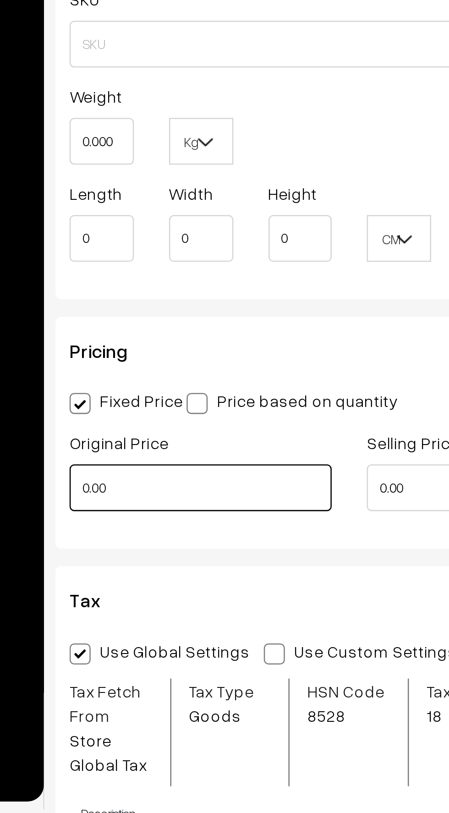
click at [156, 688] on input "0.00" at bounding box center [185, 686] width 103 height 18
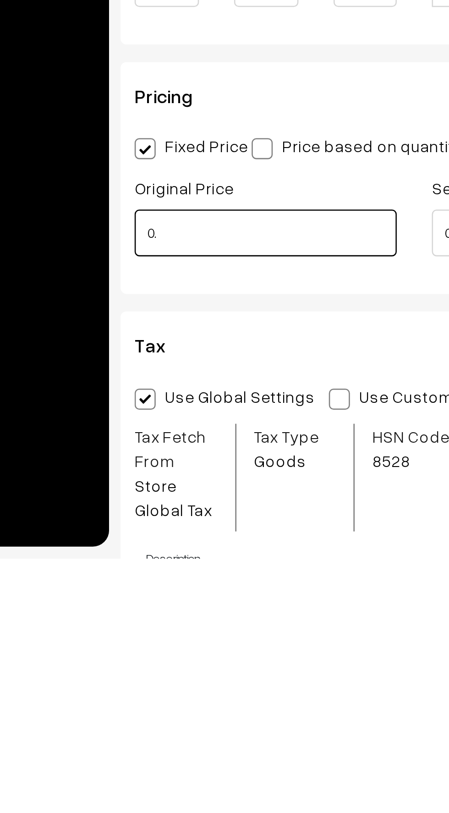
type input "0"
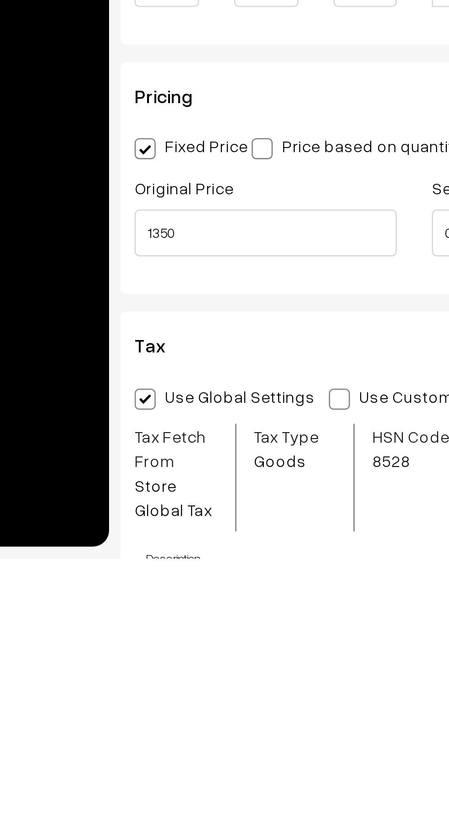
click at [184, 712] on div "Name * Ego Smart Android 40 Inch (101 cm) LED TV Full HD, 1920x1080 Pixels, IBE…" at bounding box center [243, 344] width 244 height 1535
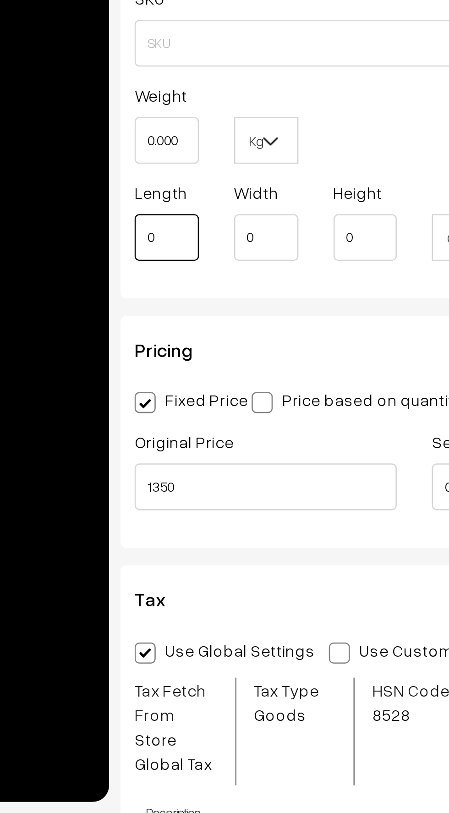
click at [151, 587] on input "0" at bounding box center [146, 588] width 25 height 18
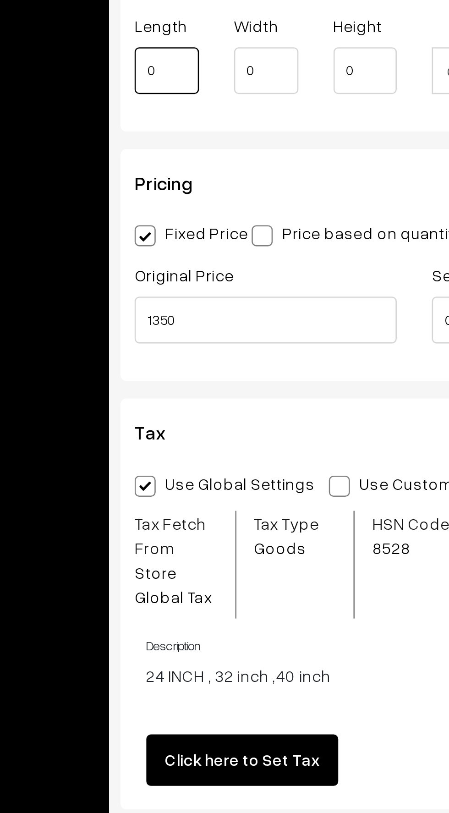
scroll to position [696, 0]
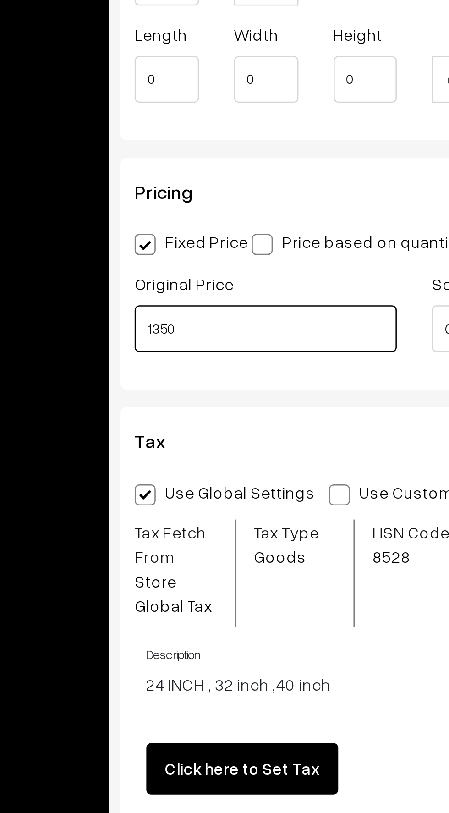
click at [158, 518] on input "1350" at bounding box center [185, 517] width 103 height 18
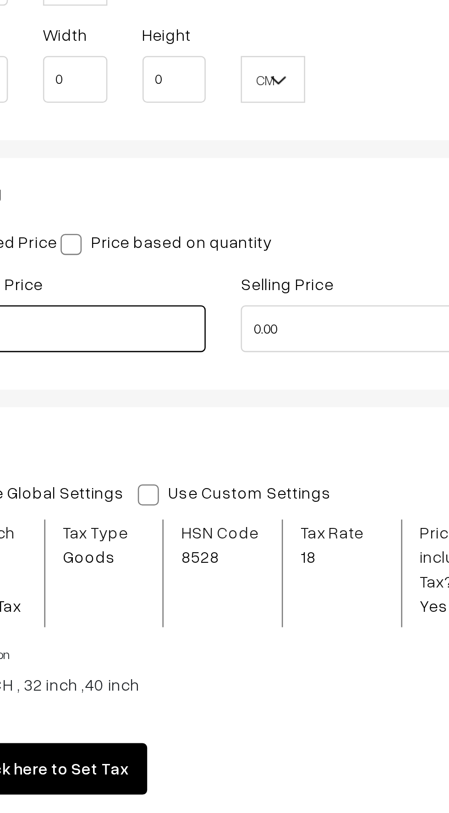
type input "17500"
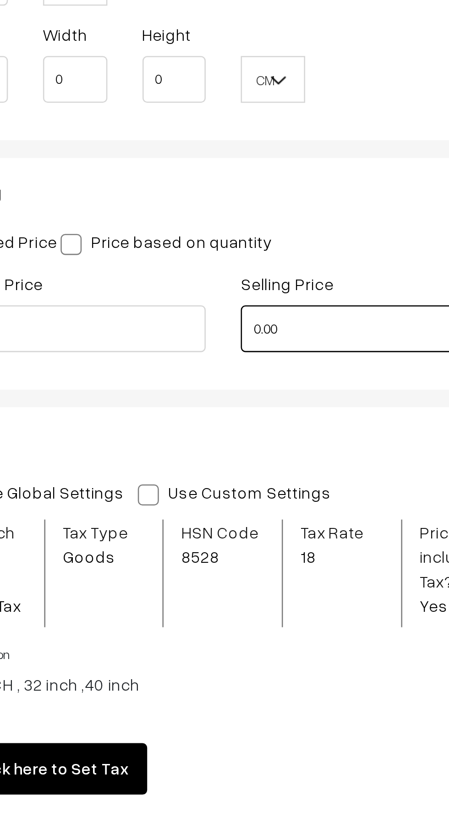
click at [270, 519] on input "0.00" at bounding box center [301, 517] width 103 height 18
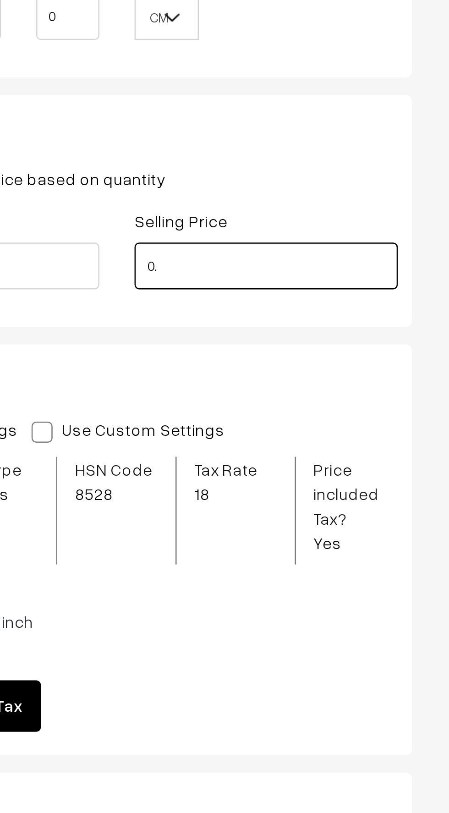
type input "0"
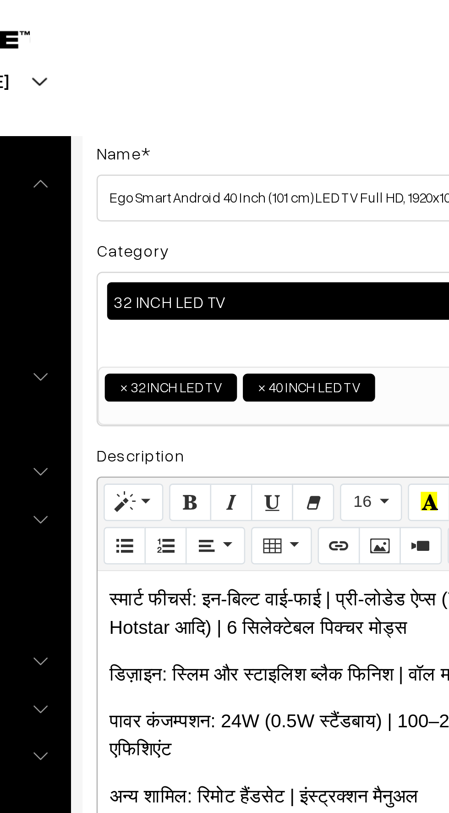
scroll to position [55, 0]
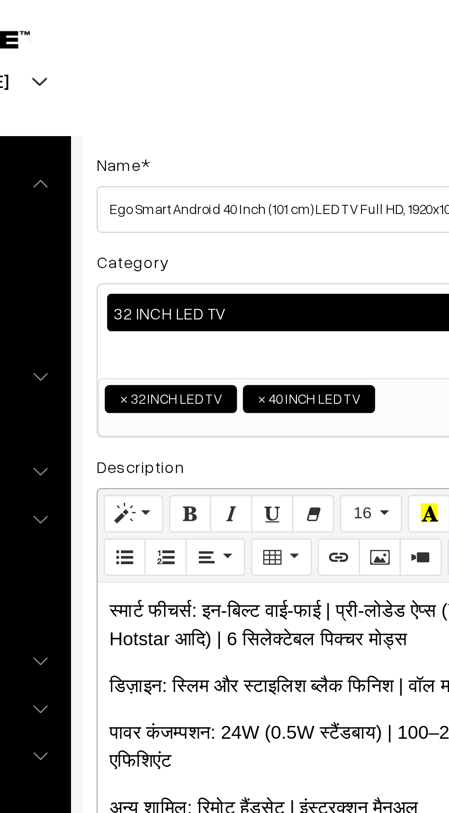
type input "14500"
click at [160, 138] on div "32 INCH LED TV ×" at bounding box center [243, 129] width 219 height 37
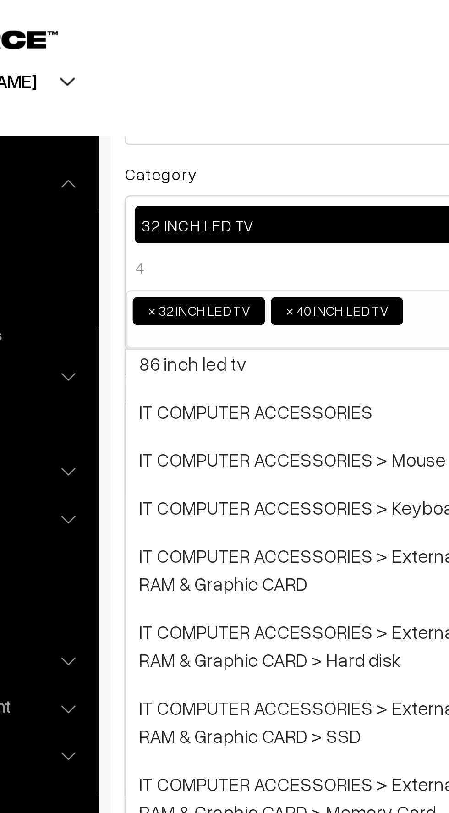
scroll to position [0, 0]
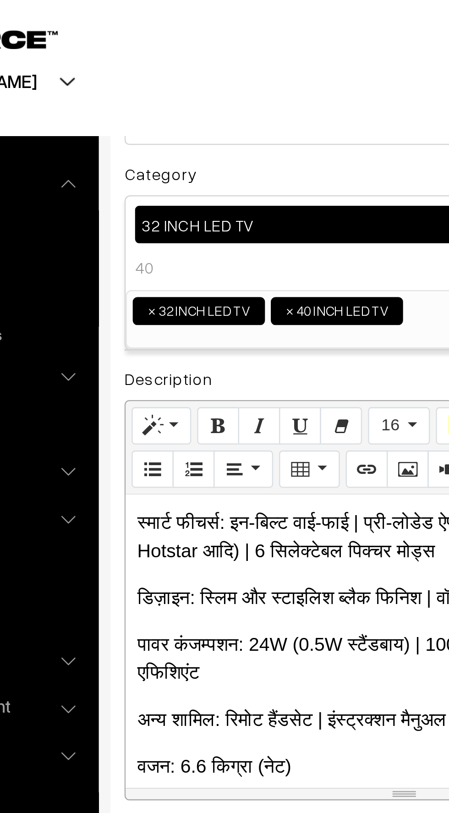
type input "40"
click at [144, 121] on span "×" at bounding box center [144, 122] width 3 height 8
select select "15"
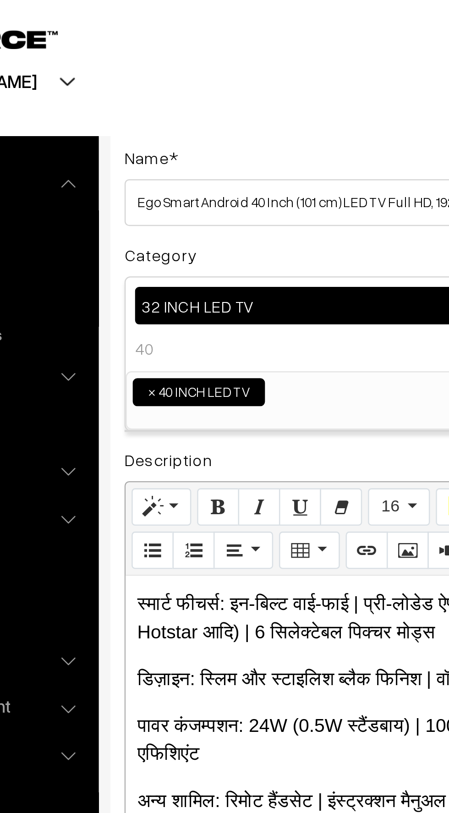
scroll to position [55, 0]
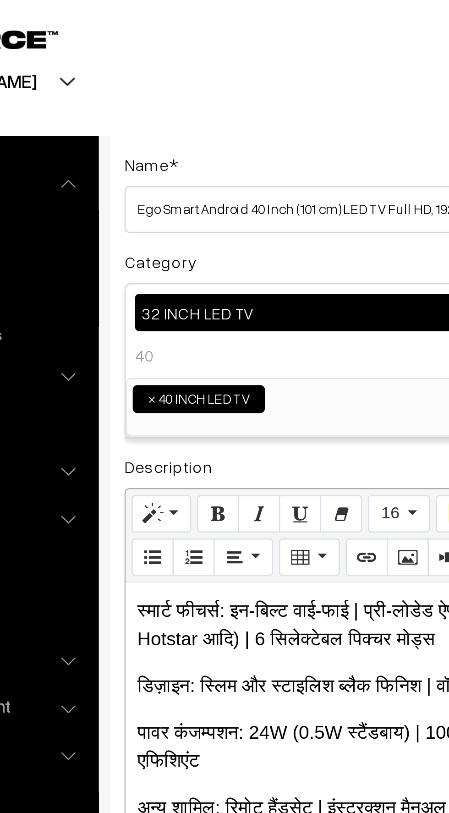
click at [149, 138] on input "40" at bounding box center [146, 138] width 17 height 13
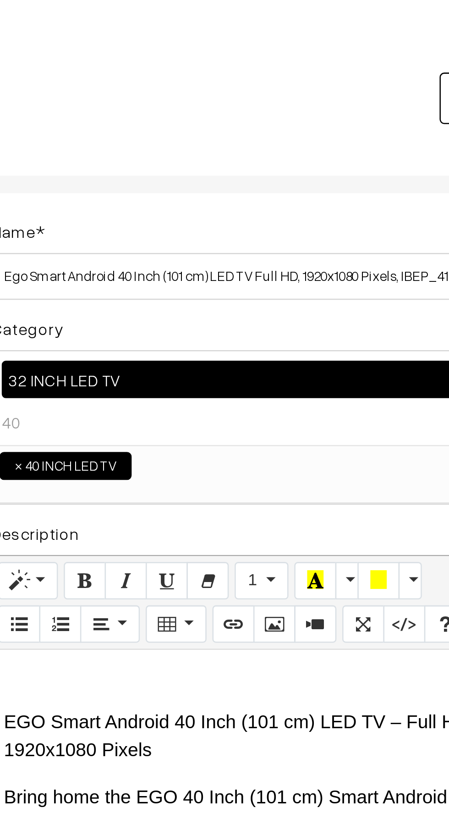
scroll to position [0, 0]
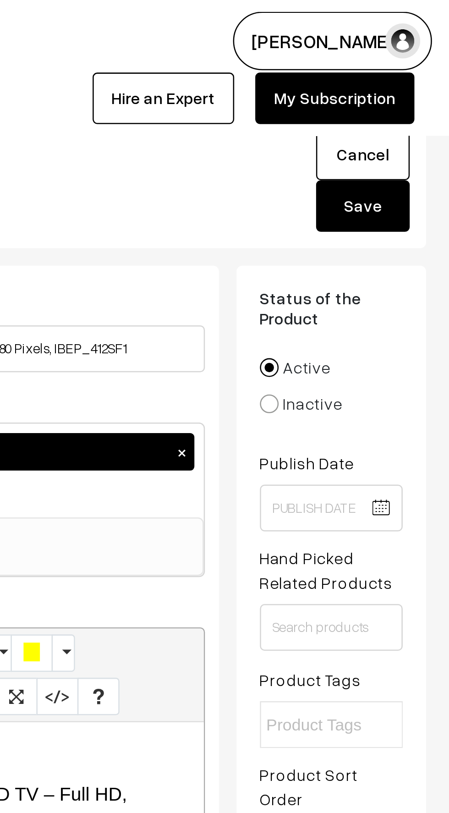
click at [417, 88] on button "Save" at bounding box center [415, 81] width 37 height 20
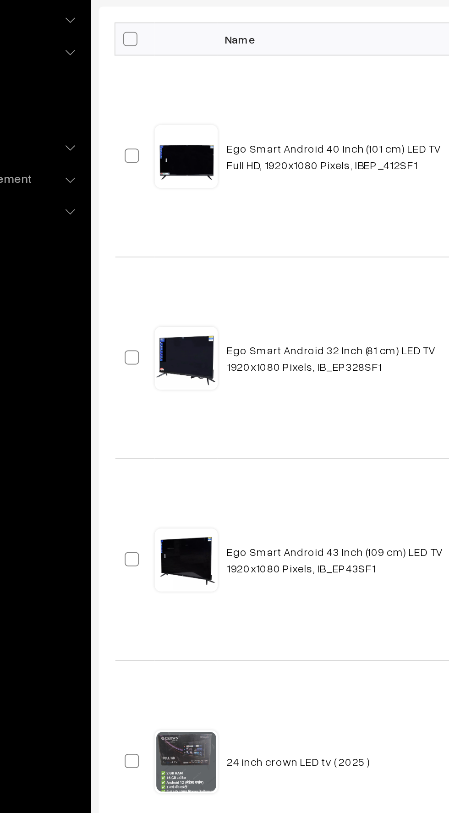
scroll to position [0, 0]
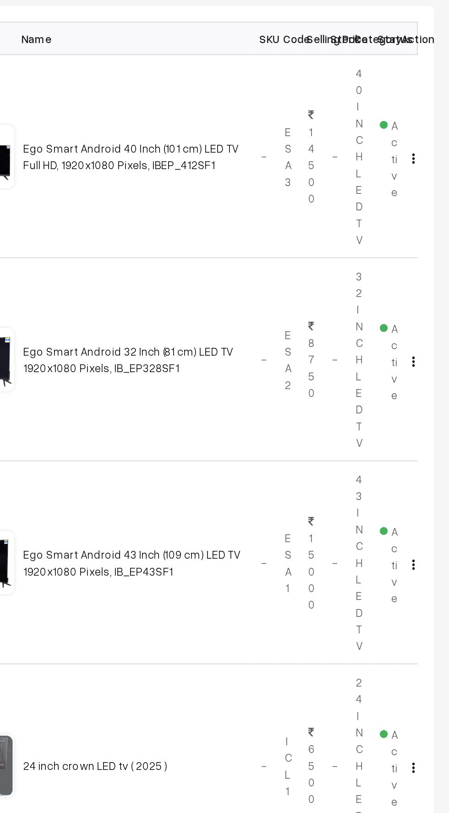
click at [428, 265] on img "button" at bounding box center [428, 265] width 1 height 6
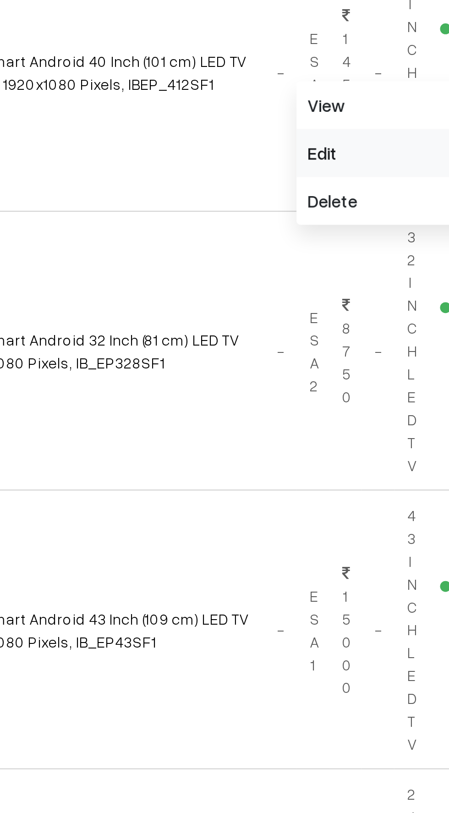
click at [351, 303] on link "Edit" at bounding box center [387, 298] width 78 height 20
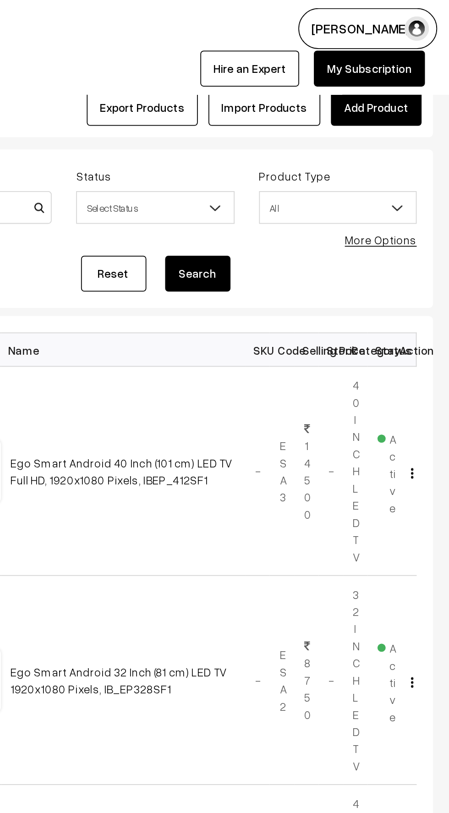
click at [428, 263] on img "button" at bounding box center [428, 266] width 1 height 6
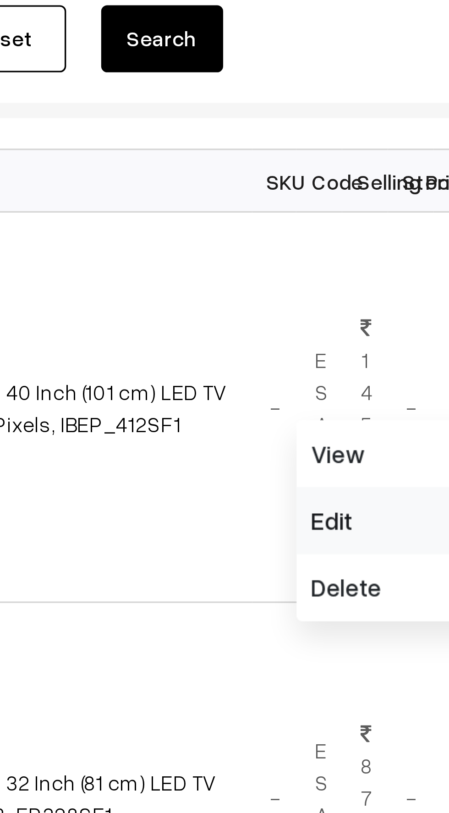
click at [361, 296] on link "Edit" at bounding box center [387, 298] width 78 height 20
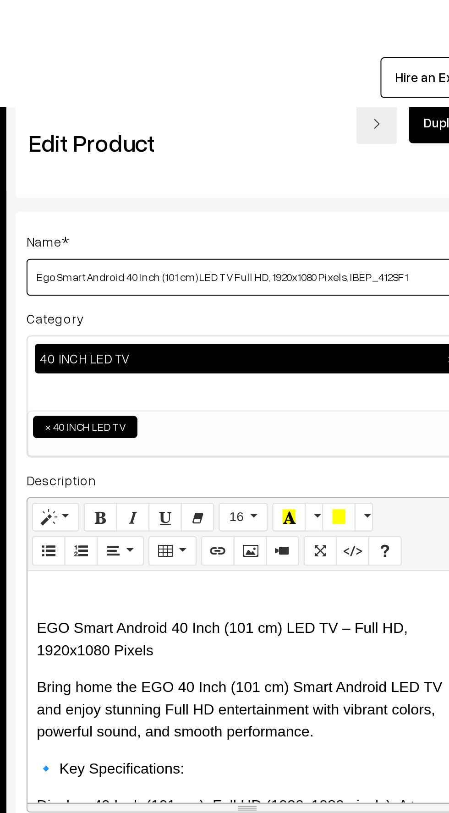
click at [170, 141] on input "Ego Smart Android 40 Inch (101 cm) LED TV Full HD, 1920x1080 Pixels, IBEP_412SF1" at bounding box center [244, 137] width 220 height 18
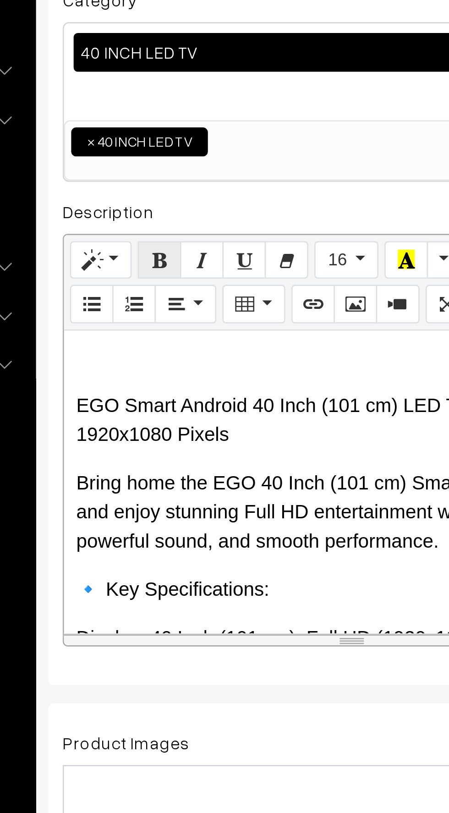
click at [168, 259] on button "button" at bounding box center [170, 256] width 17 height 15
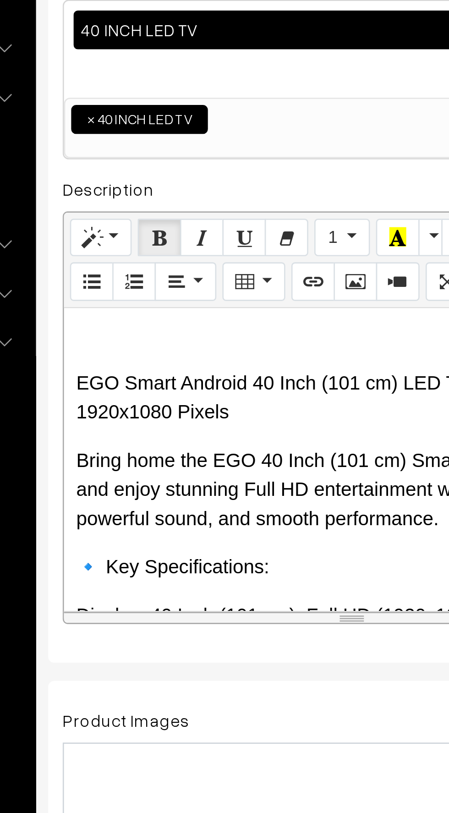
click at [169, 258] on icon "button" at bounding box center [170, 256] width 6 height 7
click at [169, 254] on icon "button" at bounding box center [170, 256] width 6 height 7
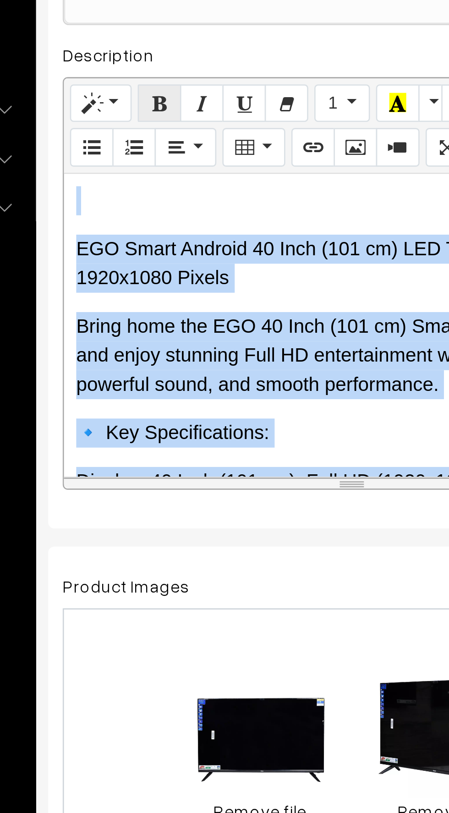
click at [170, 259] on icon "button" at bounding box center [170, 256] width 6 height 7
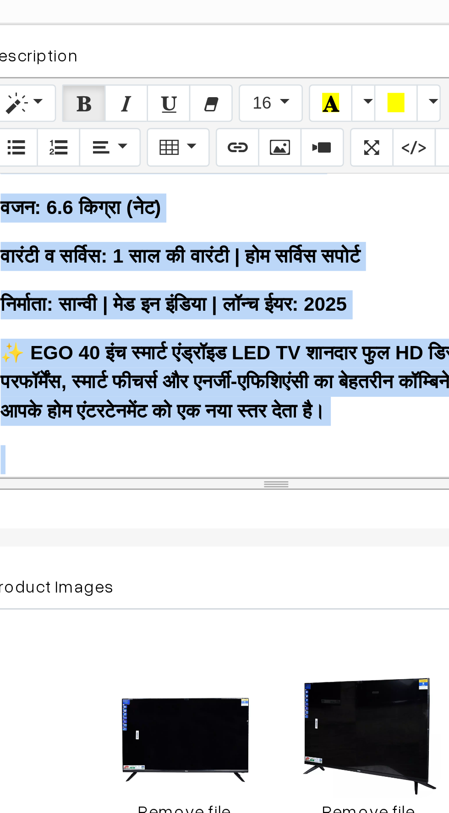
scroll to position [0, 6]
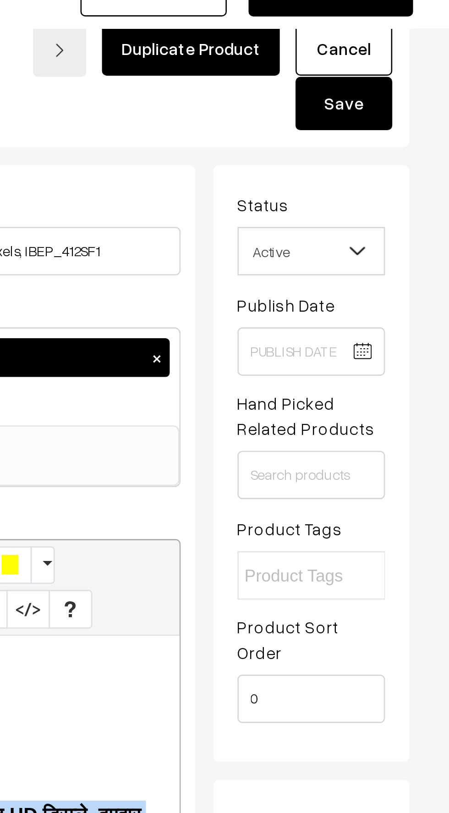
click at [403, 87] on button "Save" at bounding box center [409, 82] width 37 height 20
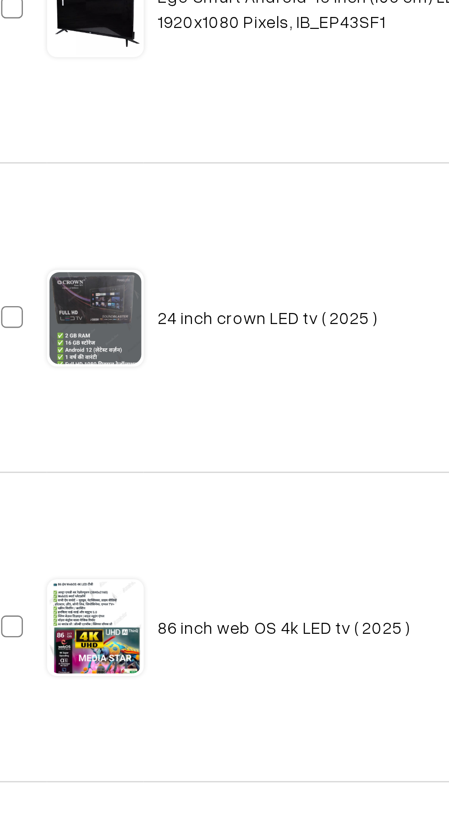
scroll to position [17, 0]
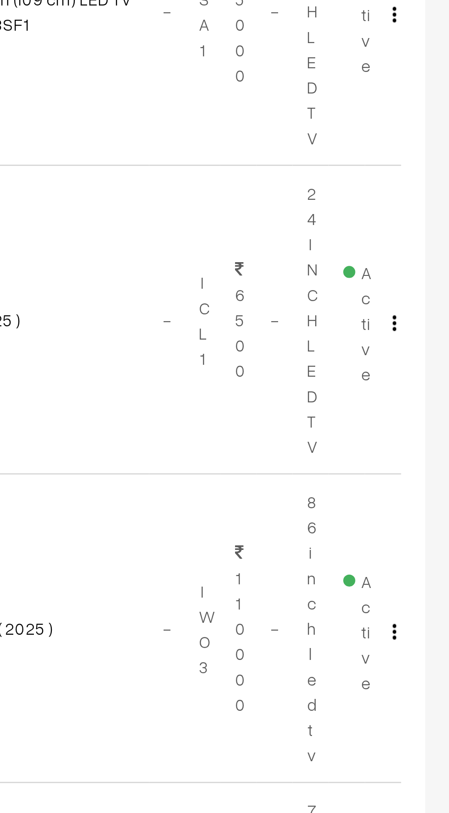
click at [428, 599] on img "button" at bounding box center [428, 601] width 1 height 6
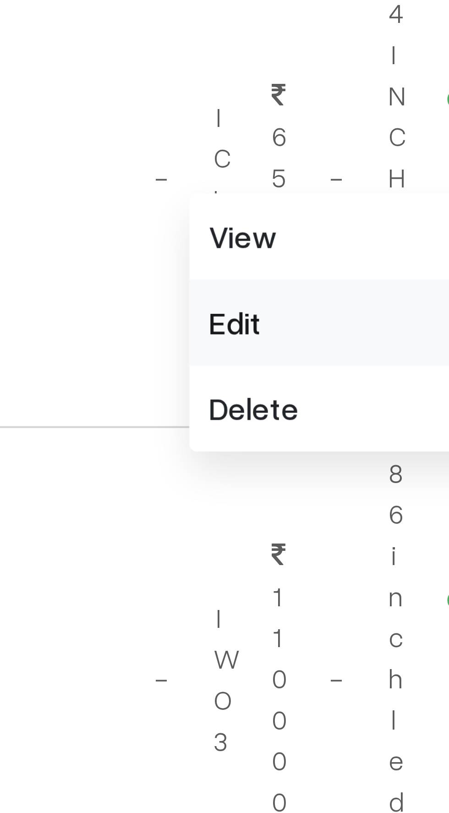
click at [356, 635] on link "Edit" at bounding box center [387, 634] width 78 height 20
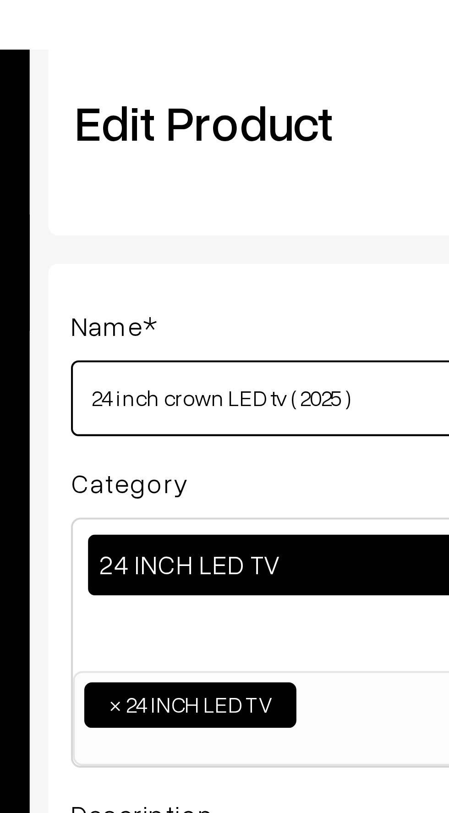
click at [170, 140] on input "24 inch crown LED tv ( 2025 )" at bounding box center [244, 137] width 220 height 18
click at [140, 138] on input "24 inch LED tv ( 2025 )" at bounding box center [244, 137] width 220 height 18
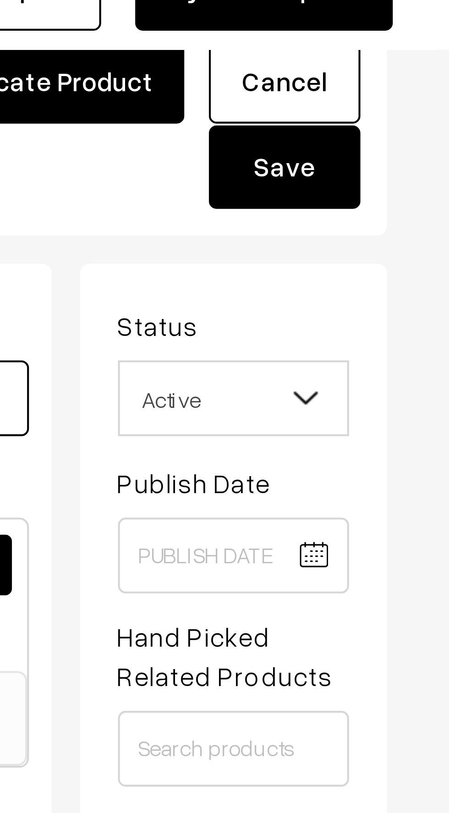
type input "CROWN - 24 inch LED tv ( 2025 )"
click at [410, 79] on button "Save" at bounding box center [409, 82] width 37 height 20
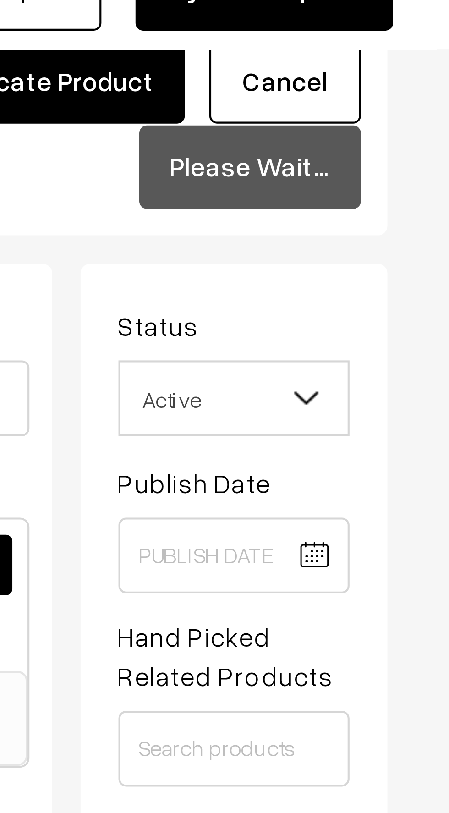
scroll to position [0, 0]
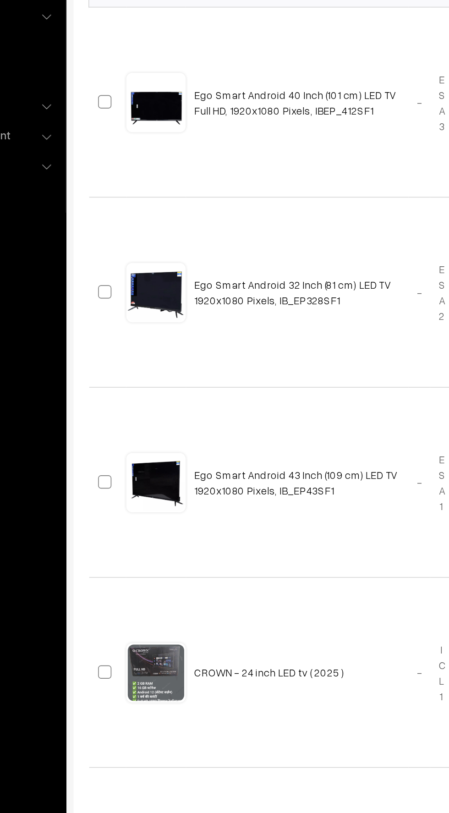
scroll to position [8, 0]
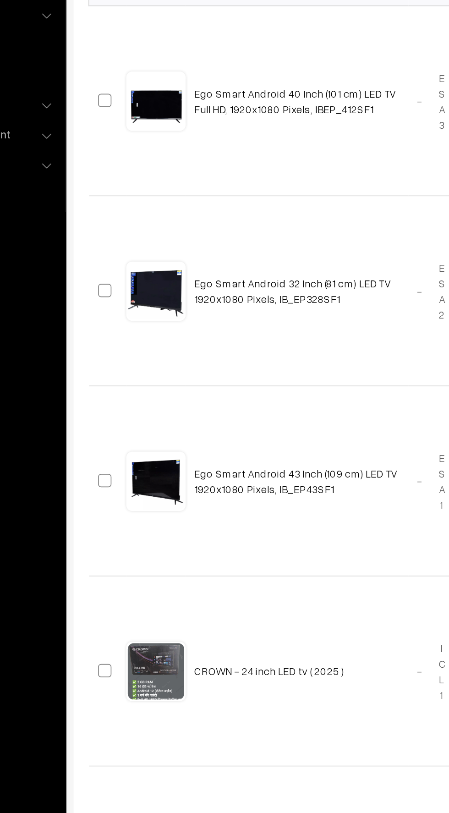
click at [221, 374] on link "Ego Smart Android 32 Inch (81 cm) LED TV 1920x1080 Pixels, IB_EP328SF1" at bounding box center [263, 373] width 121 height 17
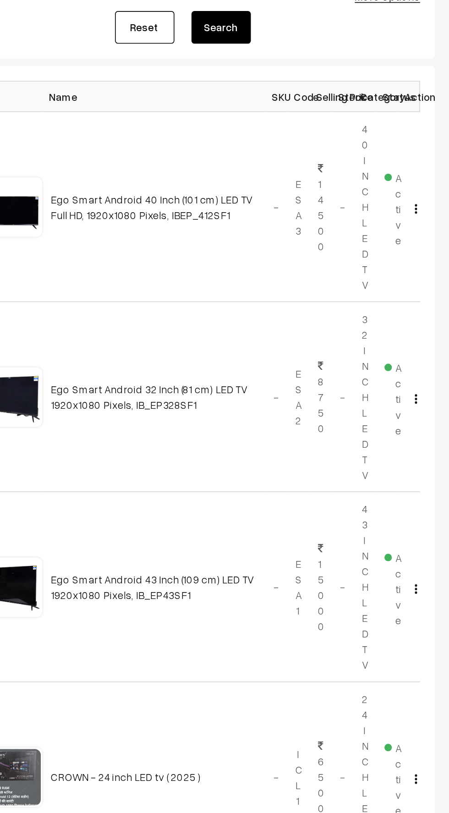
scroll to position [8, 0]
click at [428, 376] on img "button" at bounding box center [428, 375] width 1 height 6
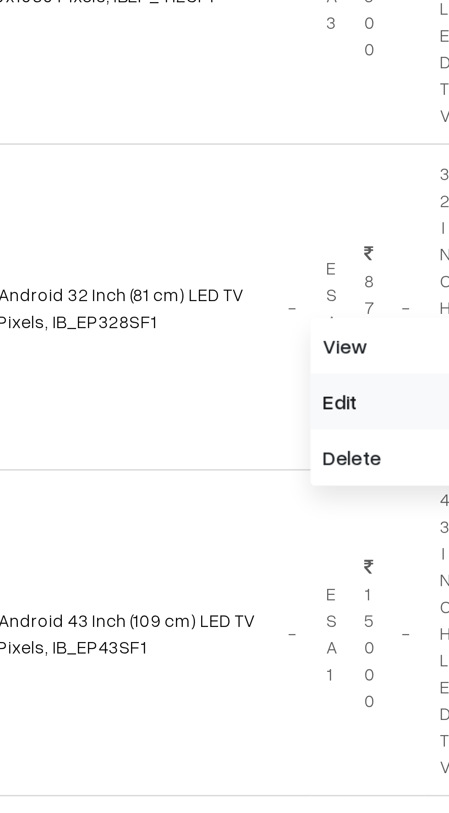
click at [363, 409] on link "Edit" at bounding box center [387, 407] width 78 height 20
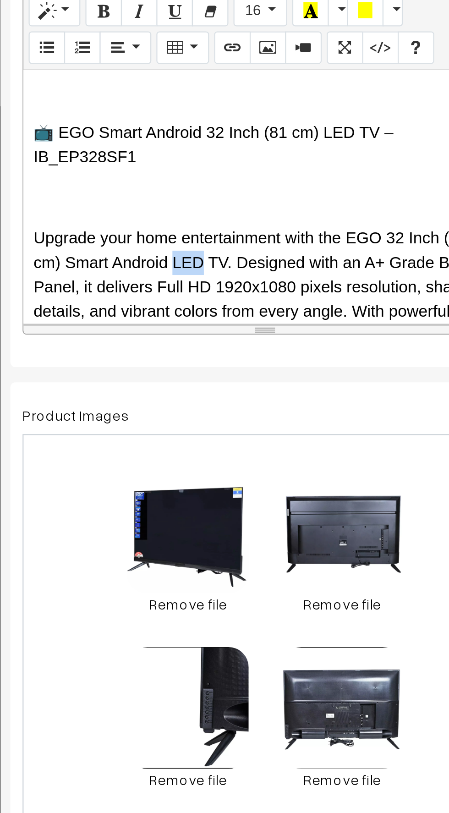
click at [280, 336] on p at bounding box center [244, 341] width 210 height 11
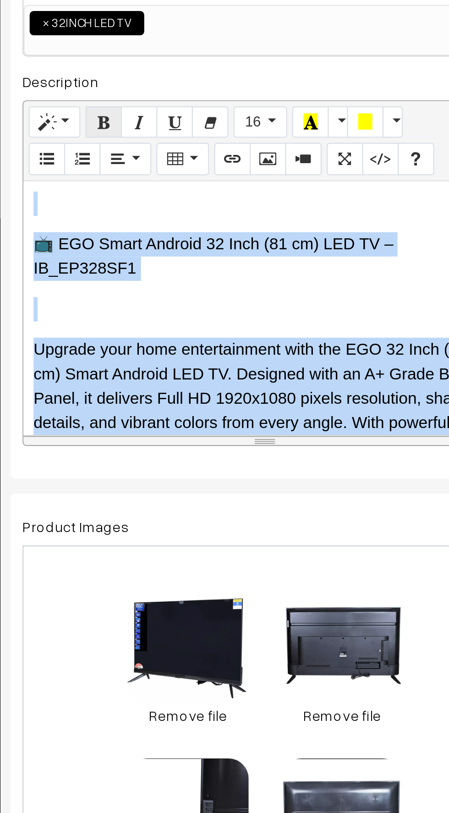
click at [170, 254] on icon "button" at bounding box center [170, 256] width 6 height 7
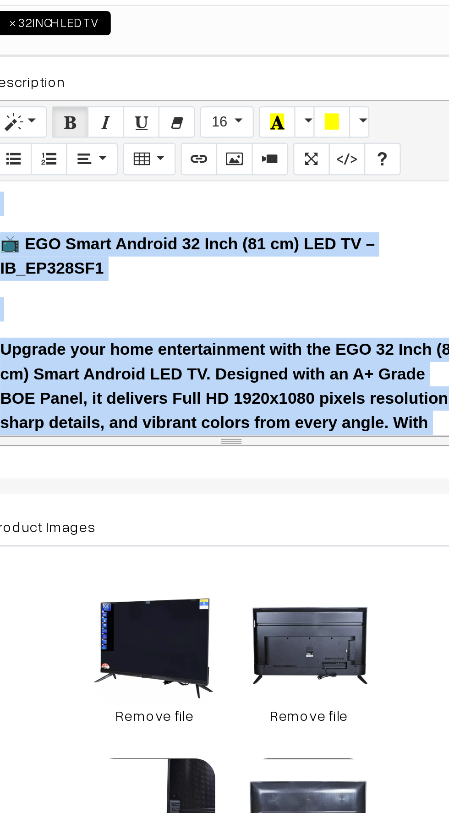
scroll to position [1508, 0]
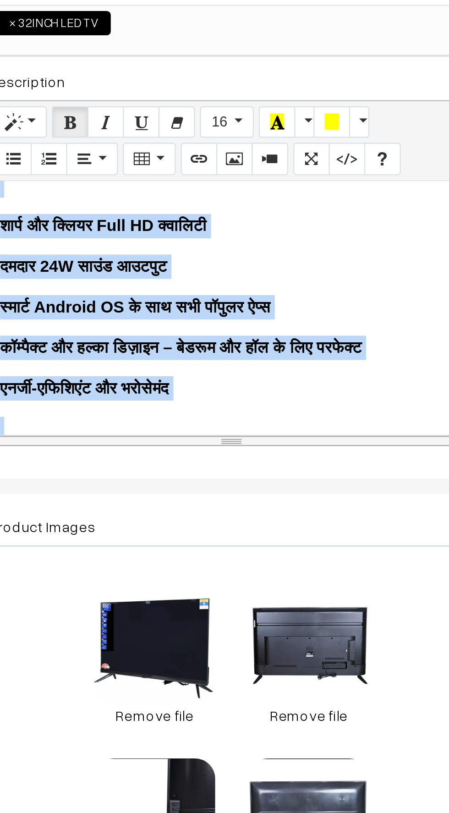
click at [273, 349] on div "📺 EGO Smart Android 32 Inch (81 cm) LED TV – IB_EP328SF1 Upgrade your home ente…" at bounding box center [243, 340] width 219 height 115
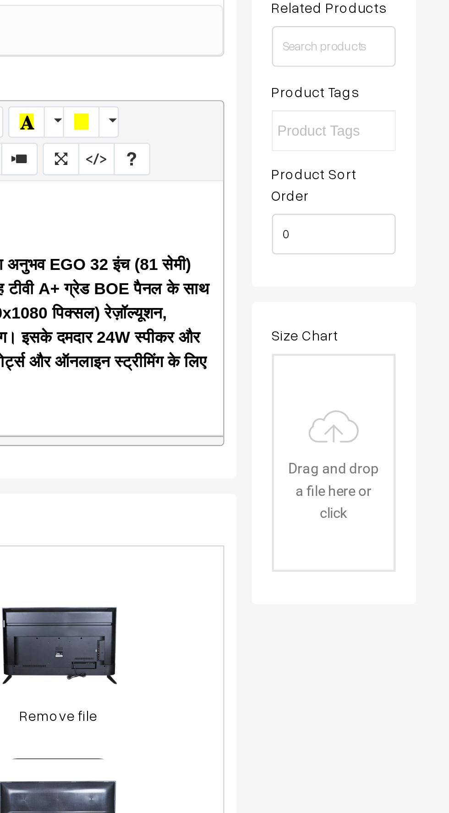
scroll to position [888, 0]
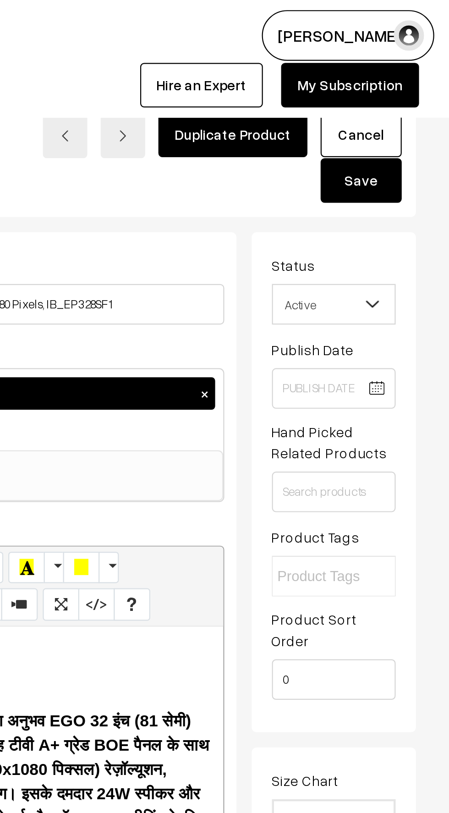
click at [409, 75] on button "Save" at bounding box center [409, 82] width 37 height 20
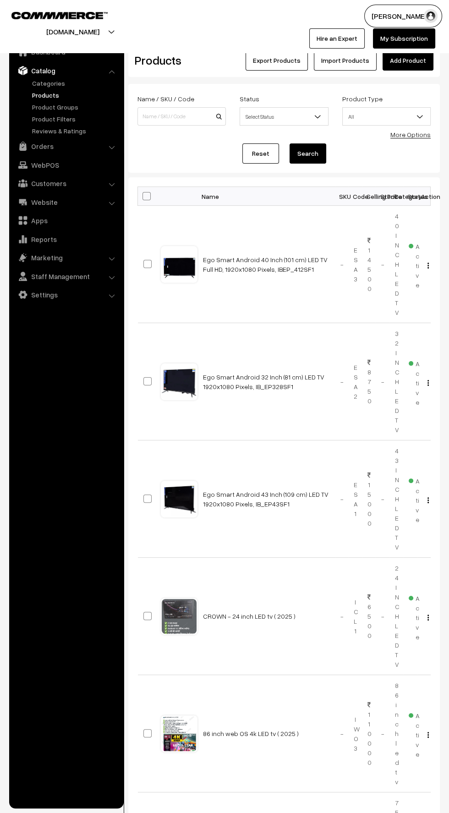
click at [298, 493] on link "Ego Smart Android 43 Inch (109 cm) LED TV 1920x1080 Pixels, IB_EP43SF1" at bounding box center [266, 499] width 126 height 17
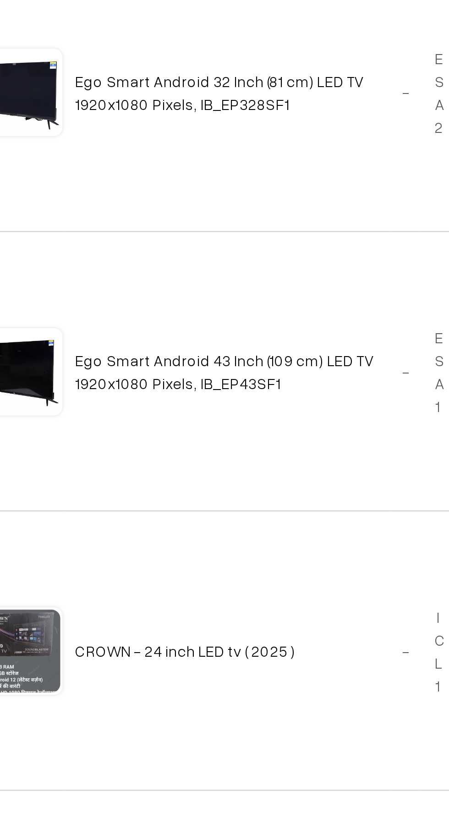
scroll to position [3, 0]
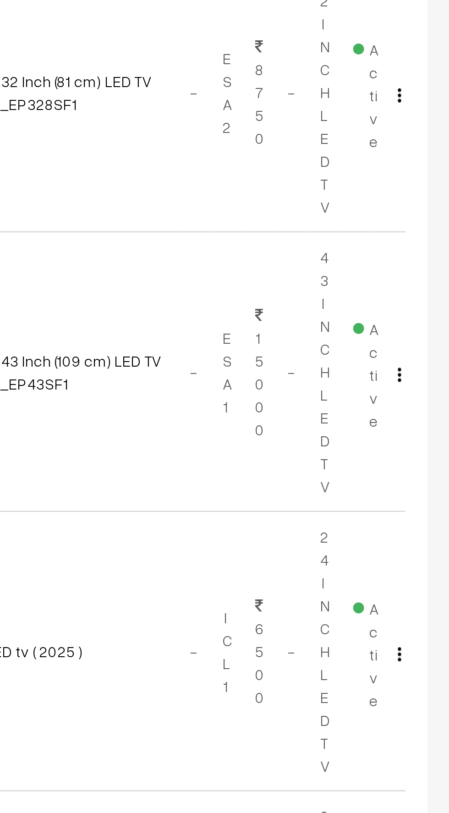
click at [428, 496] on img "button" at bounding box center [428, 498] width 1 height 6
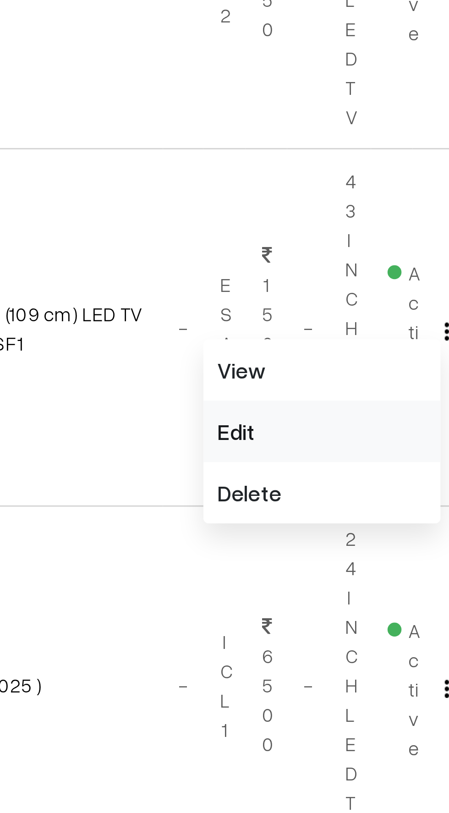
click at [356, 525] on link "Edit" at bounding box center [387, 530] width 78 height 20
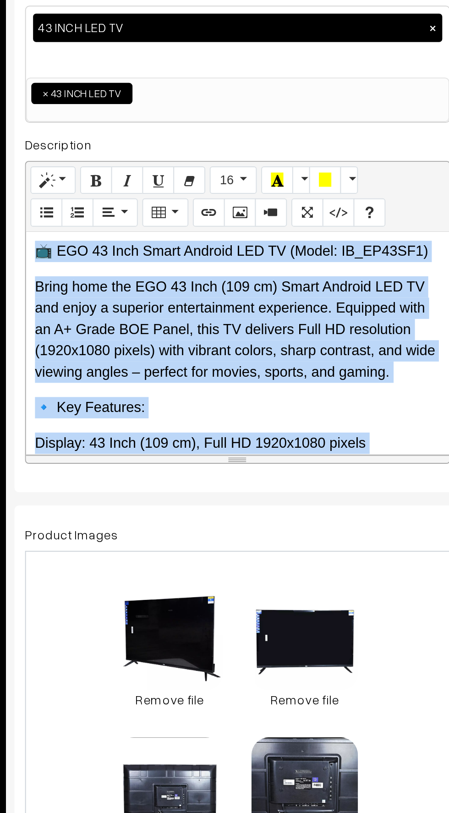
scroll to position [4, 0]
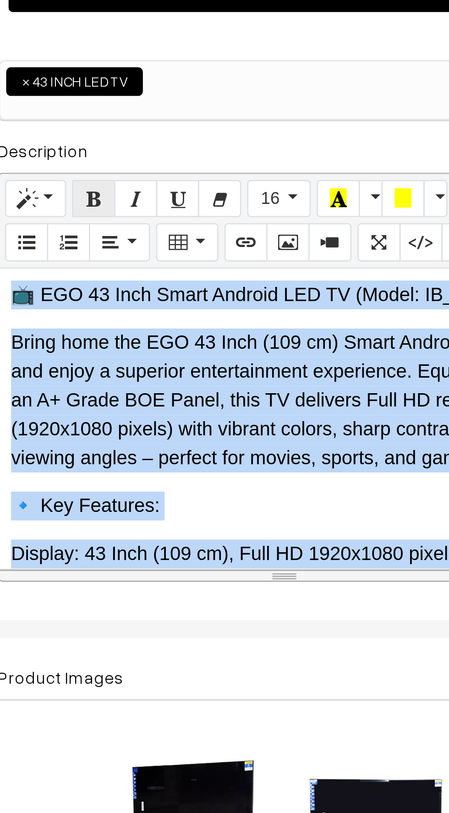
click at [172, 257] on button "button" at bounding box center [170, 253] width 17 height 15
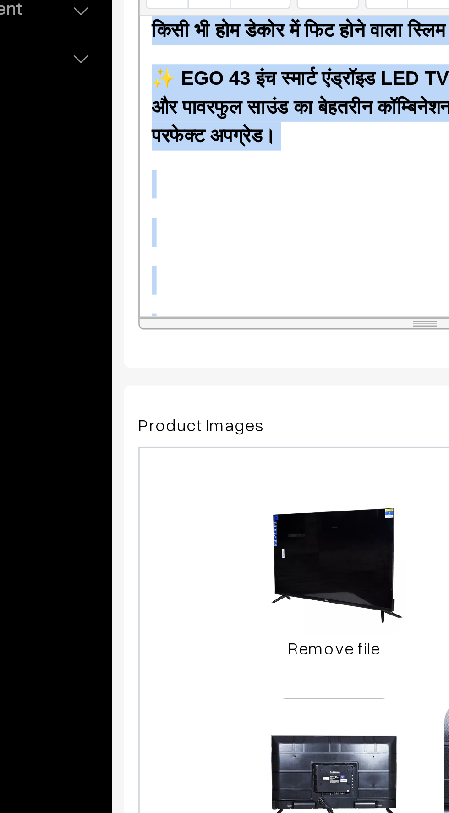
click at [165, 375] on p at bounding box center [244, 380] width 210 height 11
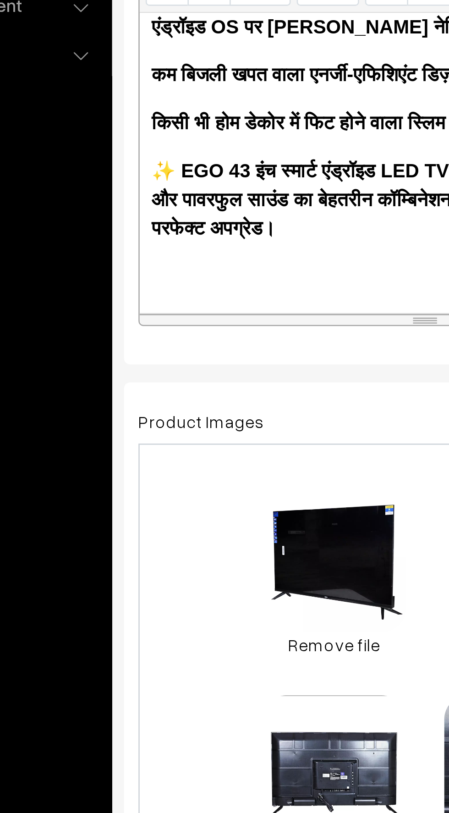
click at [159, 393] on p at bounding box center [244, 398] width 210 height 11
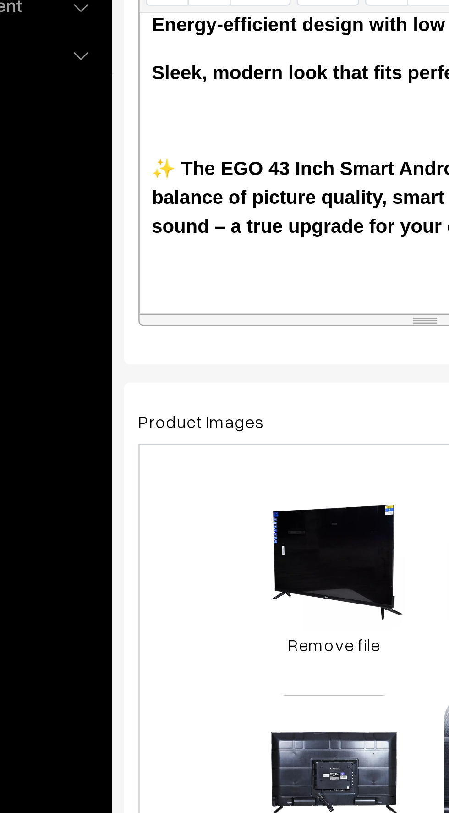
scroll to position [627, 0]
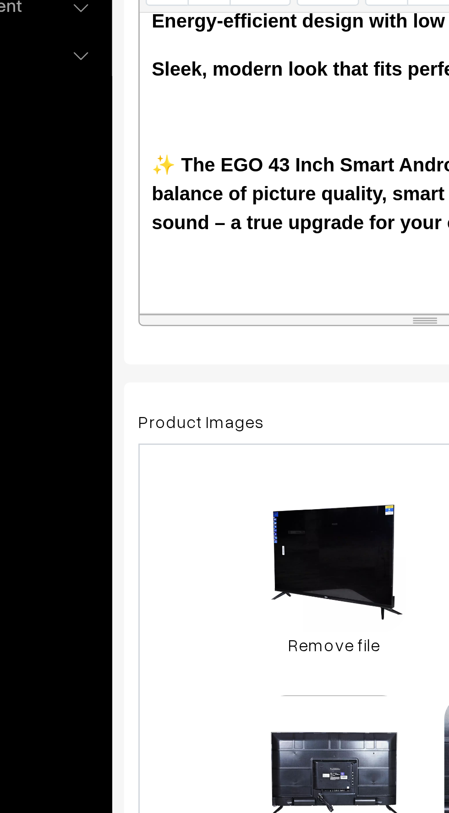
click at [151, 353] on div "📺 EGO 43 Inch Smart Android LED TV (Model: IB_EP43SF1) Bring home the EGO 43 In…" at bounding box center [243, 337] width 219 height 115
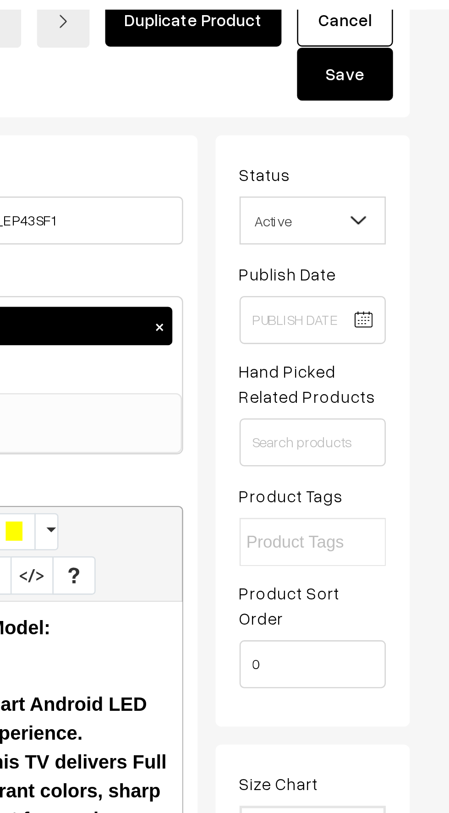
scroll to position [0, 0]
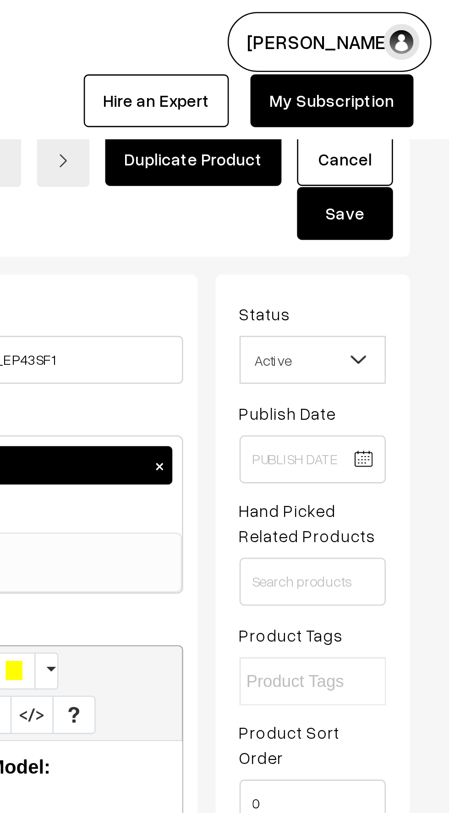
click at [408, 77] on button "Save" at bounding box center [409, 82] width 37 height 20
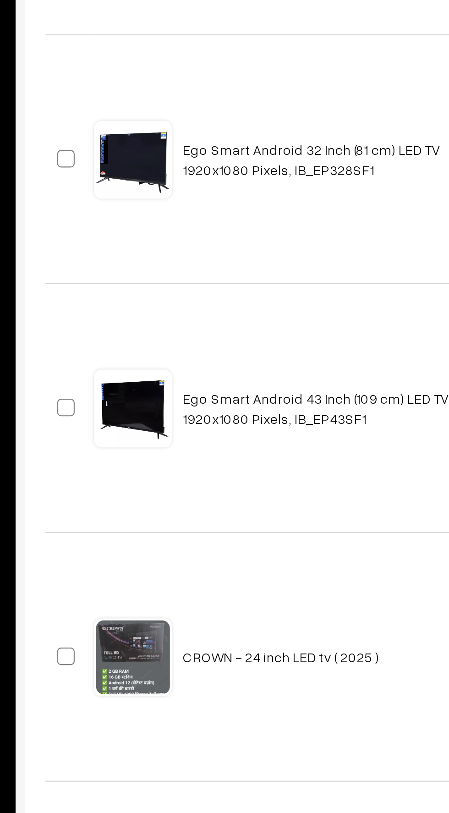
scroll to position [6, 0]
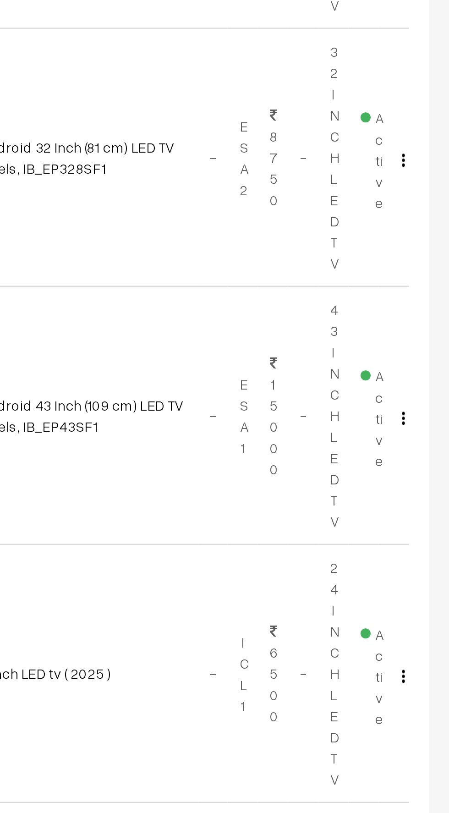
click at [428, 494] on img "button" at bounding box center [428, 494] width 1 height 6
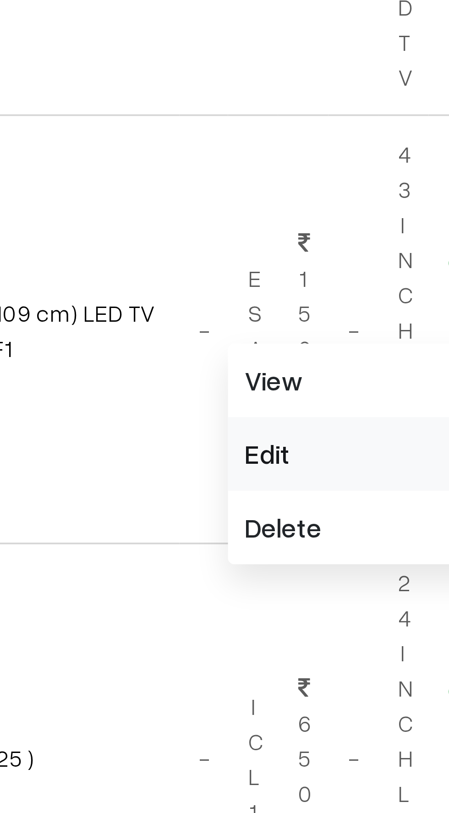
click at [359, 524] on link "Edit" at bounding box center [387, 527] width 78 height 20
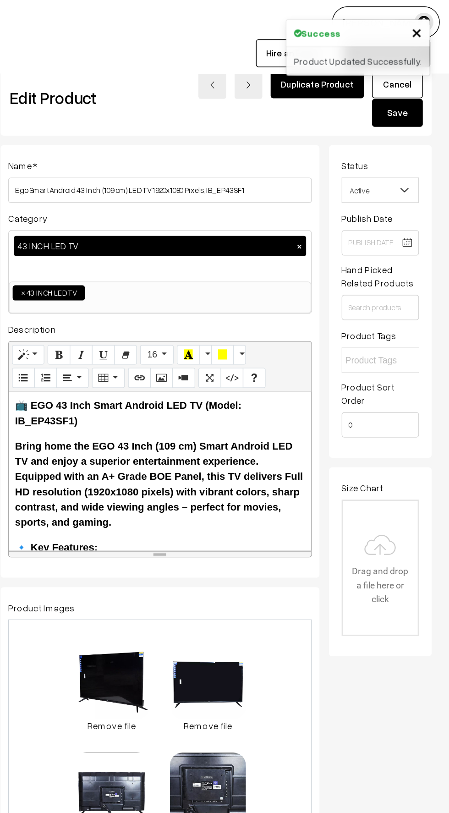
click at [403, 83] on button "Save" at bounding box center [411, 82] width 37 height 20
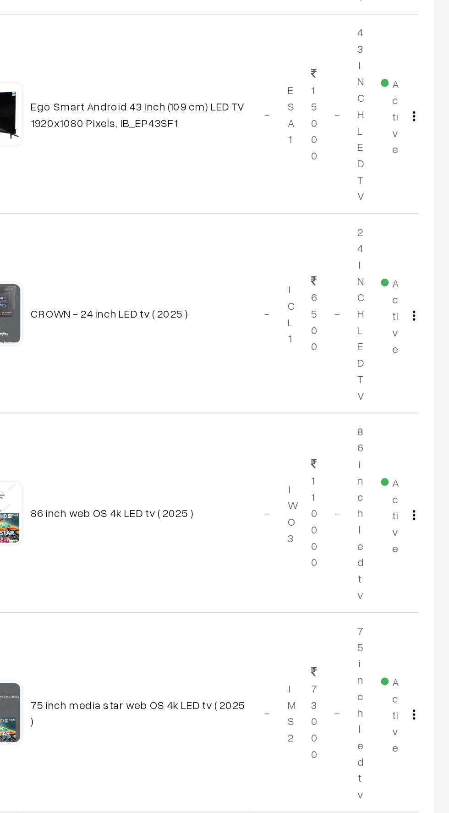
scroll to position [197, 0]
click at [427, 421] on button "button" at bounding box center [428, 420] width 2 height 7
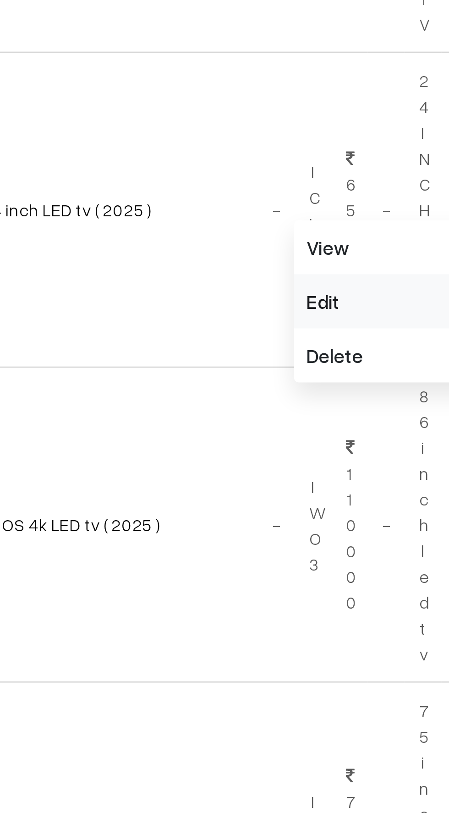
click at [362, 452] on link "Edit" at bounding box center [387, 454] width 78 height 20
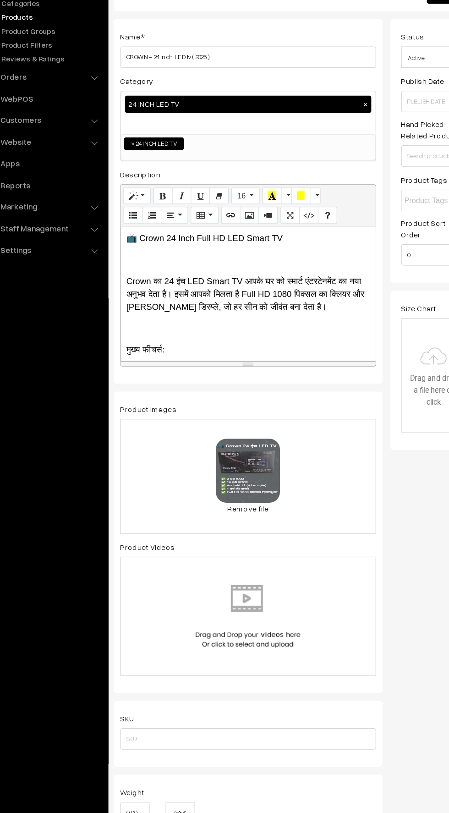
scroll to position [8, 0]
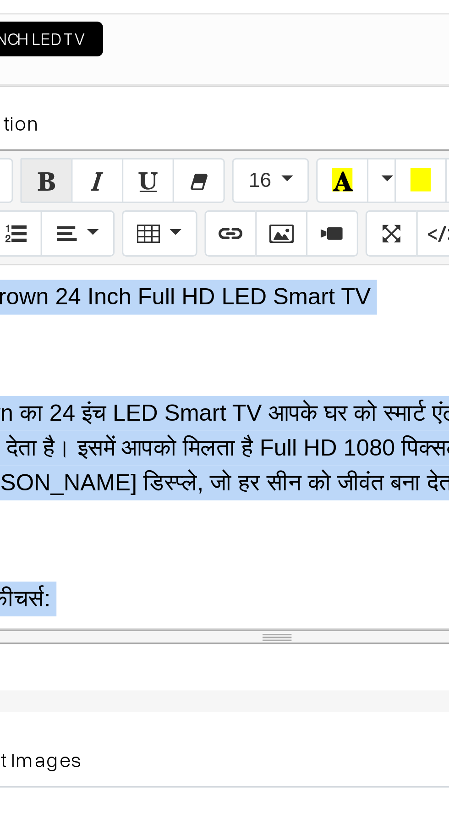
click at [171, 245] on icon "button" at bounding box center [170, 248] width 6 height 7
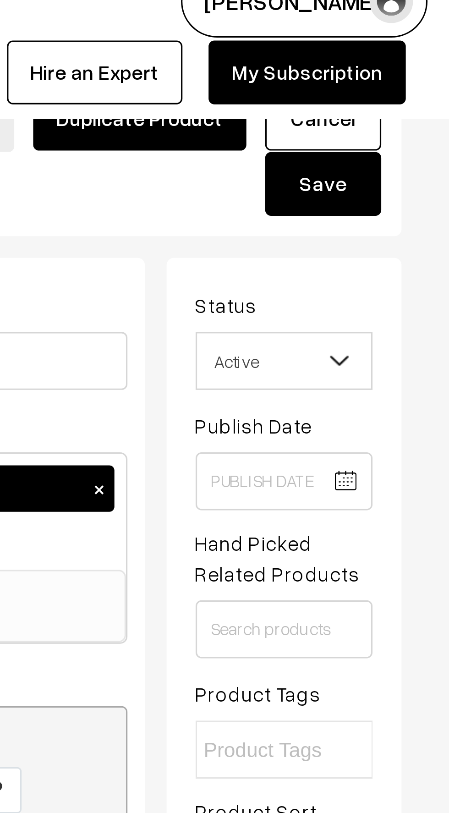
click at [408, 75] on button "Save" at bounding box center [409, 74] width 37 height 20
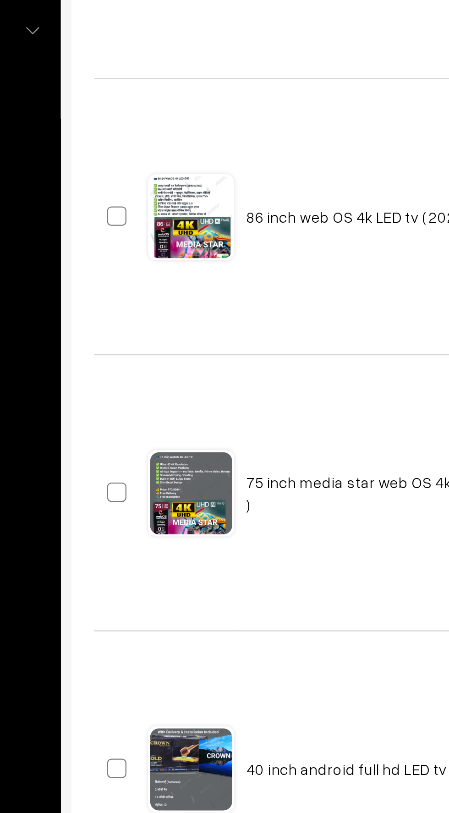
scroll to position [359, 0]
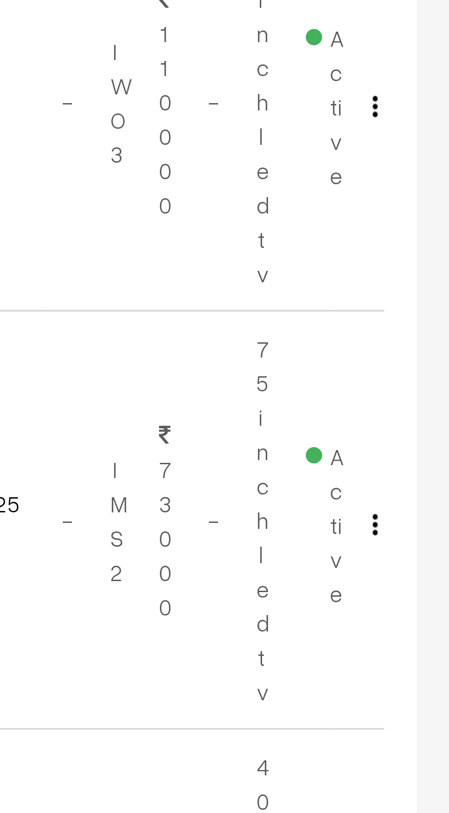
click at [428, 375] on img "button" at bounding box center [428, 377] width 1 height 6
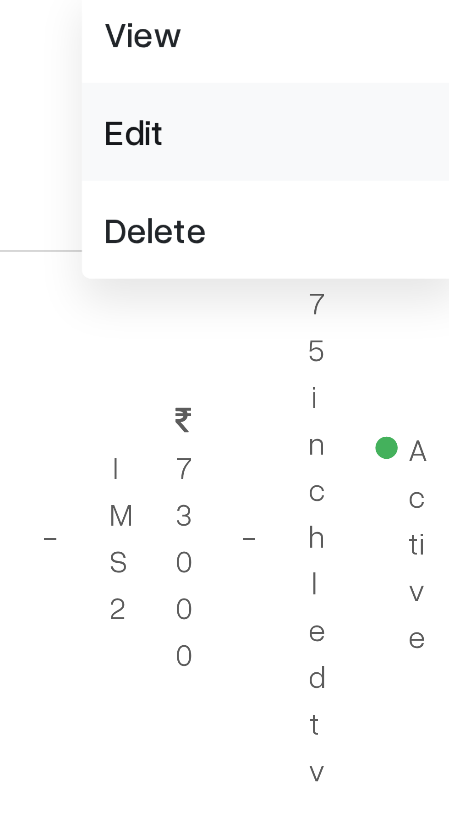
click at [358, 412] on link "Edit" at bounding box center [387, 409] width 78 height 20
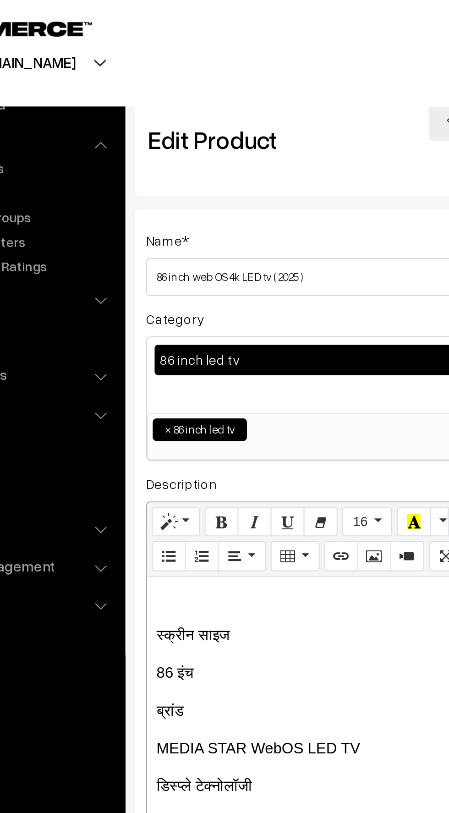
scroll to position [1, 0]
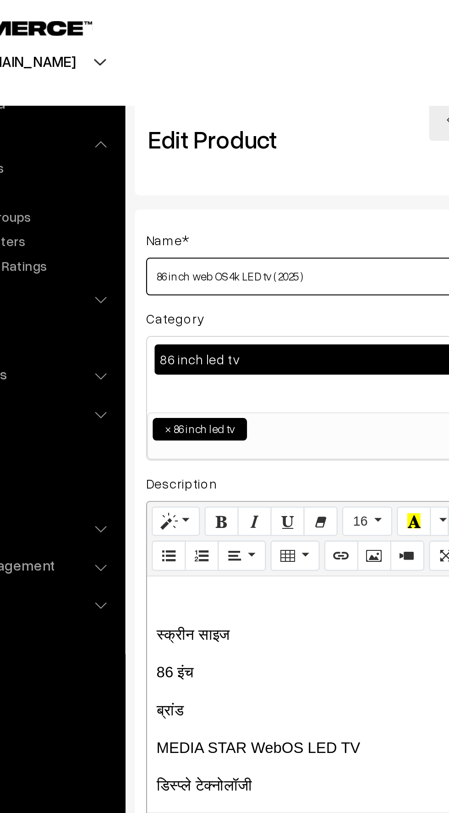
click at [147, 132] on input "86 inch web OS 4k LED tv ( 2025 )" at bounding box center [244, 136] width 220 height 18
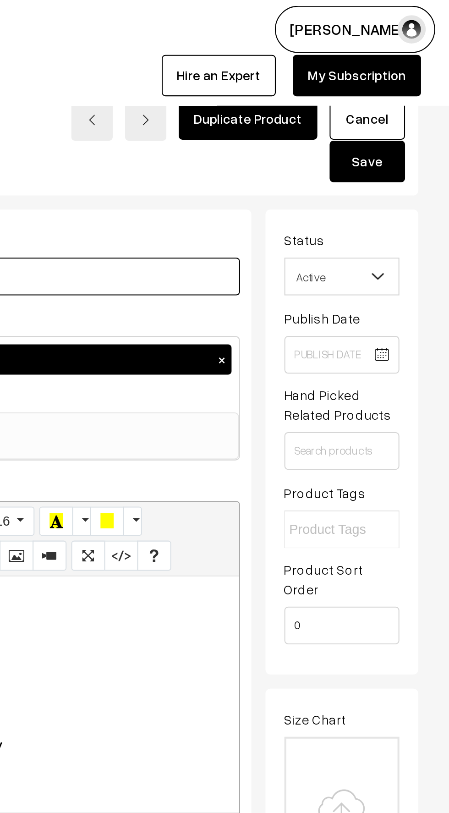
type input "Mdia star 86 inch web OS 4k LED tv ( 2025 )"
click at [406, 78] on button "Save" at bounding box center [409, 80] width 37 height 20
